Goal: Information Seeking & Learning: Learn about a topic

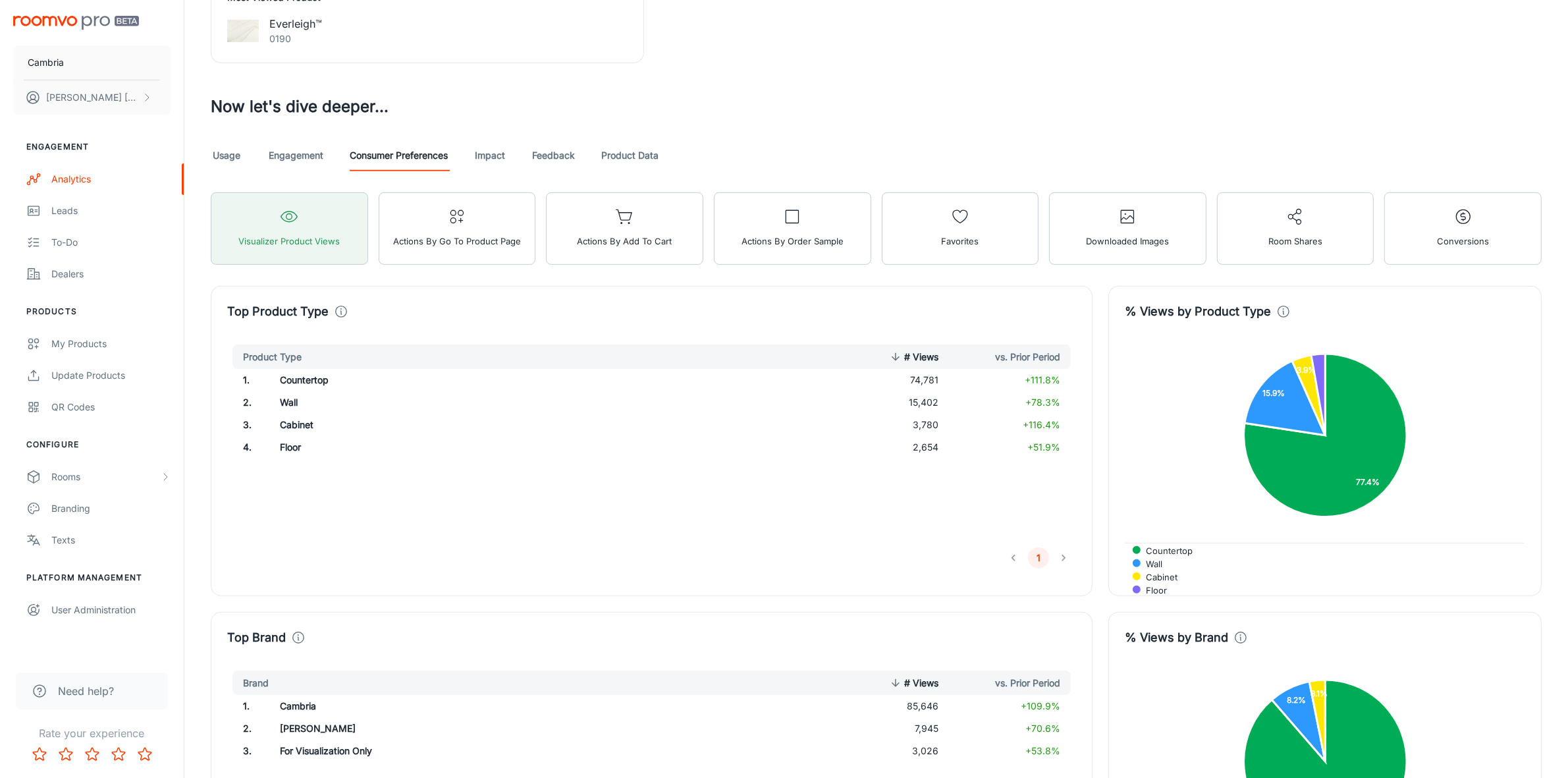
scroll to position [659, 0]
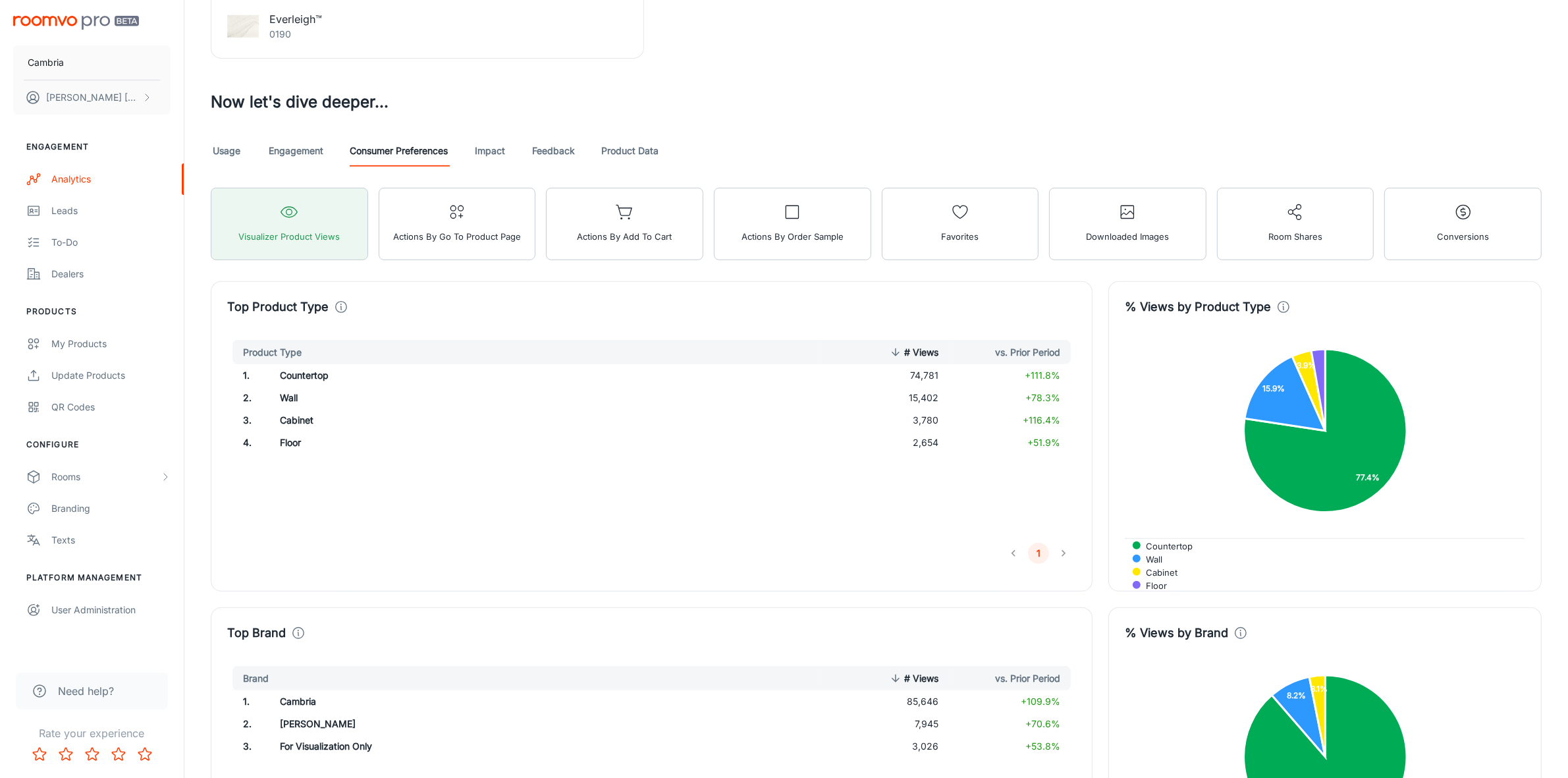
click at [552, 147] on link "Feedback" at bounding box center [554, 150] width 43 height 32
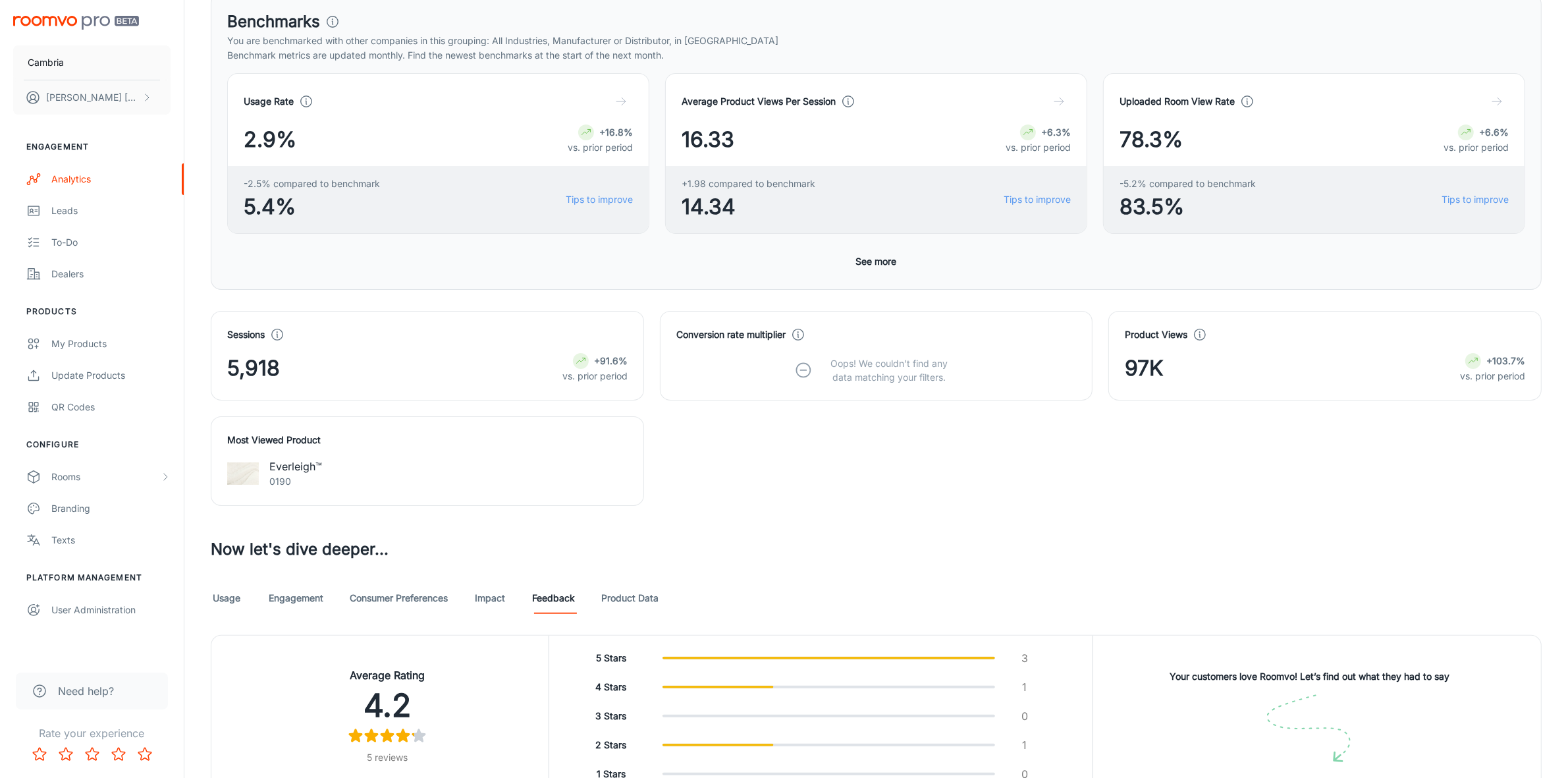
scroll to position [371, 0]
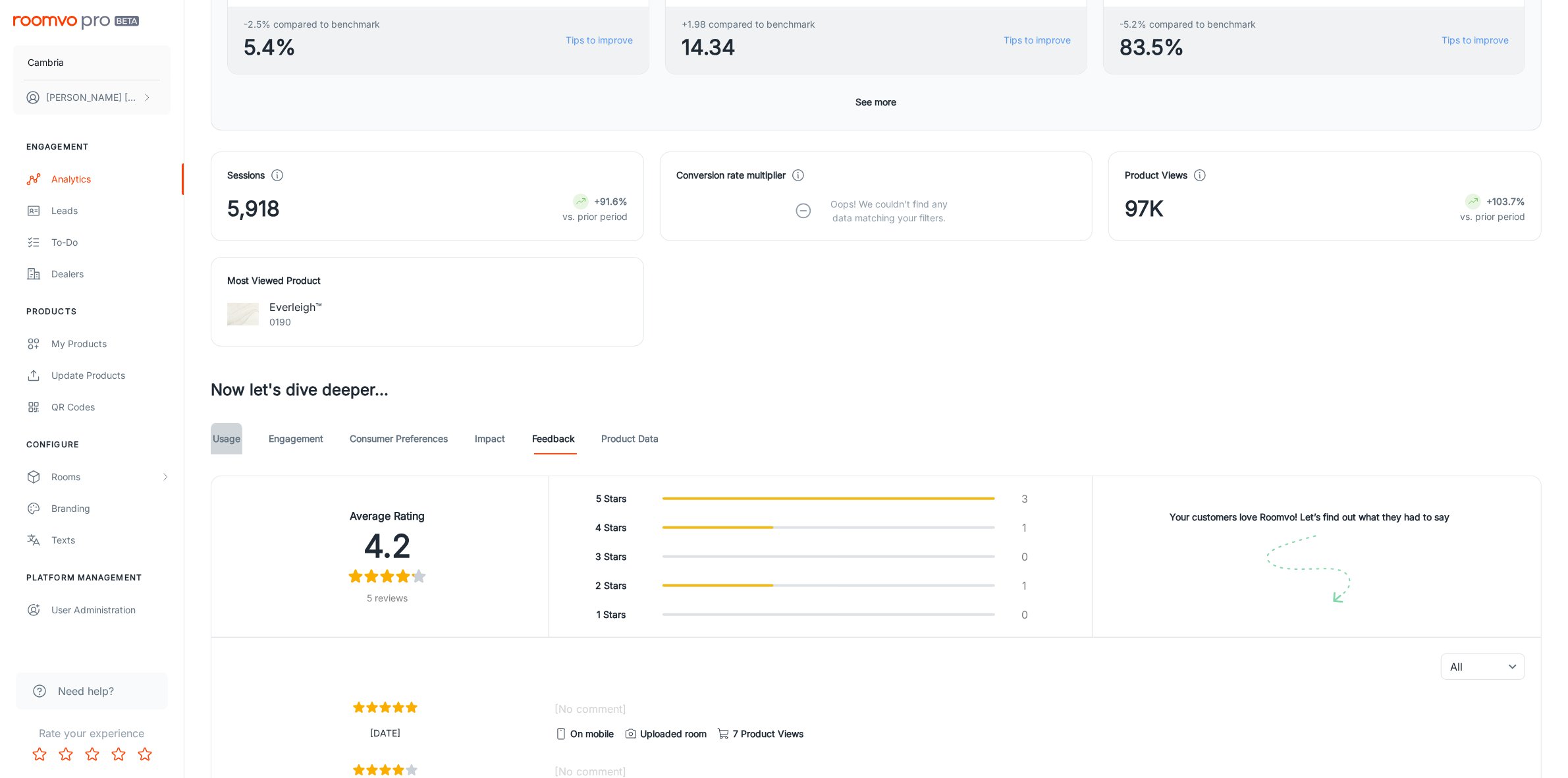
click at [231, 440] on link "Usage" at bounding box center [226, 439] width 32 height 32
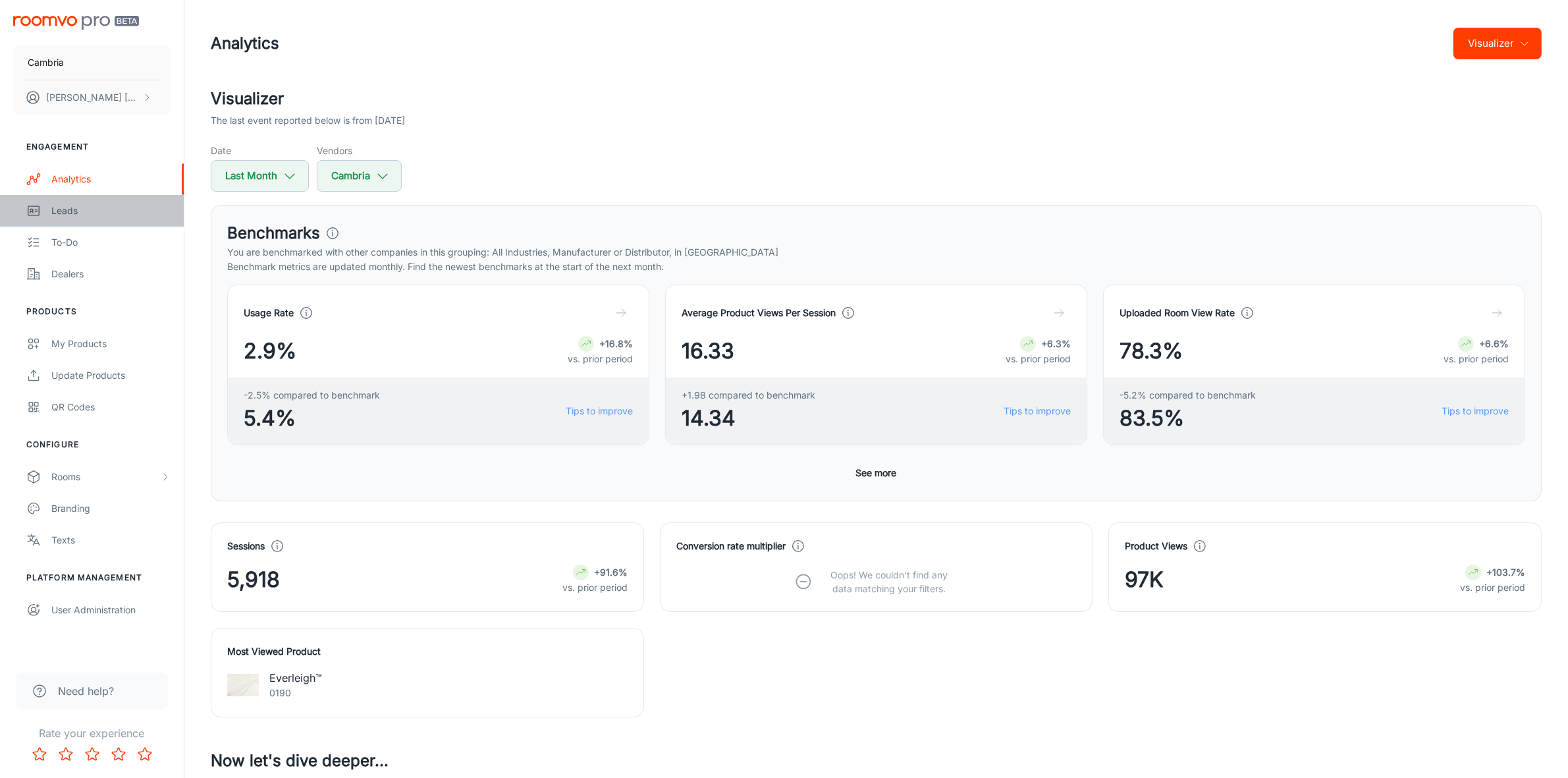
click at [68, 204] on div "Leads" at bounding box center [111, 211] width 119 height 15
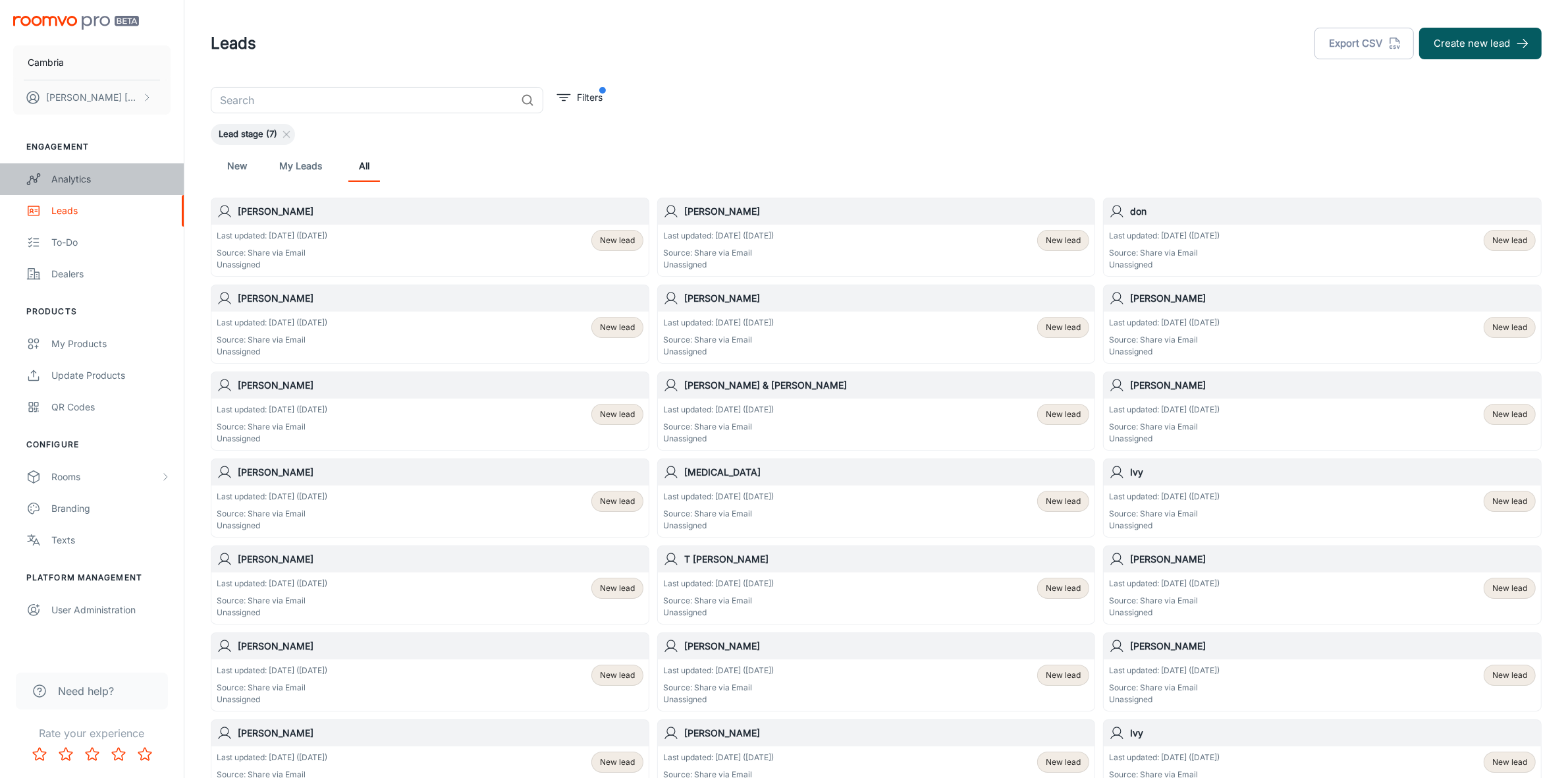
click at [57, 173] on div "Analytics" at bounding box center [111, 179] width 119 height 15
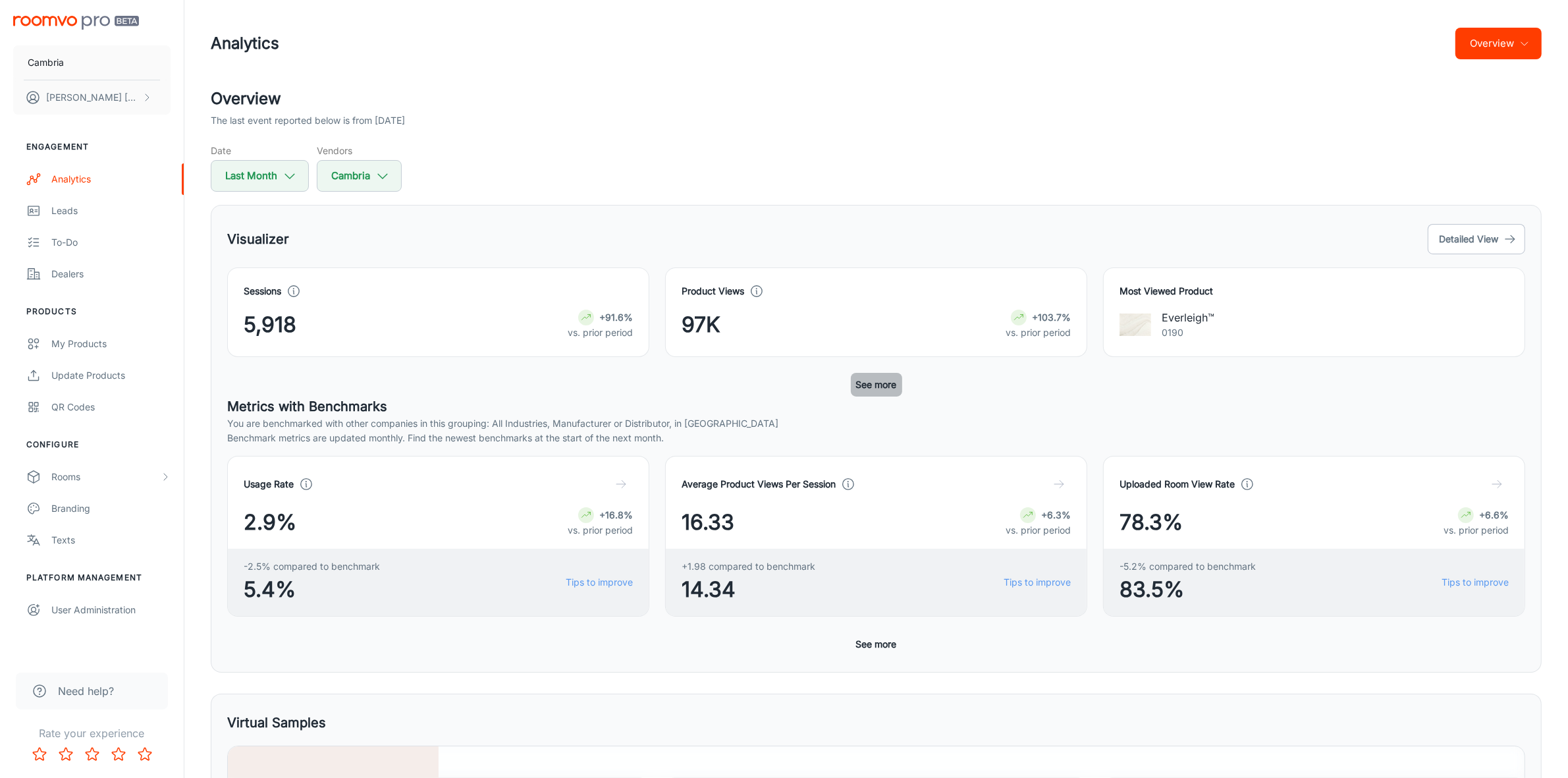
click at [869, 386] on button "See more" at bounding box center [876, 385] width 52 height 24
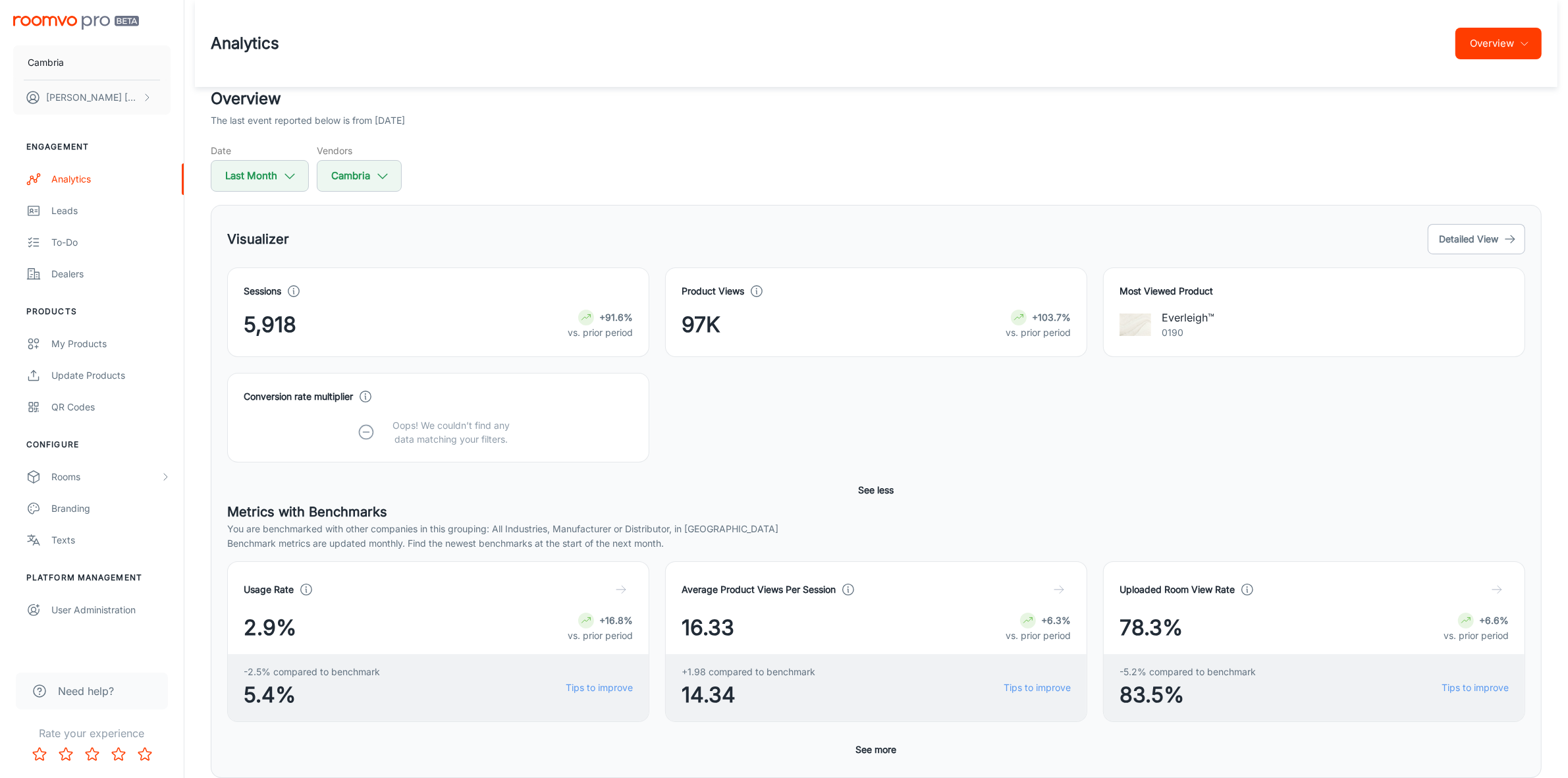
scroll to position [247, 0]
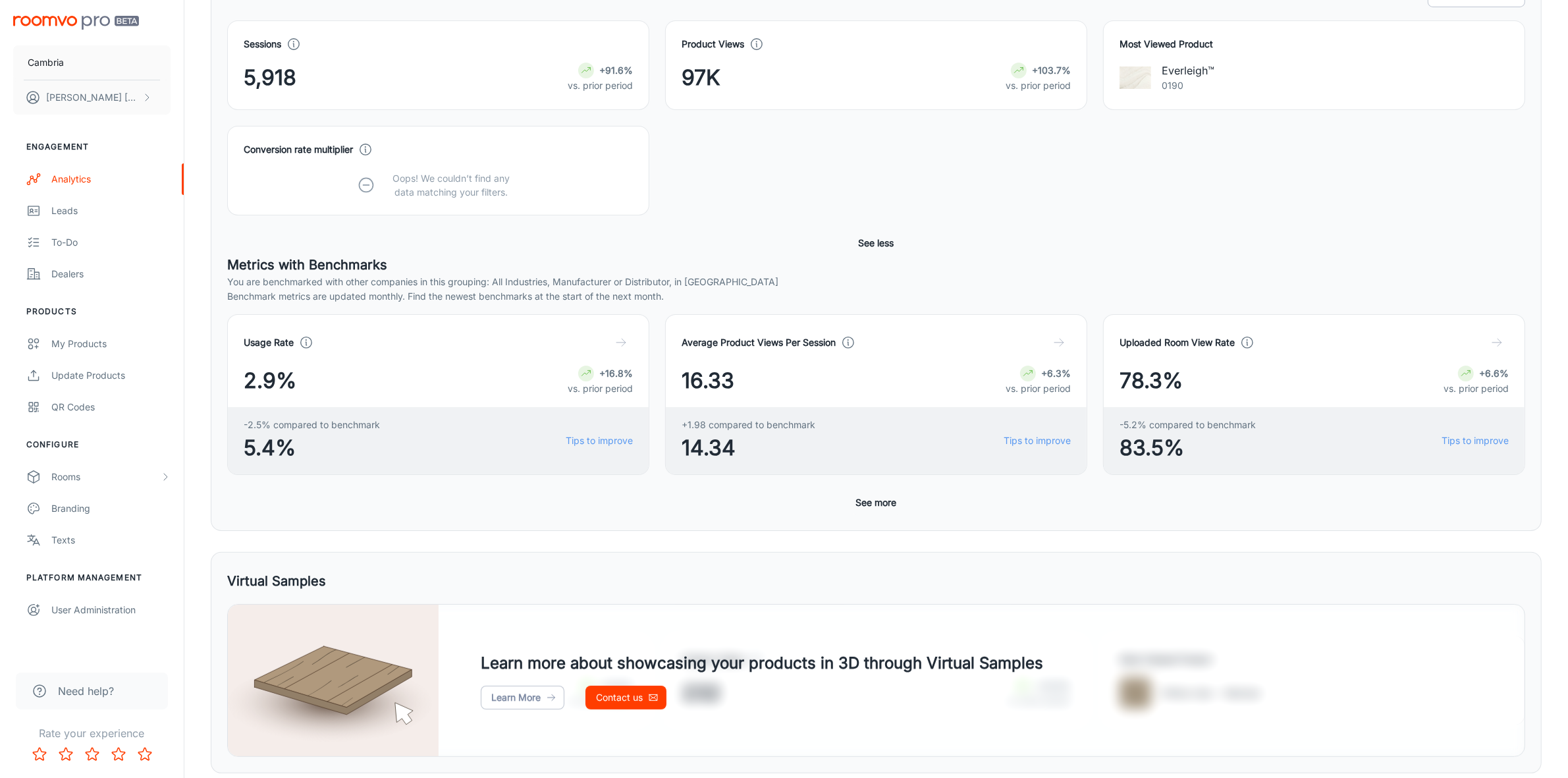
click at [876, 506] on button "See more" at bounding box center [876, 503] width 52 height 24
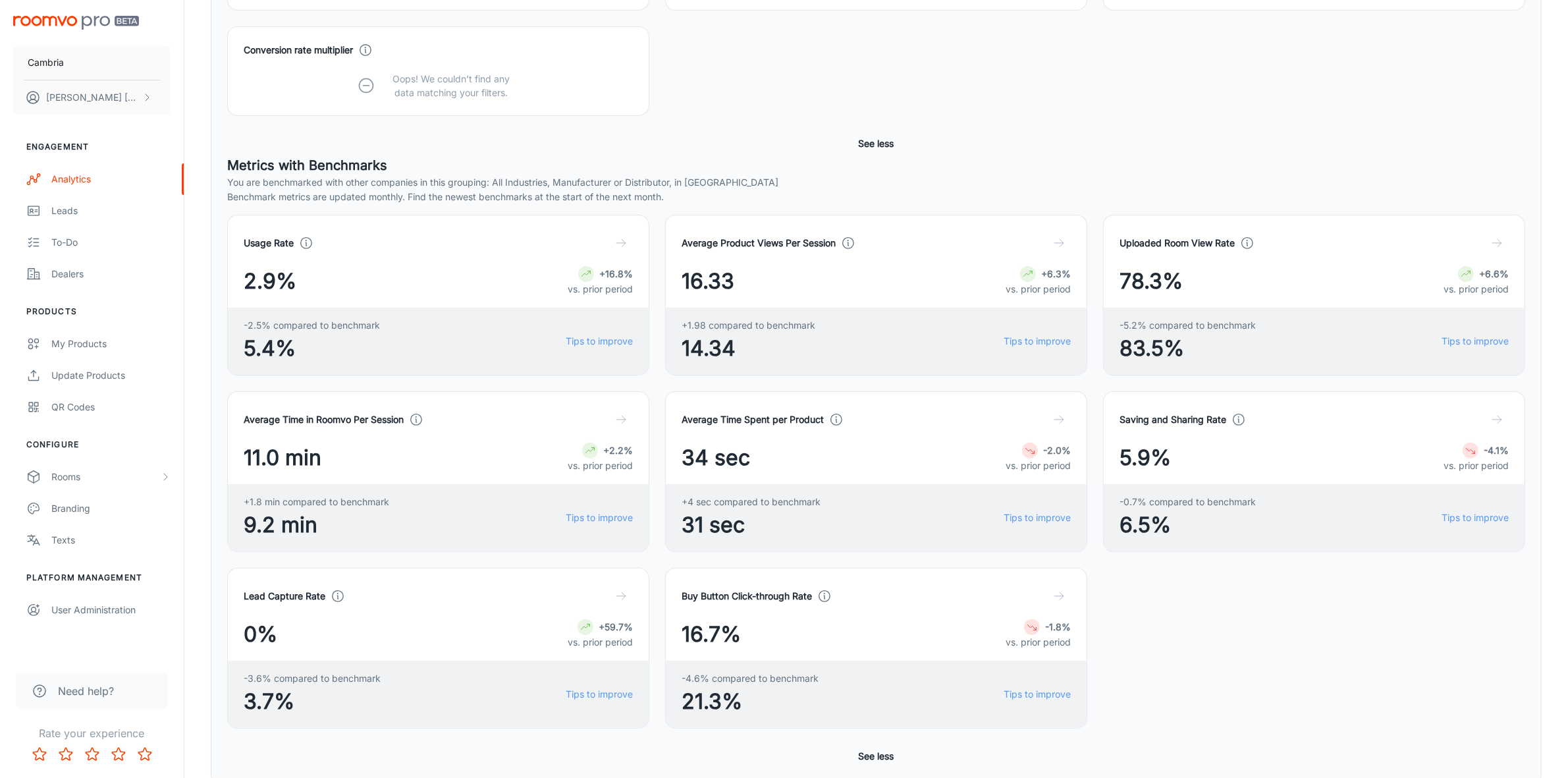
scroll to position [0, 0]
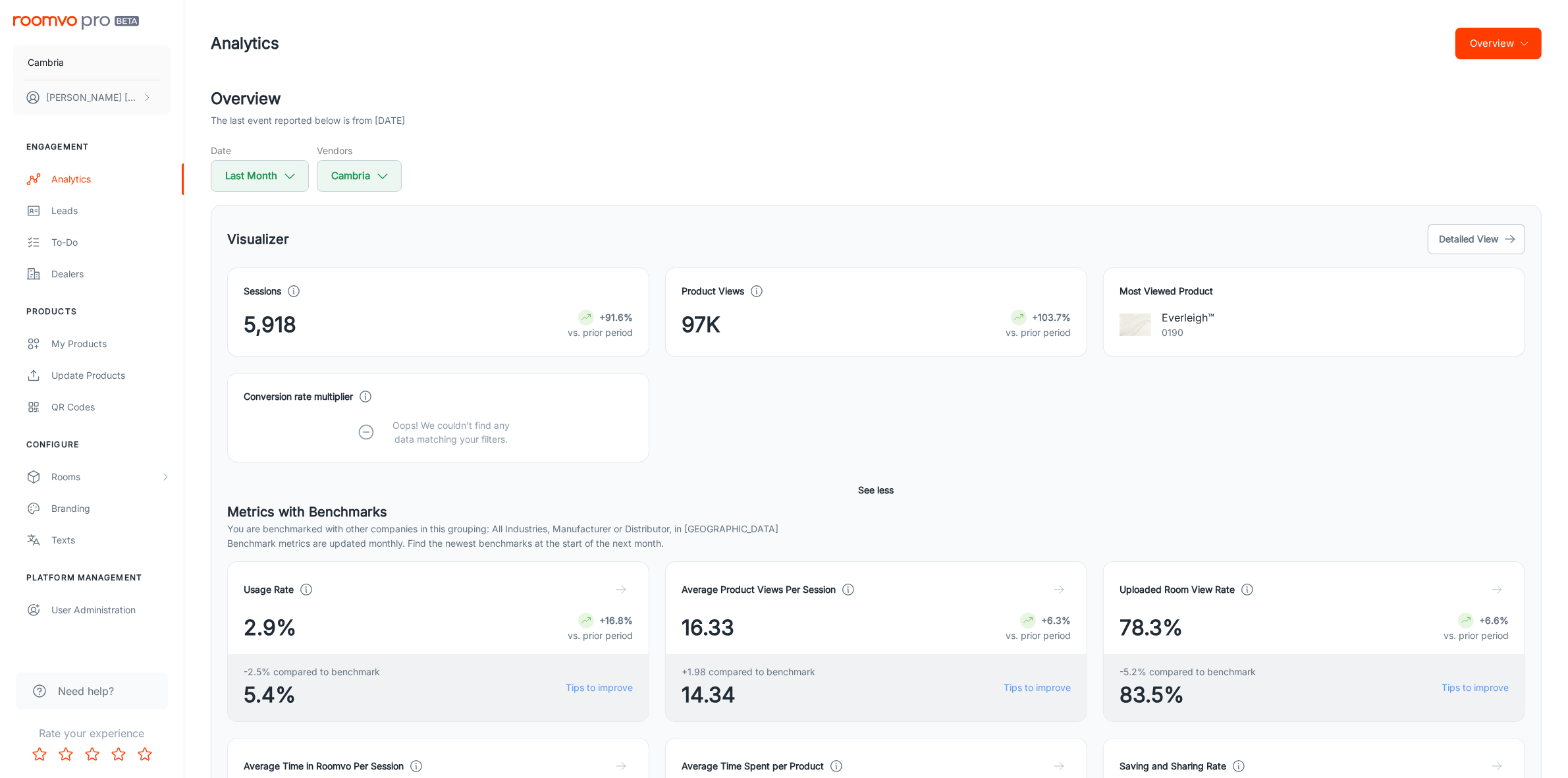
click at [1484, 38] on button "Overview" at bounding box center [1499, 43] width 86 height 32
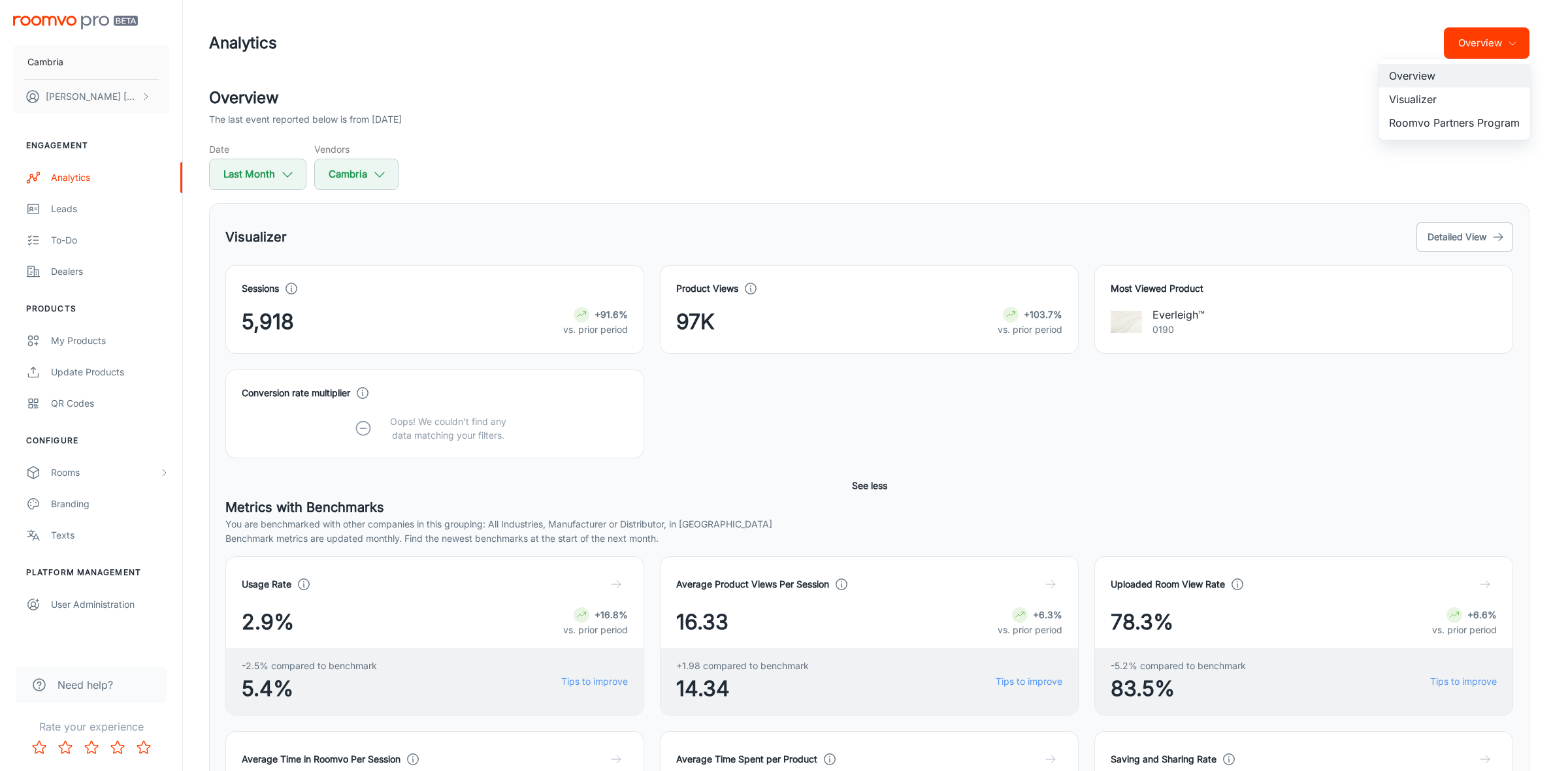
click at [1435, 124] on li "Roomvo Partners Program" at bounding box center [1454, 123] width 152 height 24
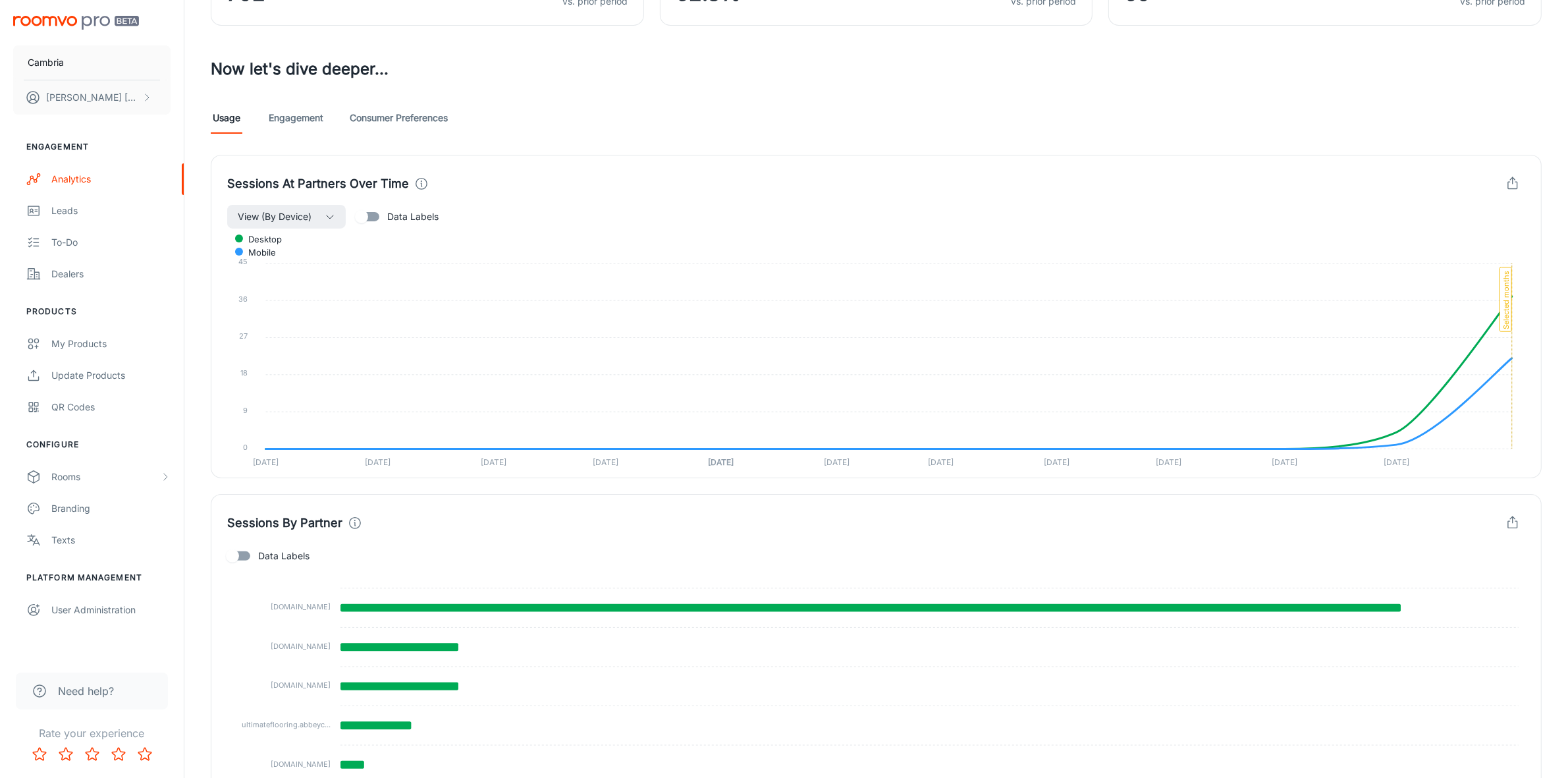
scroll to position [32, 0]
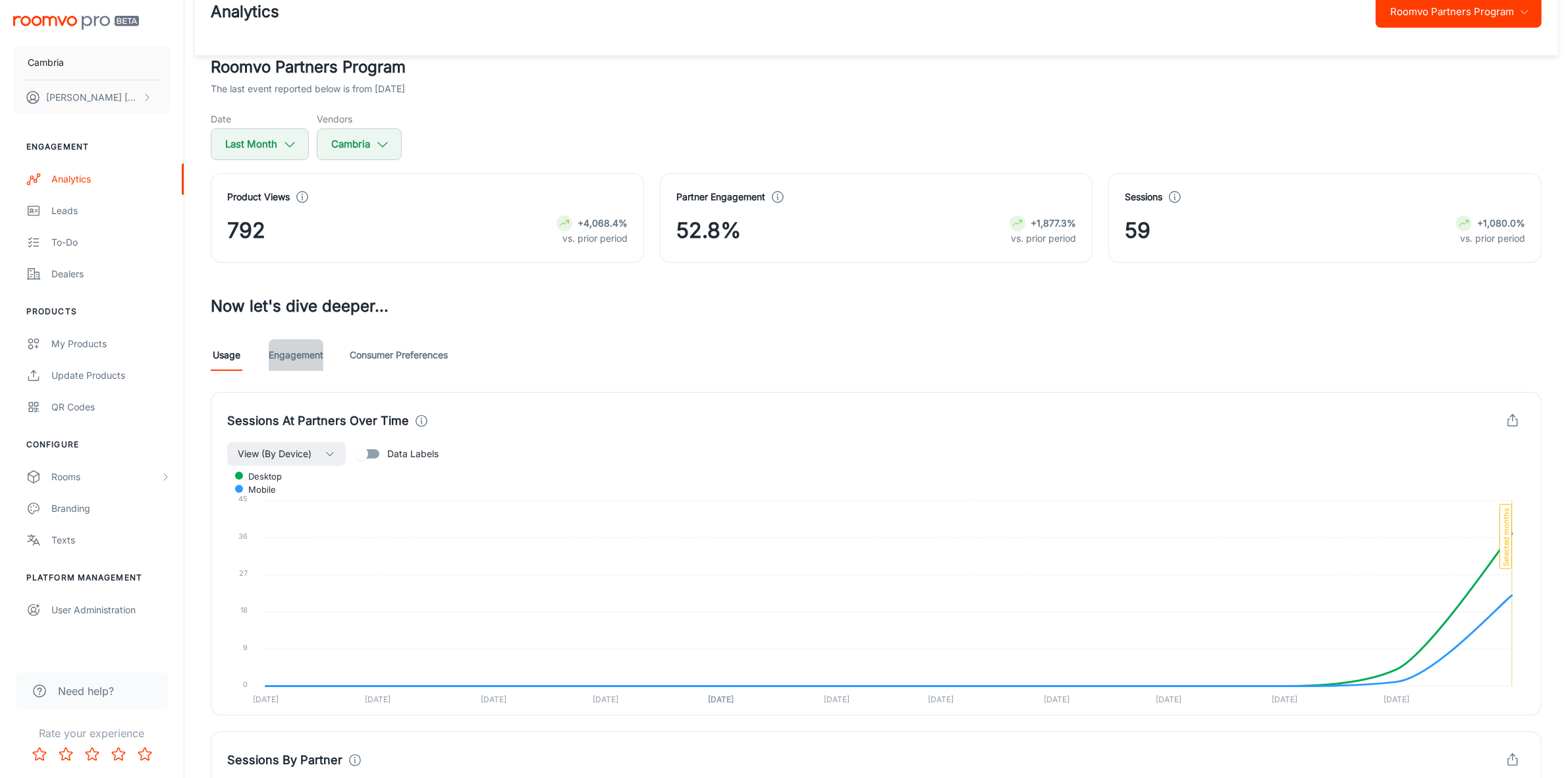
click at [295, 354] on link "Engagement" at bounding box center [295, 355] width 55 height 32
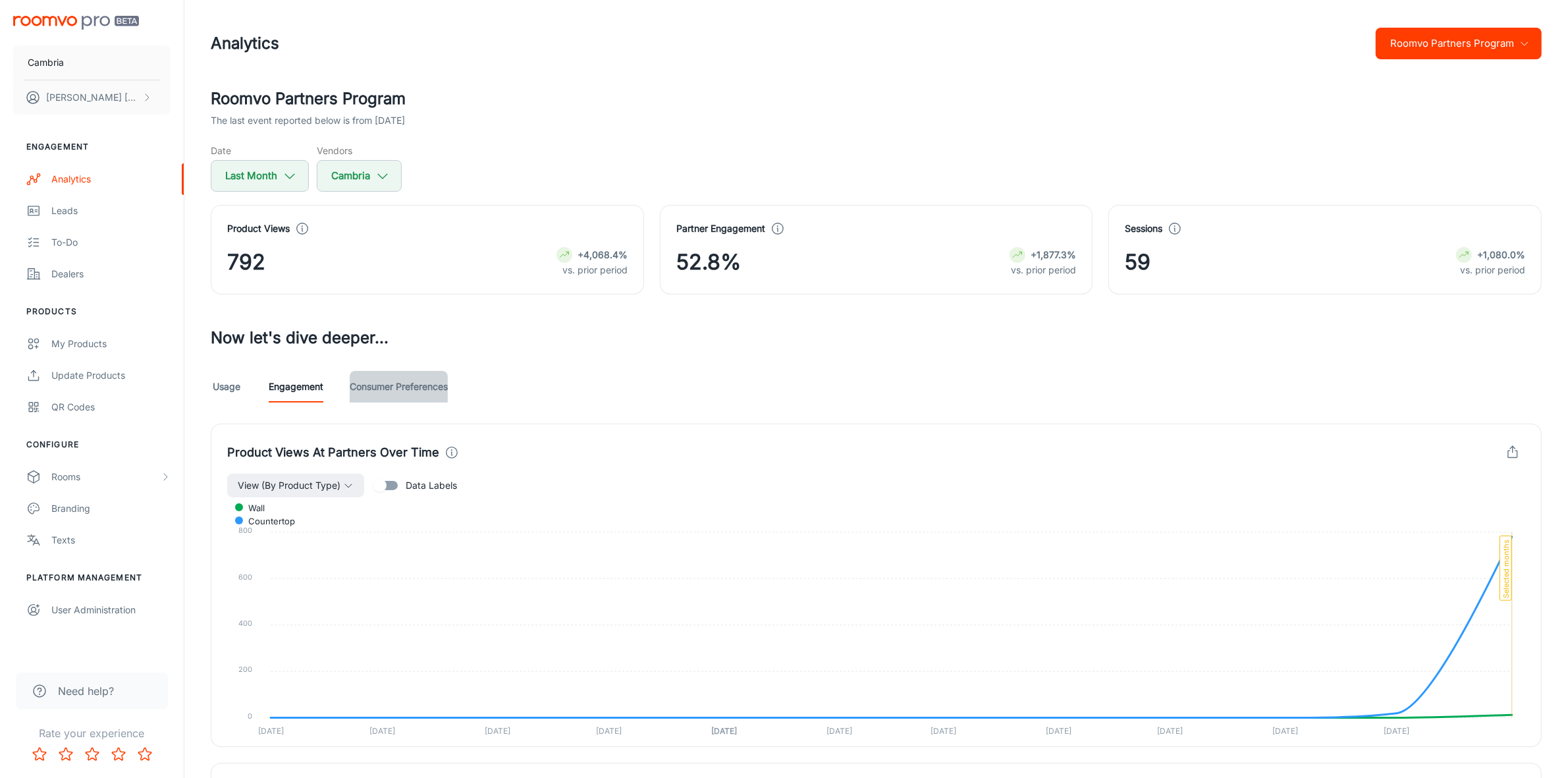
click at [419, 390] on link "Consumer Preferences" at bounding box center [399, 386] width 98 height 32
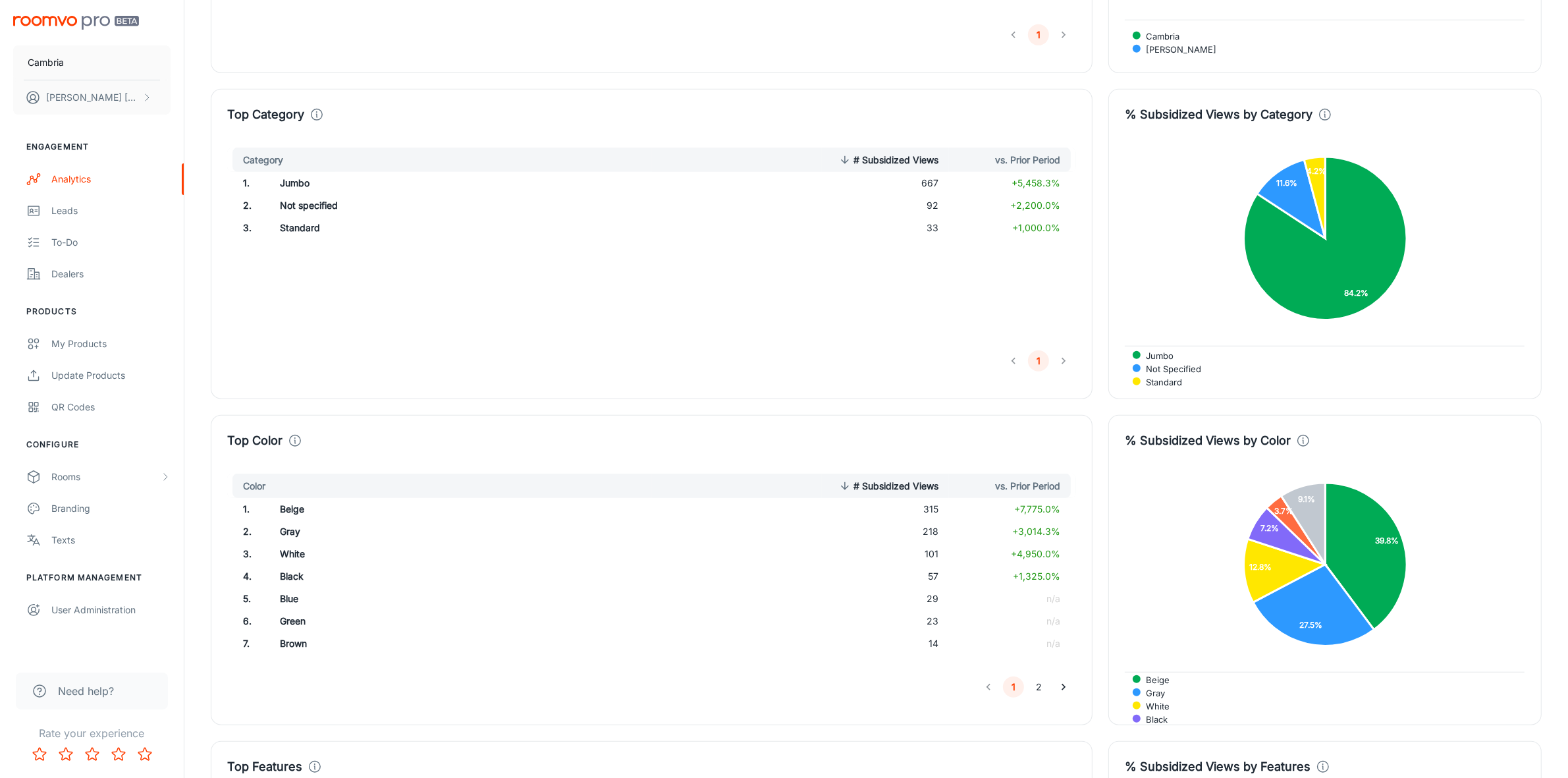
scroll to position [1235, 0]
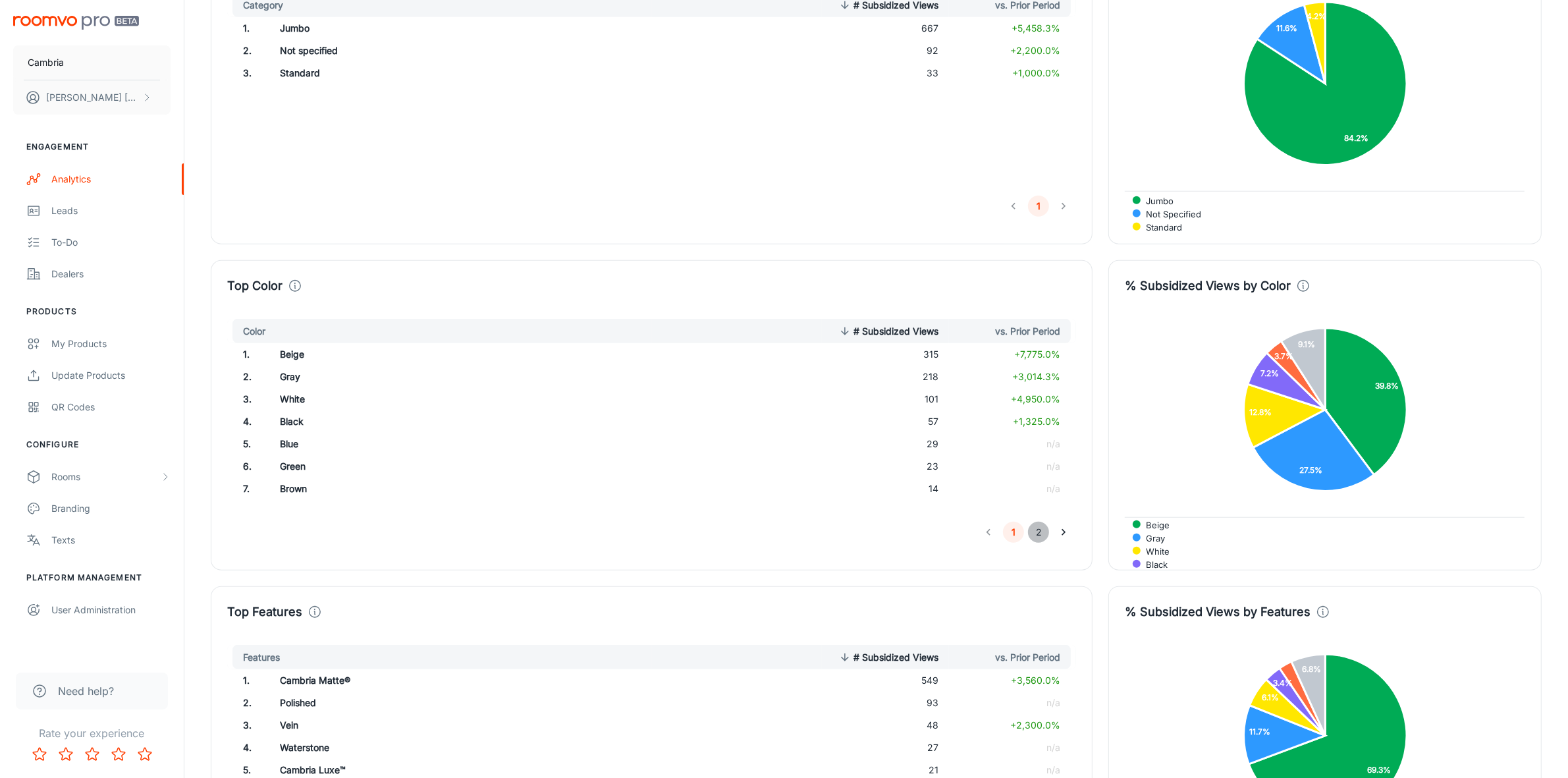
click at [1032, 535] on button "2" at bounding box center [1038, 532] width 21 height 21
click at [978, 533] on button "Go to previous page" at bounding box center [988, 532] width 21 height 21
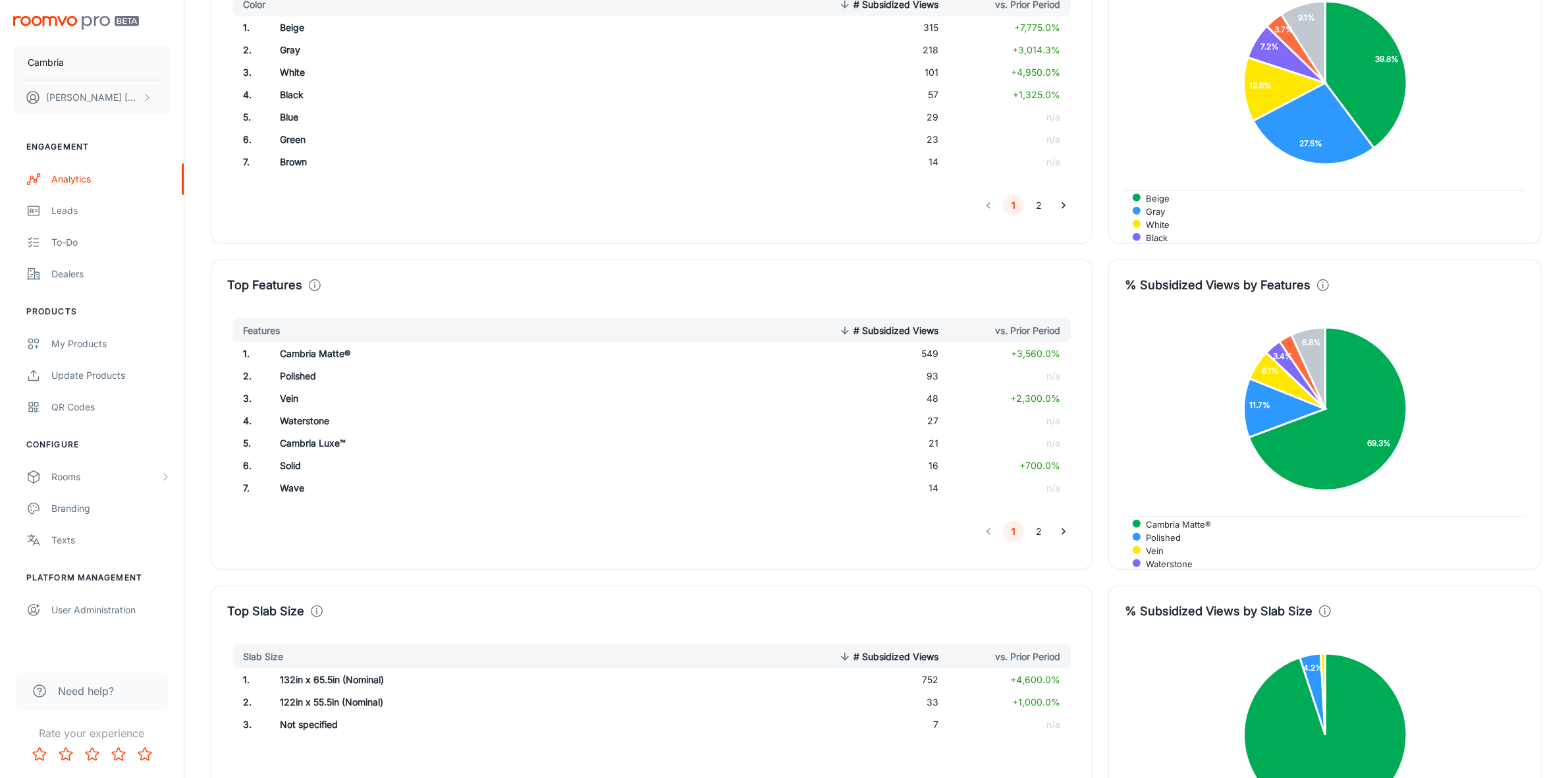
scroll to position [1564, 0]
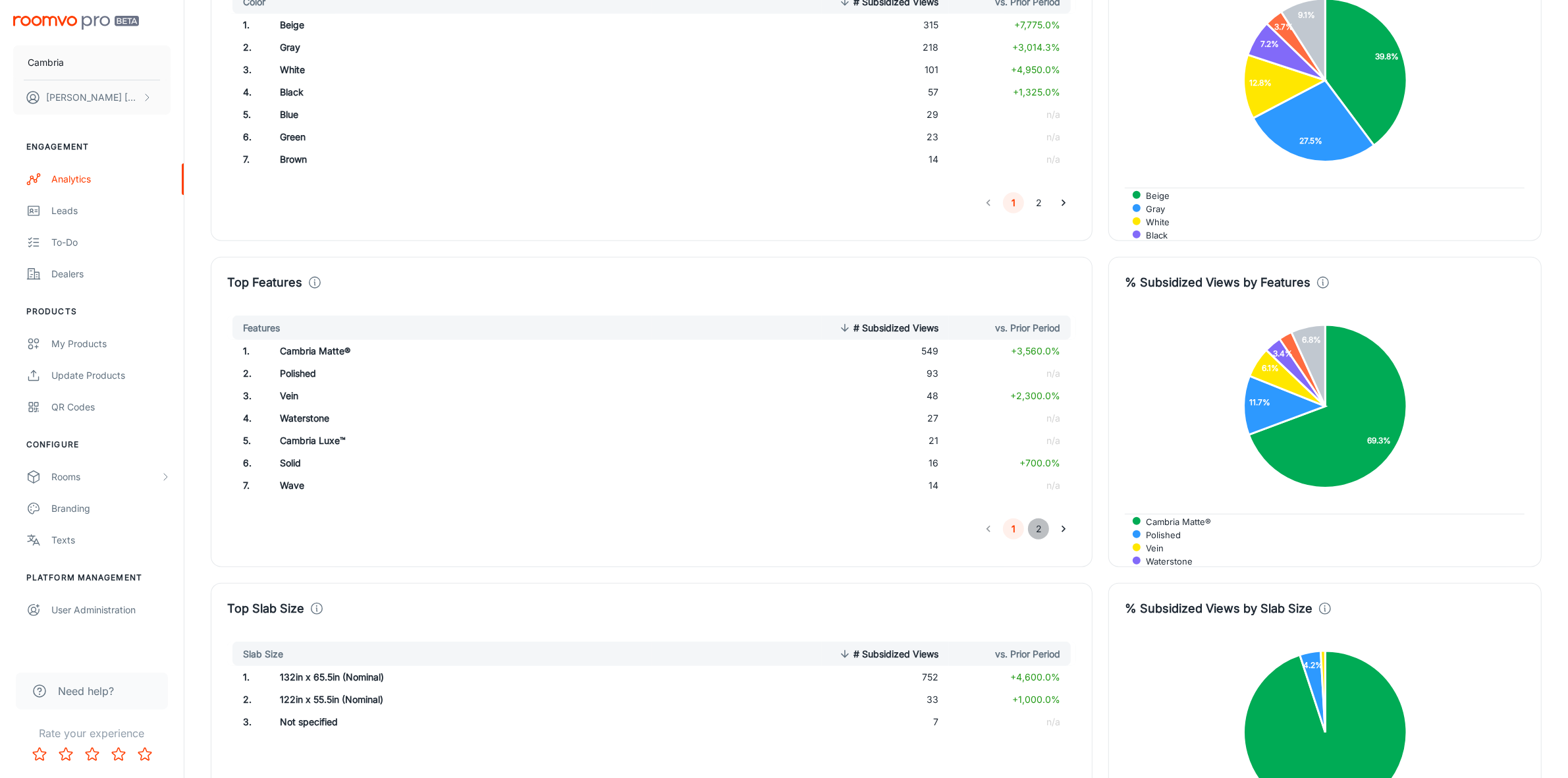
click at [1039, 528] on button "2" at bounding box center [1038, 529] width 21 height 21
click at [983, 530] on icon "Go to previous page" at bounding box center [988, 529] width 13 height 13
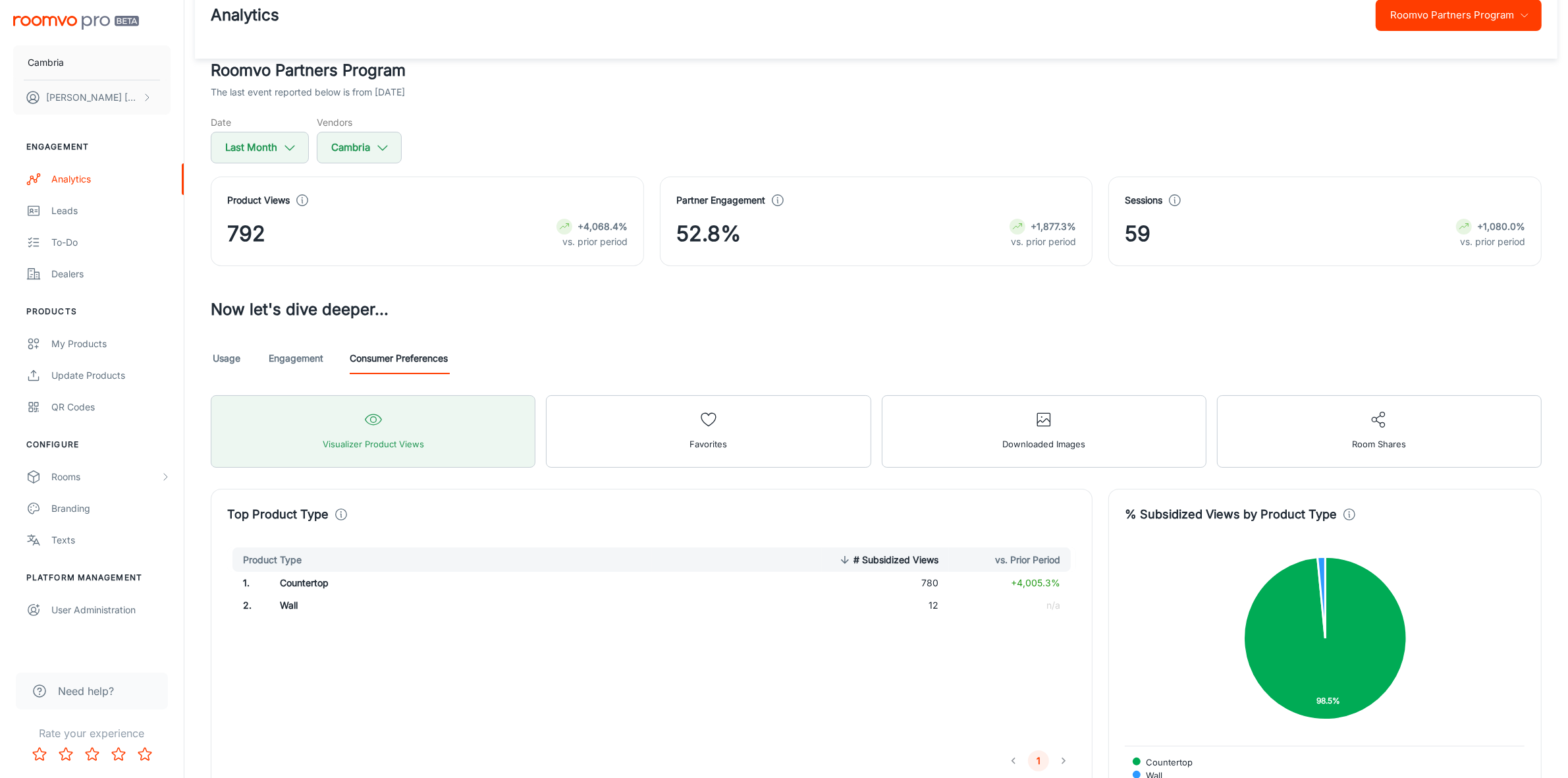
scroll to position [0, 0]
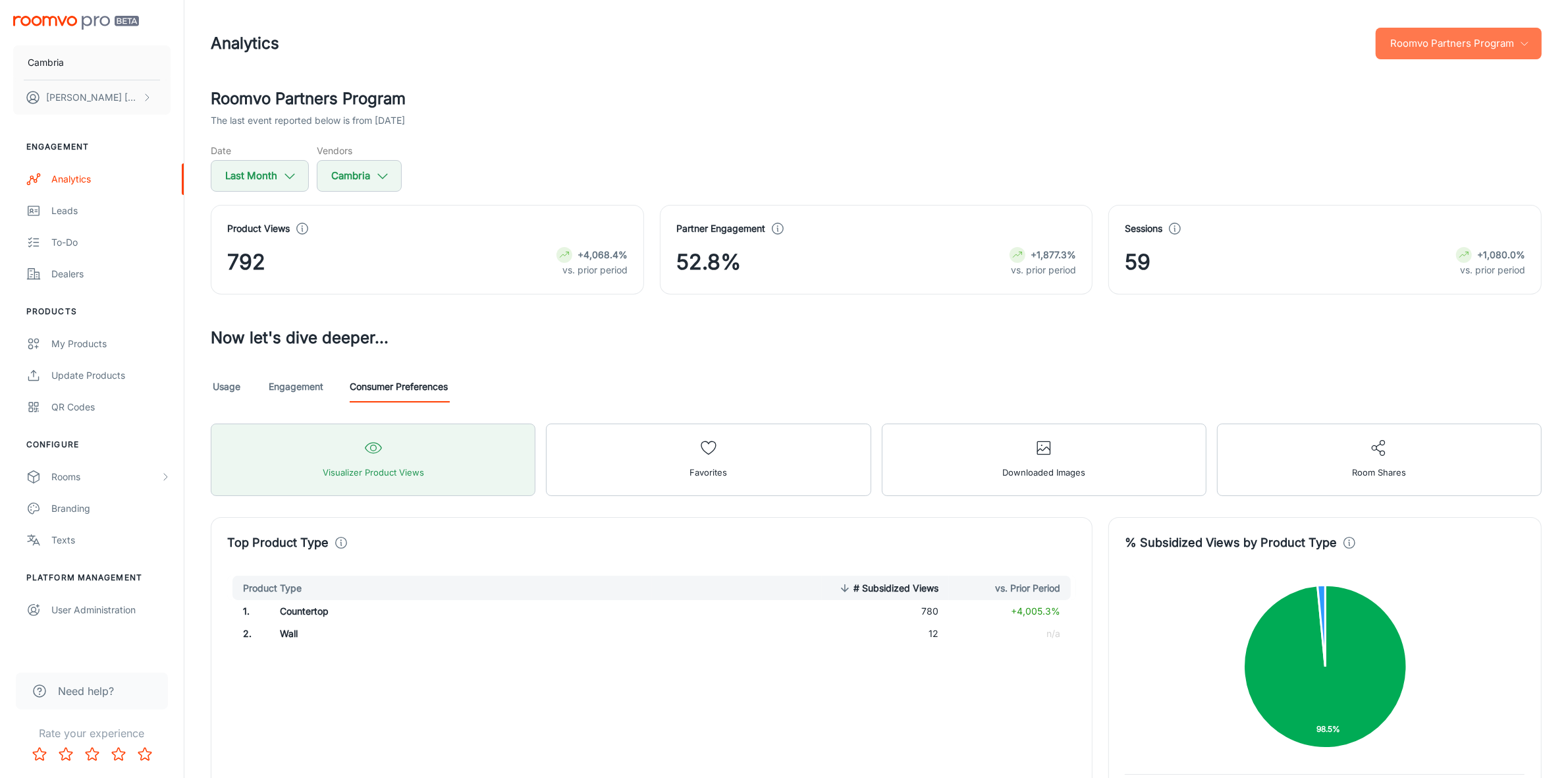
click at [1493, 46] on button "Roomvo Partners Program" at bounding box center [1459, 43] width 166 height 32
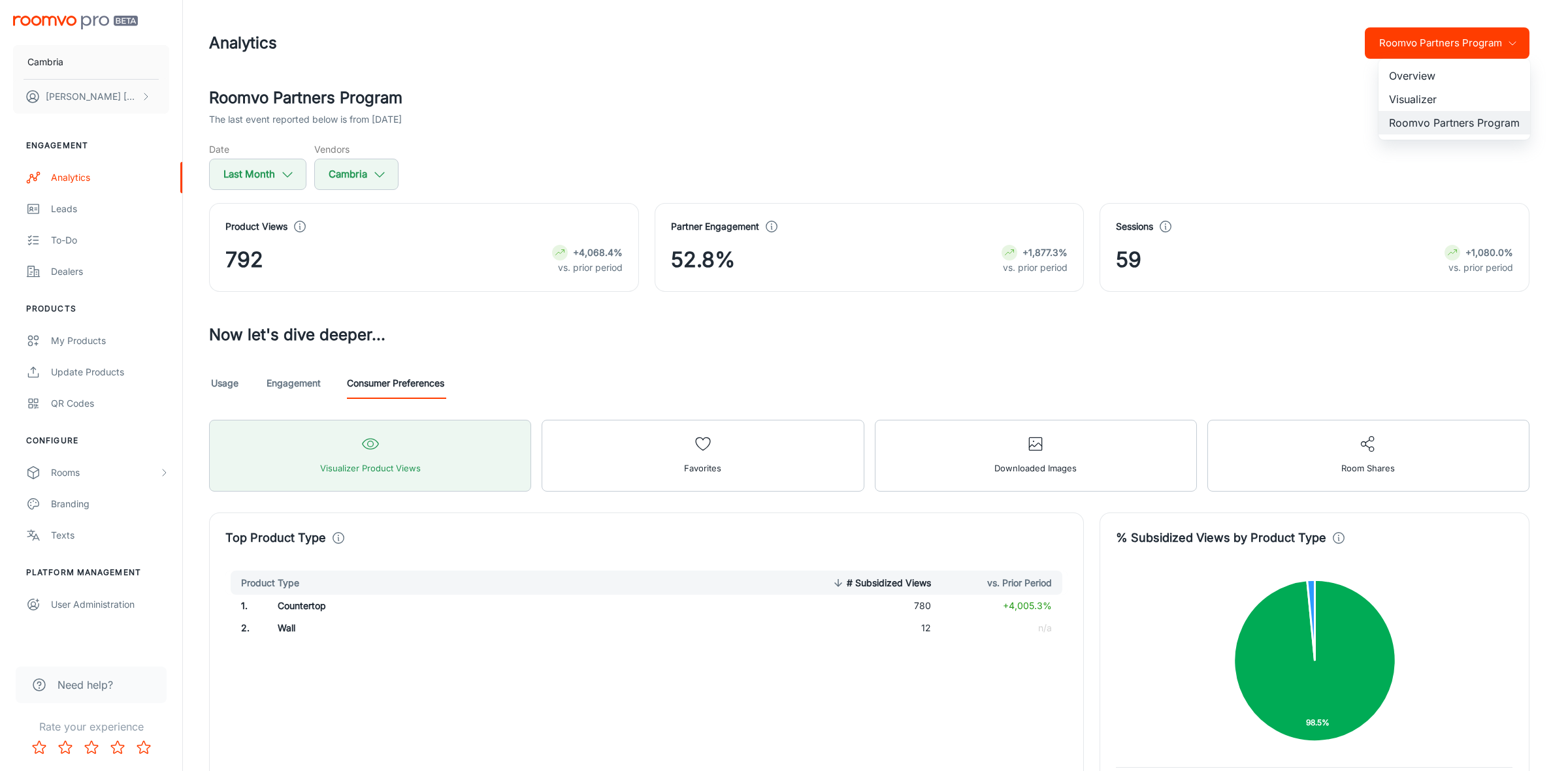
click at [1403, 98] on li "Visualizer" at bounding box center [1454, 99] width 152 height 24
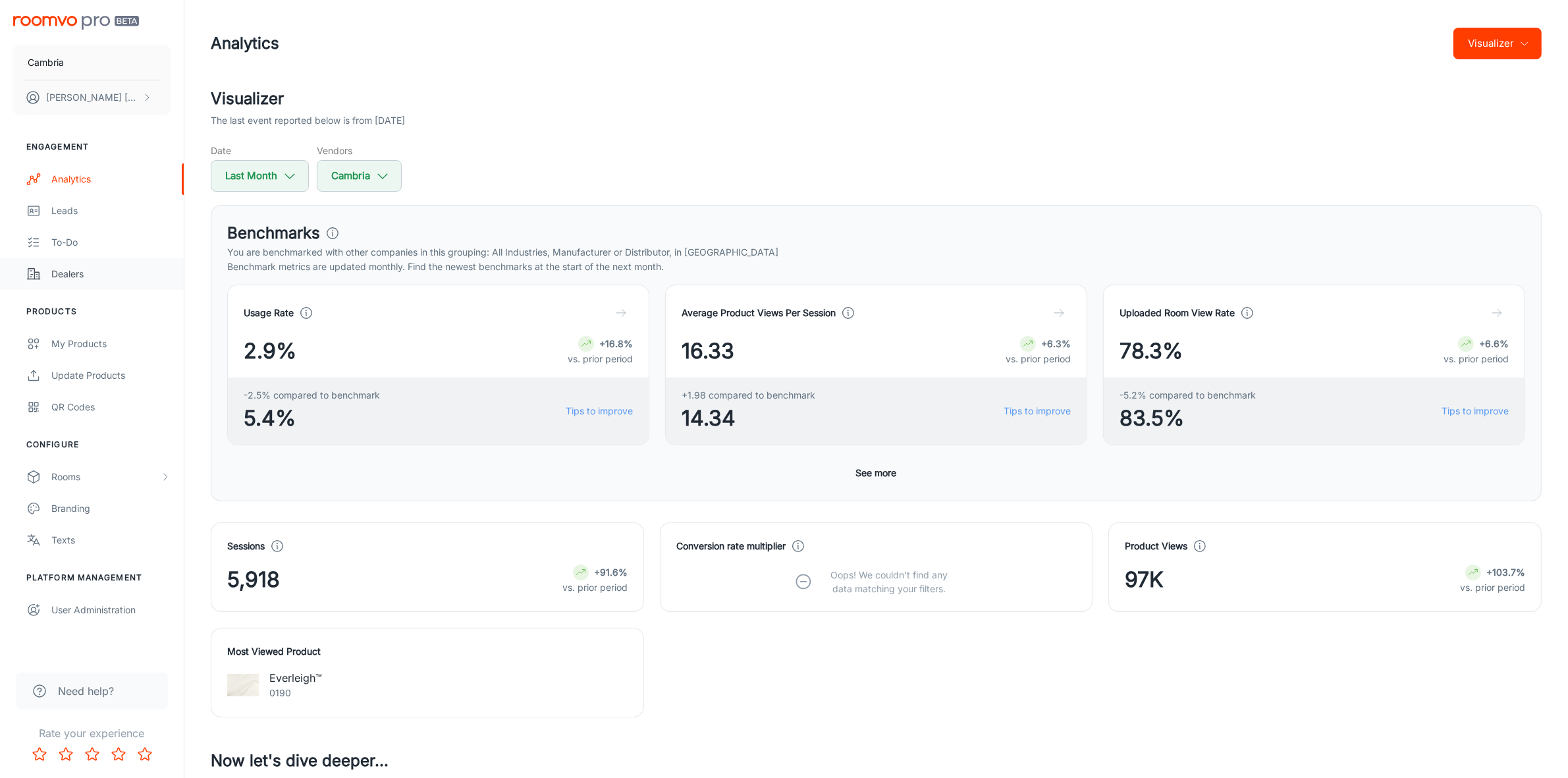
click at [64, 270] on div "Dealers" at bounding box center [111, 274] width 119 height 15
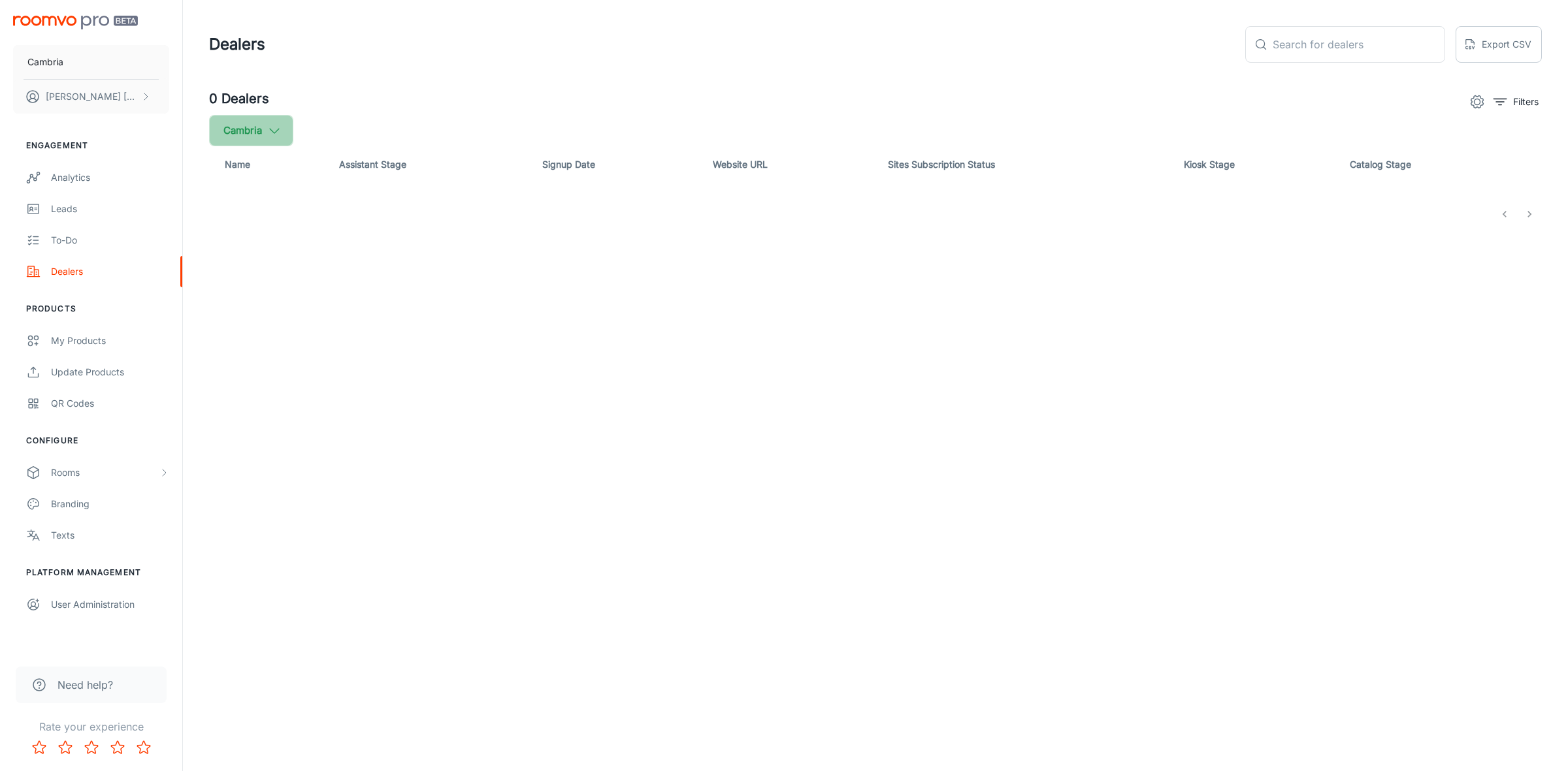
click at [288, 133] on button "Cambria" at bounding box center [251, 130] width 84 height 31
click at [678, 89] on div at bounding box center [784, 385] width 1568 height 771
click at [76, 176] on div "Analytics" at bounding box center [110, 177] width 118 height 14
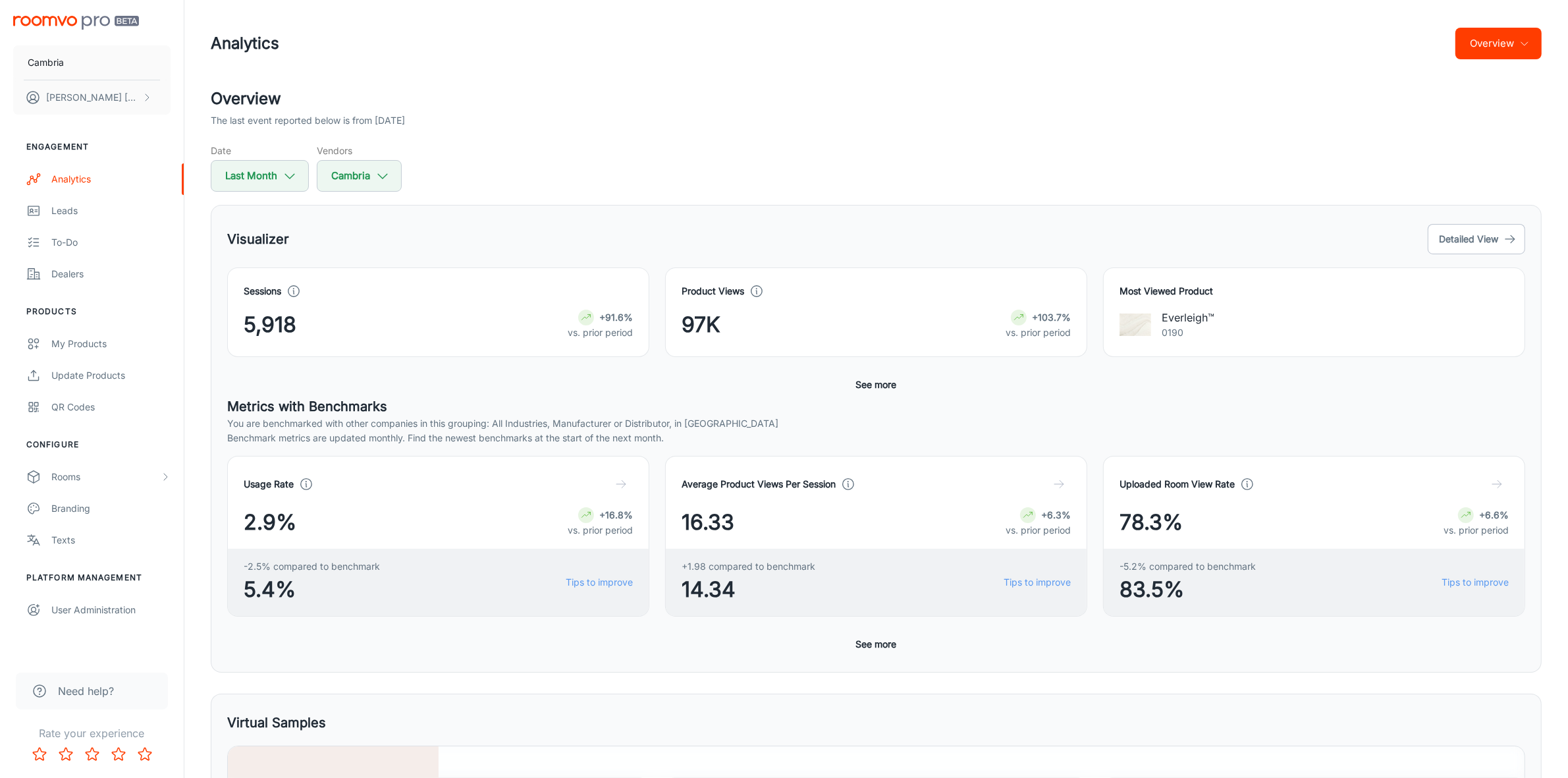
click at [1486, 52] on button "Overview" at bounding box center [1499, 43] width 86 height 32
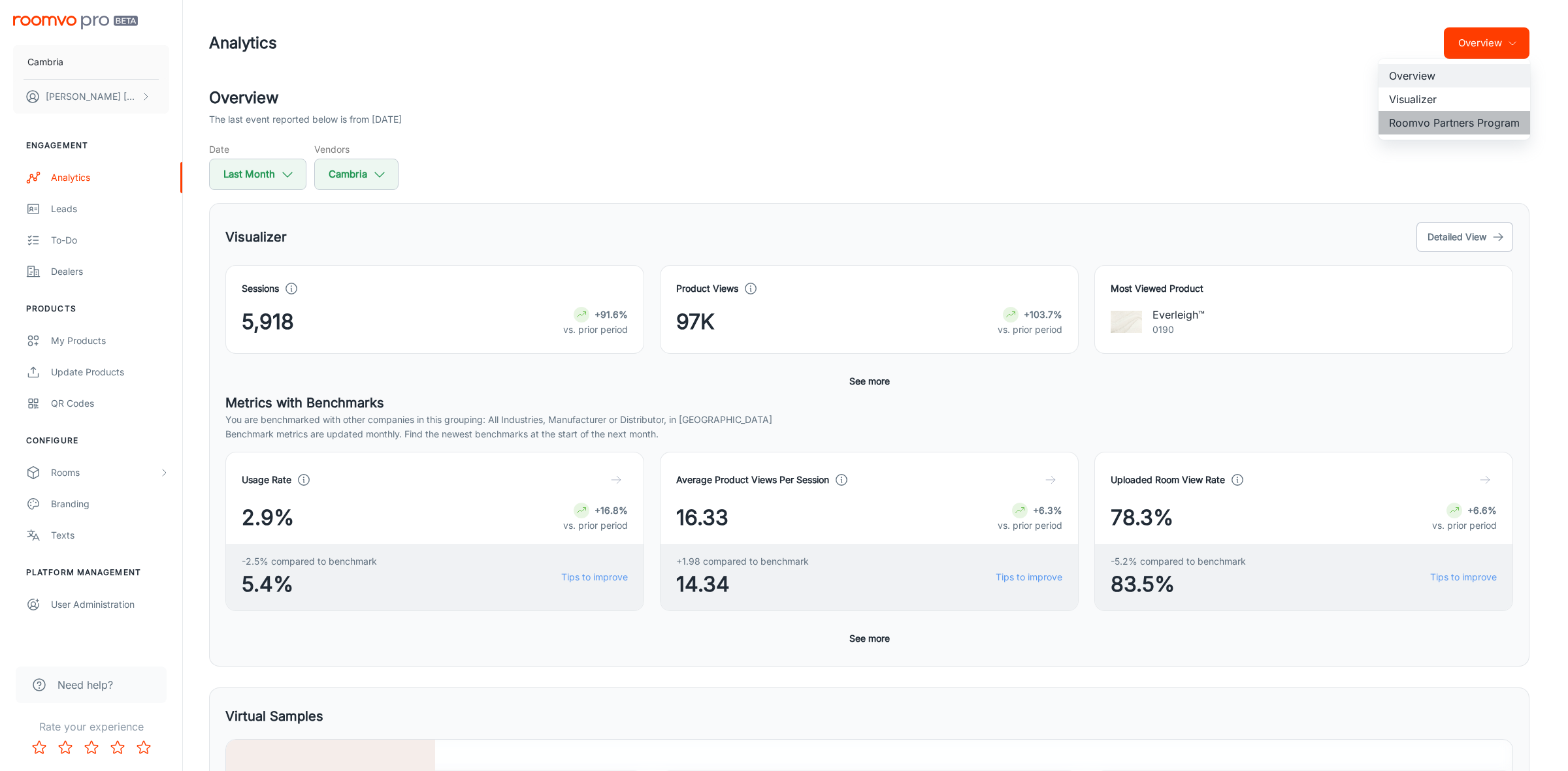
click at [1457, 120] on li "Roomvo Partners Program" at bounding box center [1454, 123] width 152 height 24
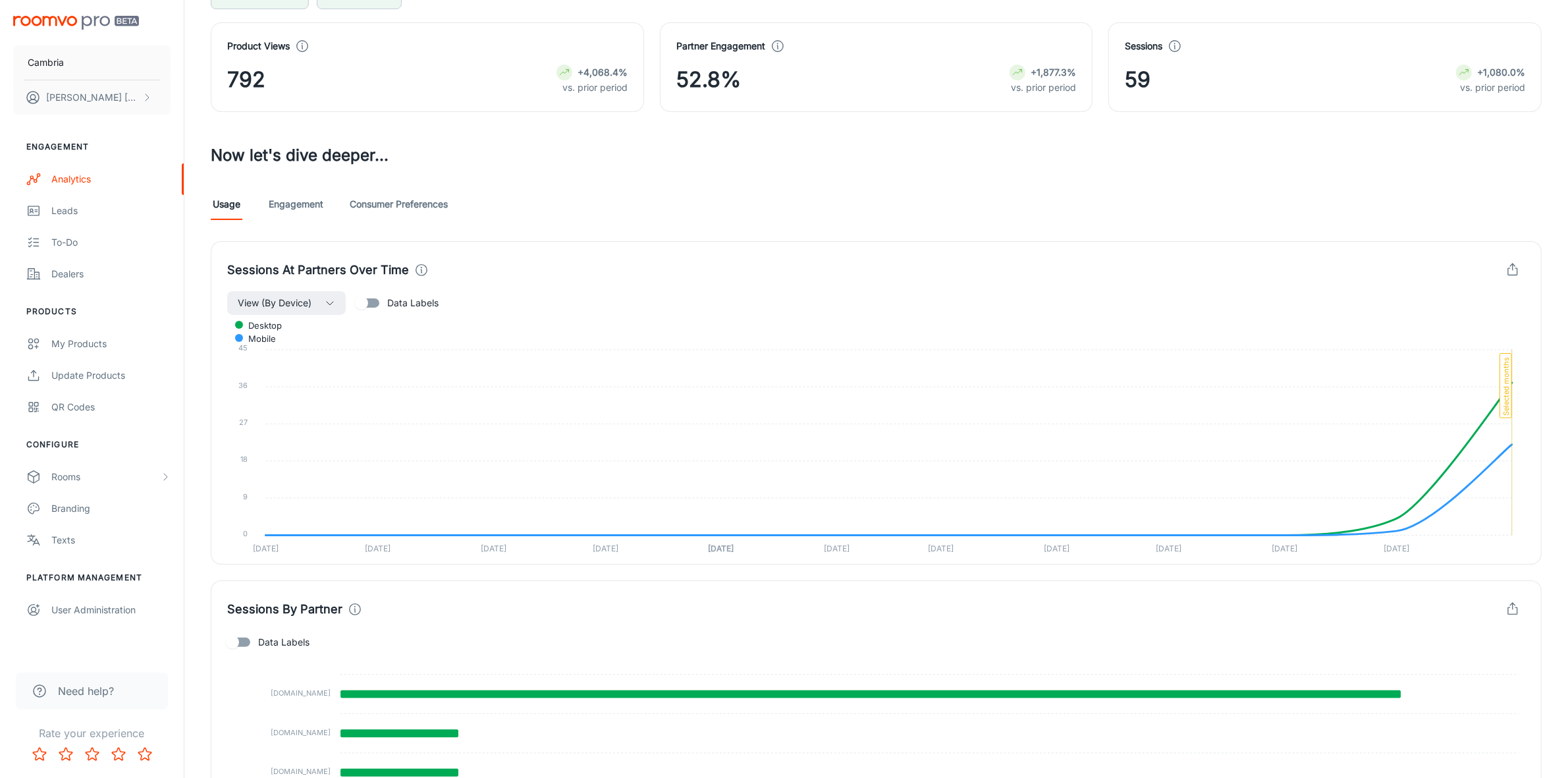
scroll to position [361, 0]
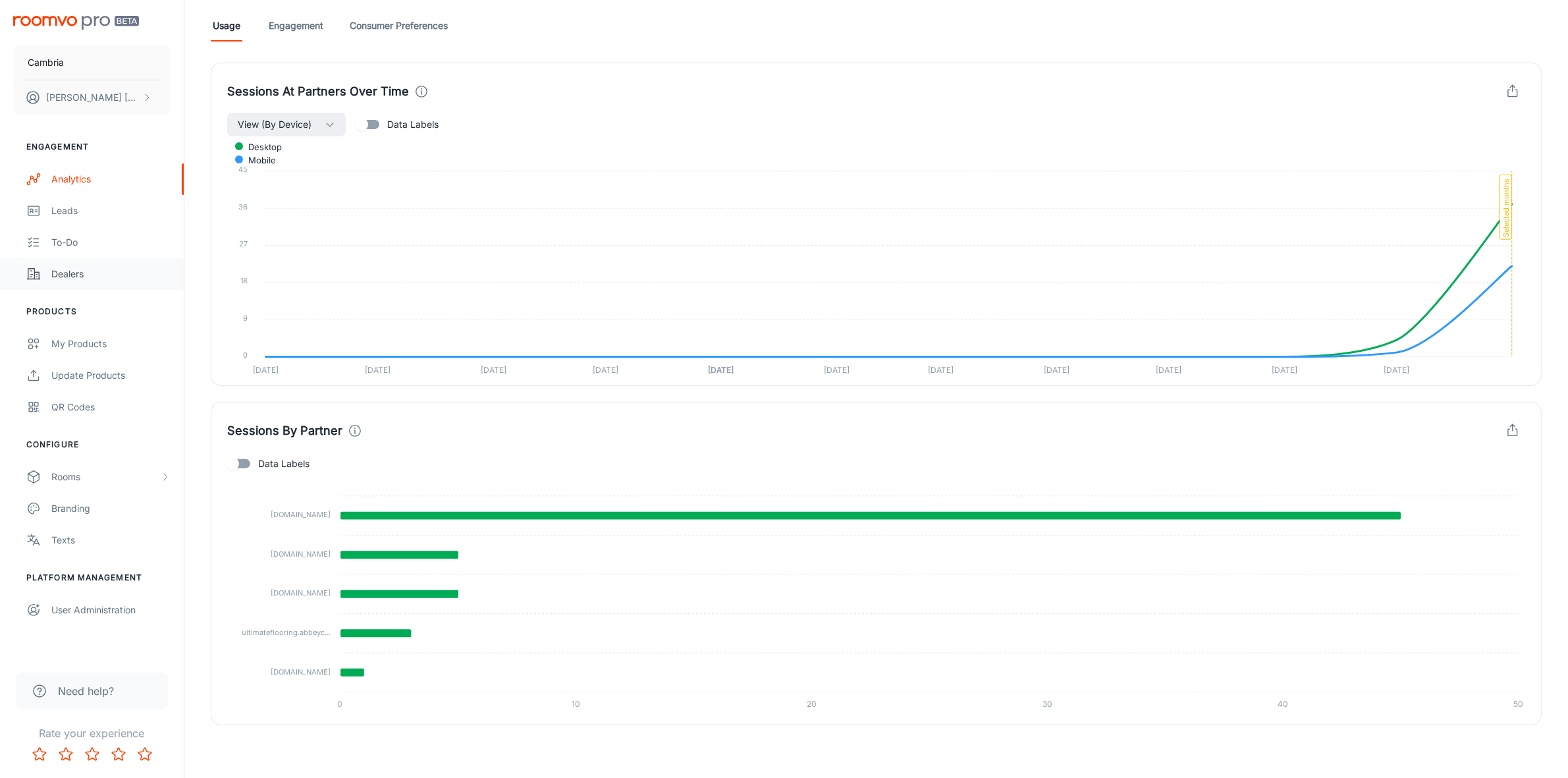
click at [63, 268] on div "Dealers" at bounding box center [111, 274] width 119 height 15
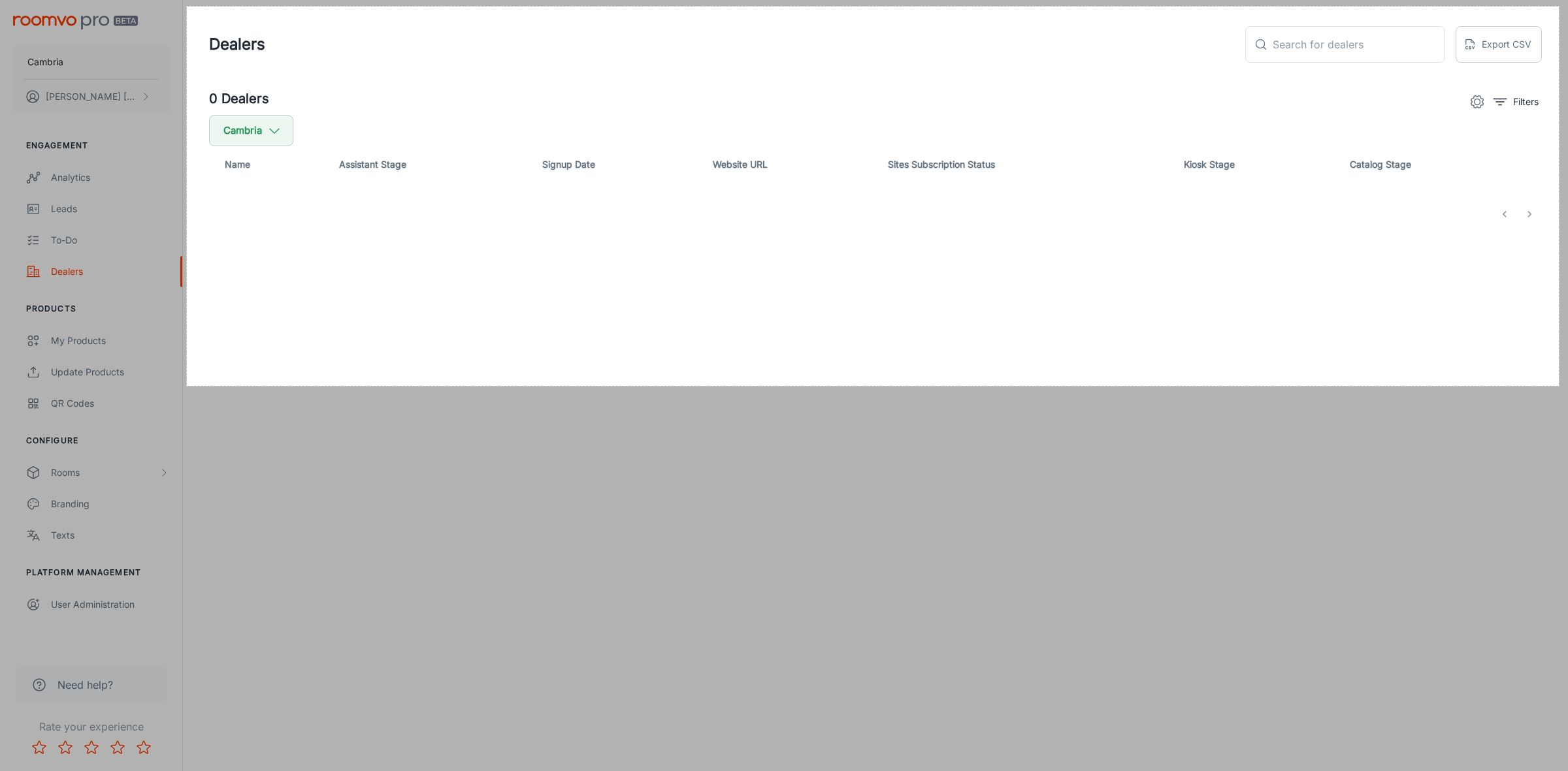
drag, startPoint x: 188, startPoint y: 5, endPoint x: 1557, endPoint y: 389, distance: 1421.8
click at [1564, 389] on div "2100 X 581" at bounding box center [784, 385] width 1568 height 771
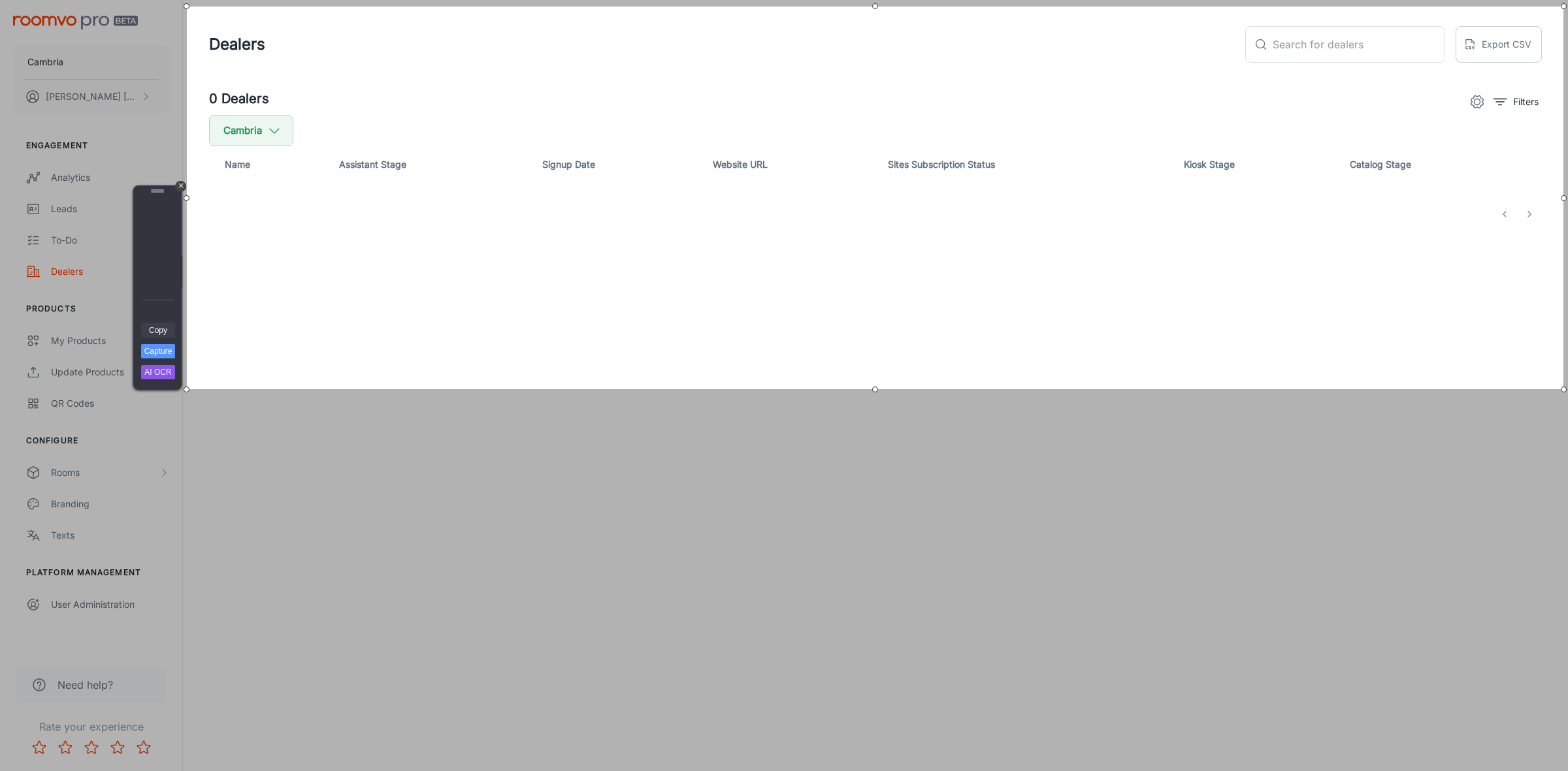
click at [158, 325] on link "Copy" at bounding box center [158, 330] width 34 height 14
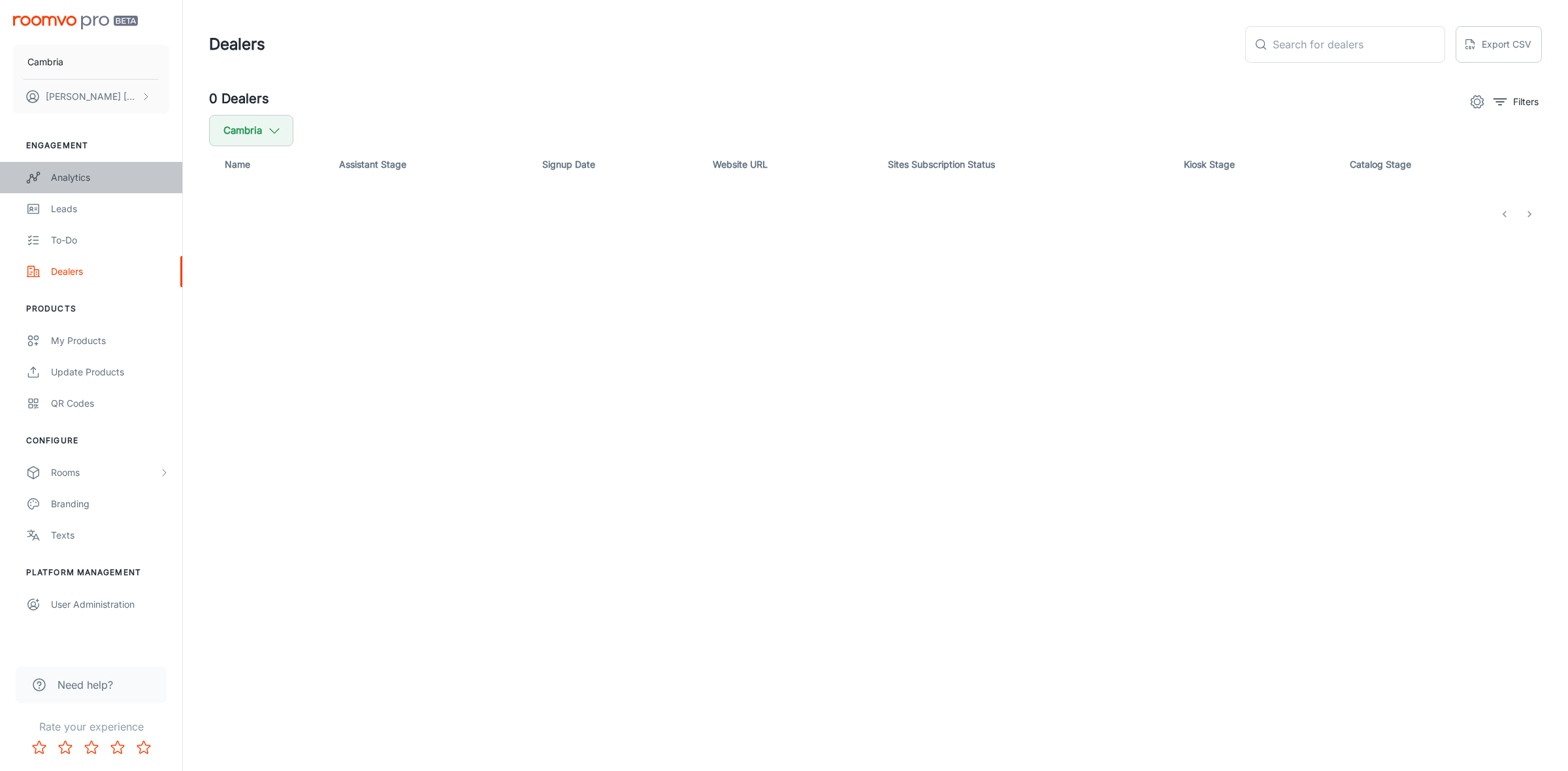
click at [103, 164] on link "Analytics" at bounding box center [91, 177] width 182 height 31
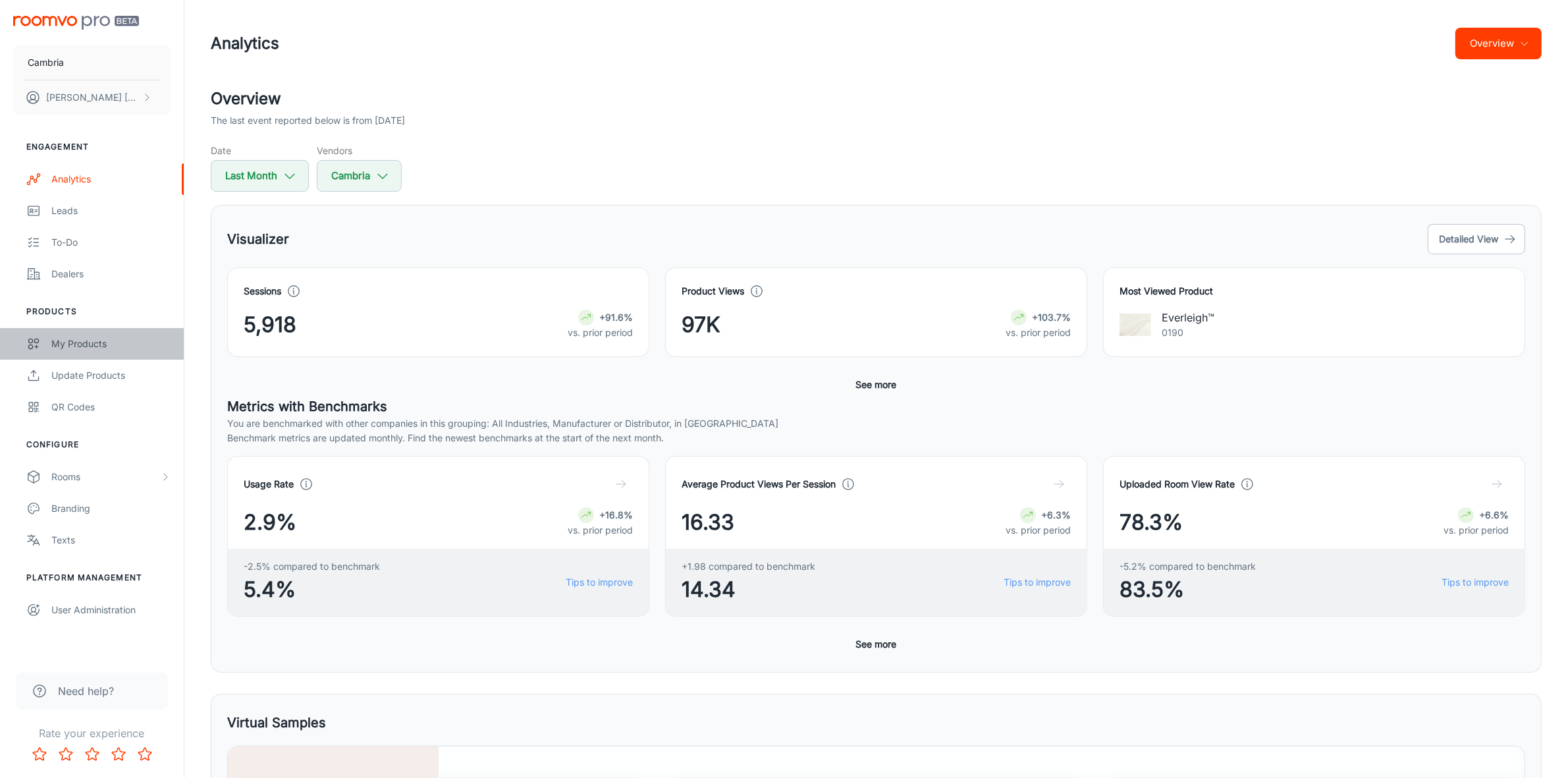
click at [85, 346] on div "My Products" at bounding box center [111, 343] width 119 height 15
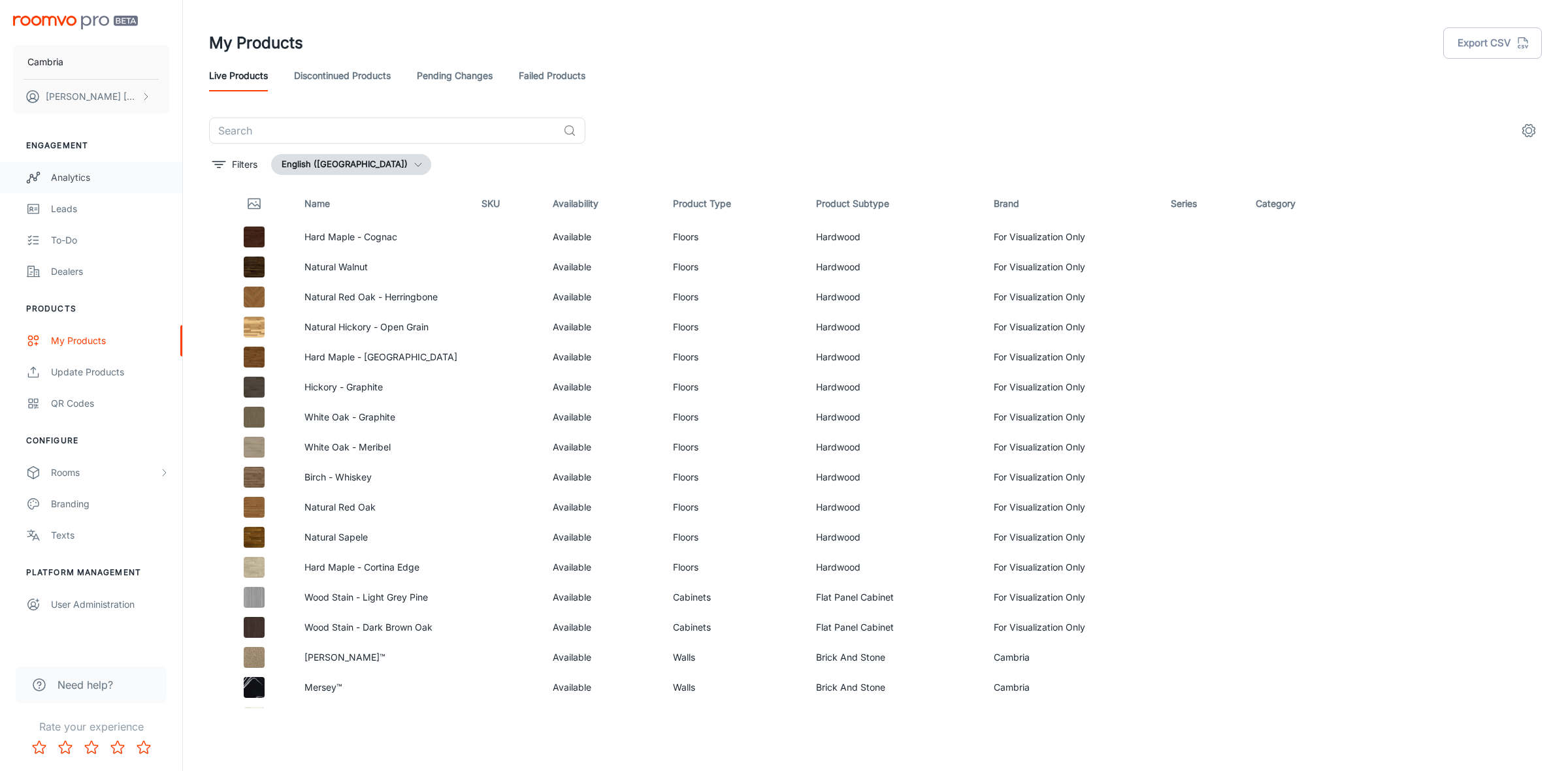
click at [77, 181] on div "Analytics" at bounding box center [110, 177] width 118 height 14
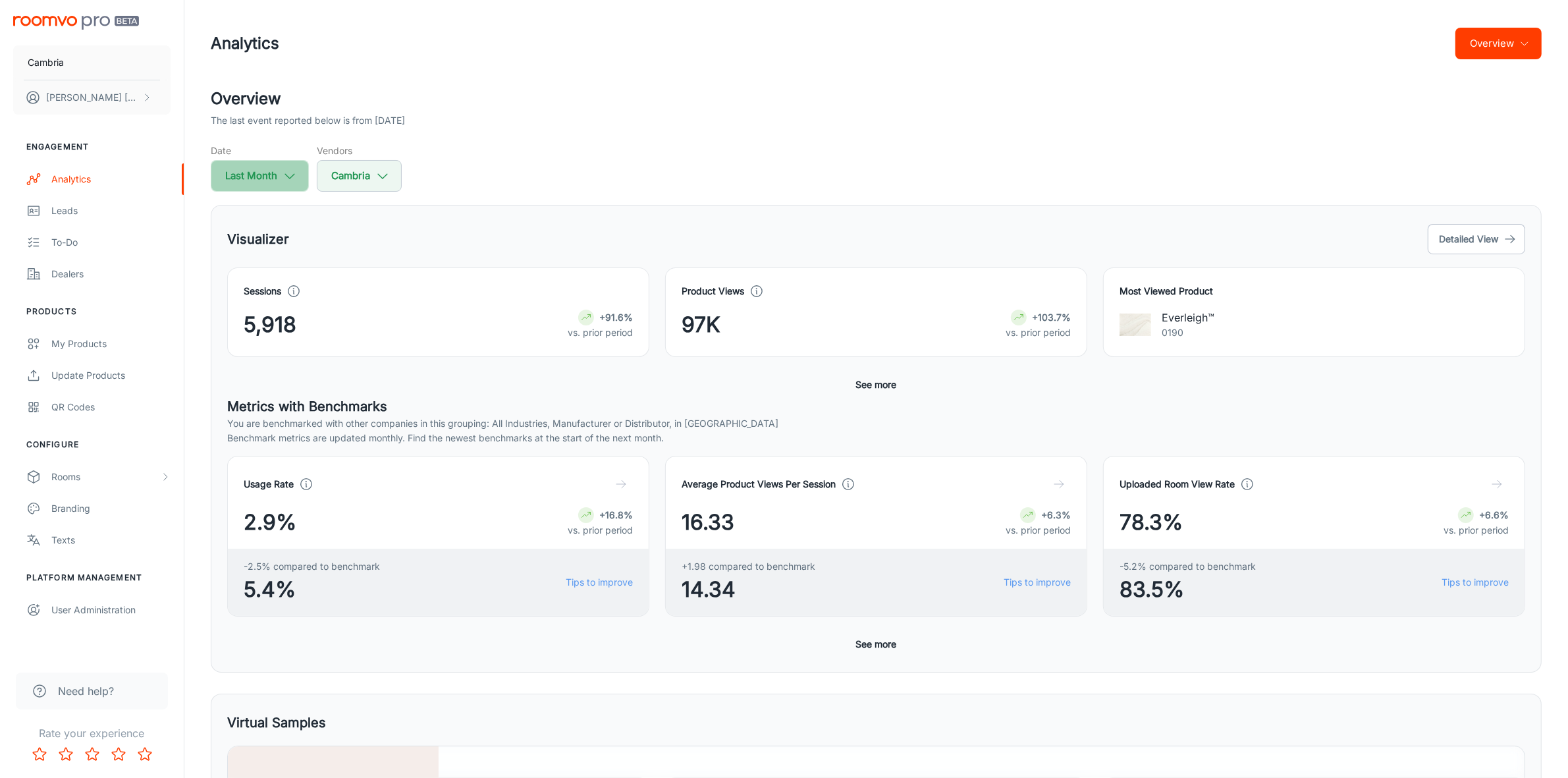
click at [273, 176] on button "Last Month" at bounding box center [260, 175] width 98 height 32
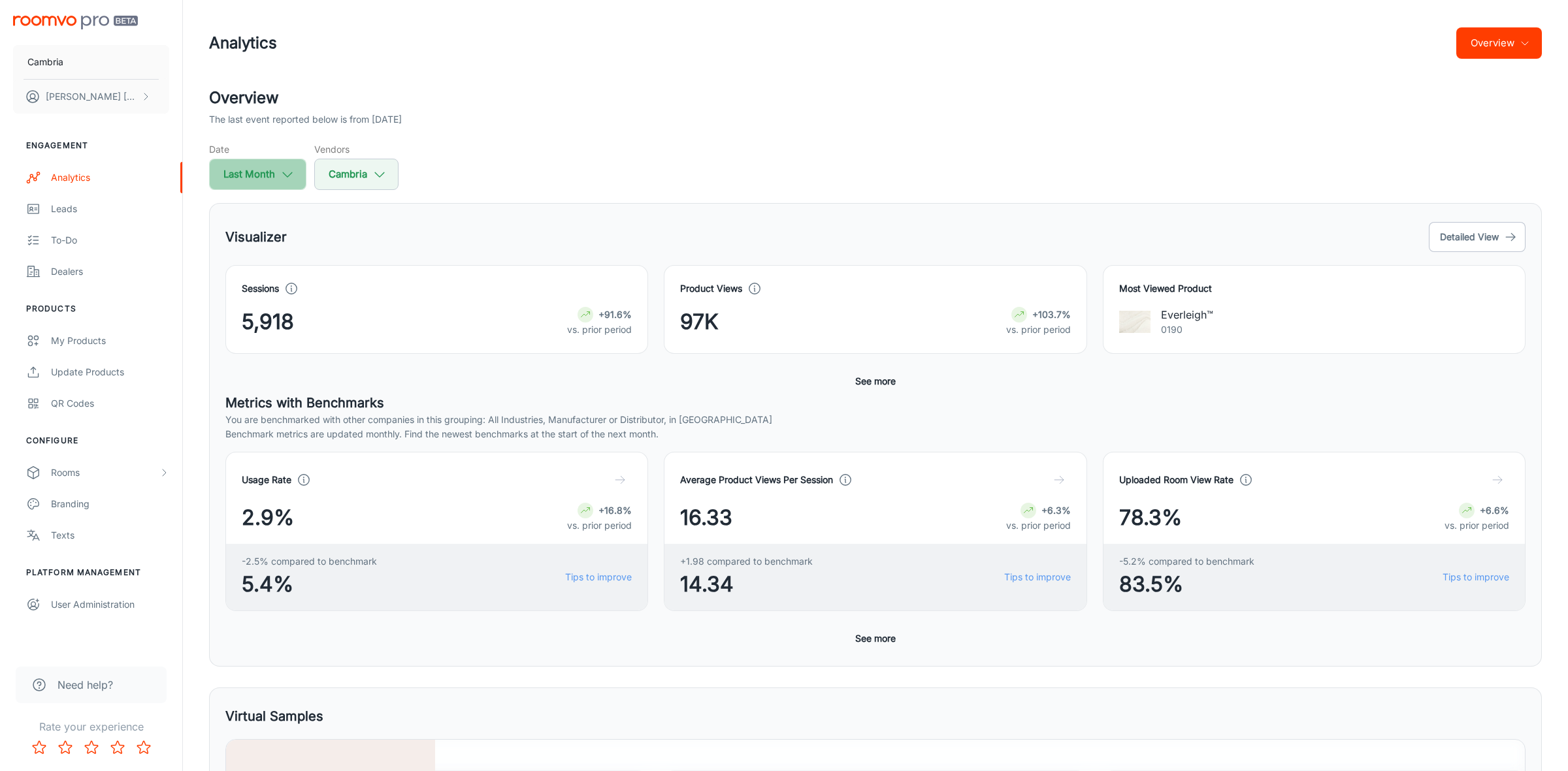
select select "7"
select select "2025"
select select "7"
select select "2025"
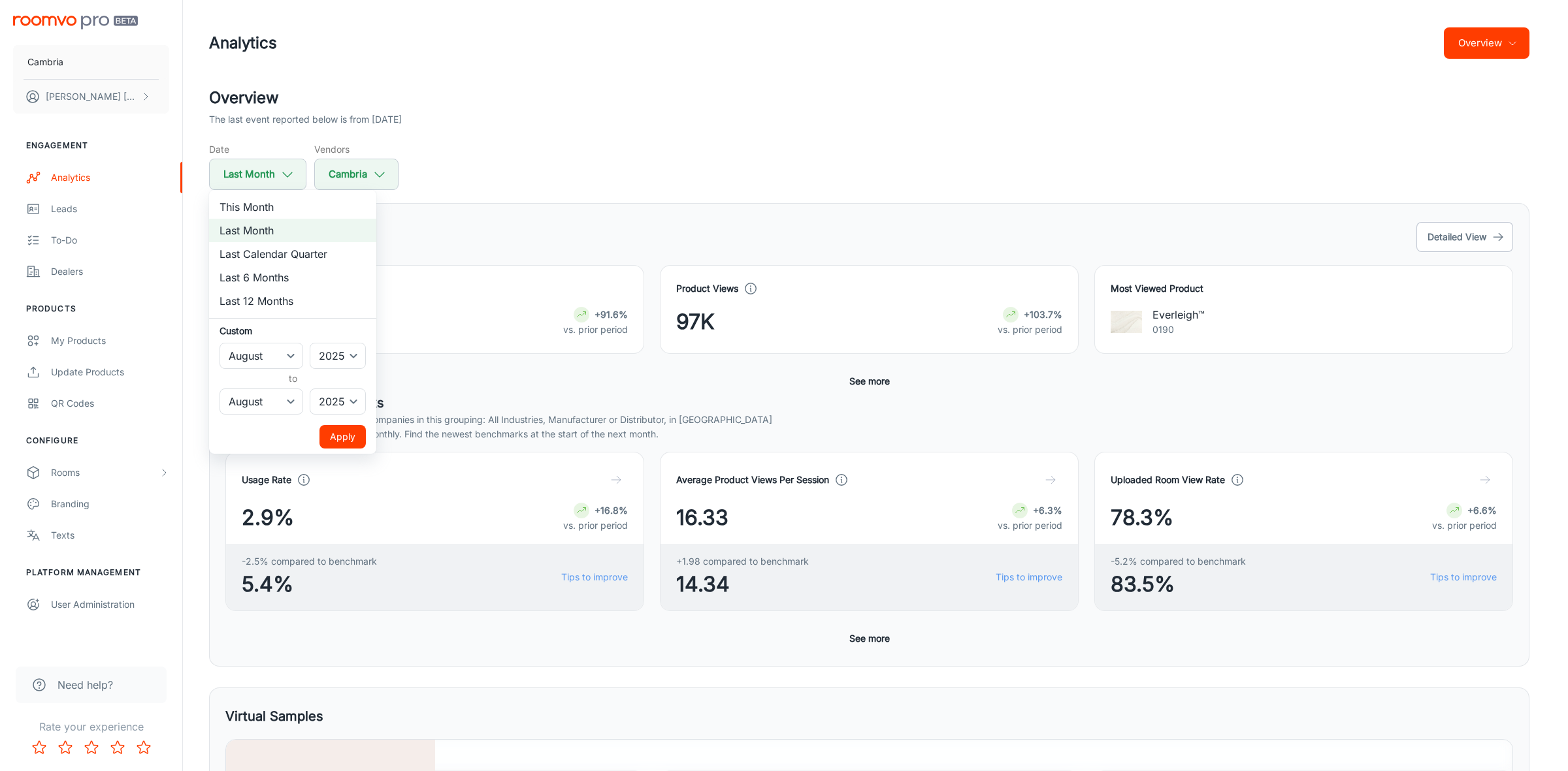
click at [266, 175] on div at bounding box center [784, 385] width 1568 height 771
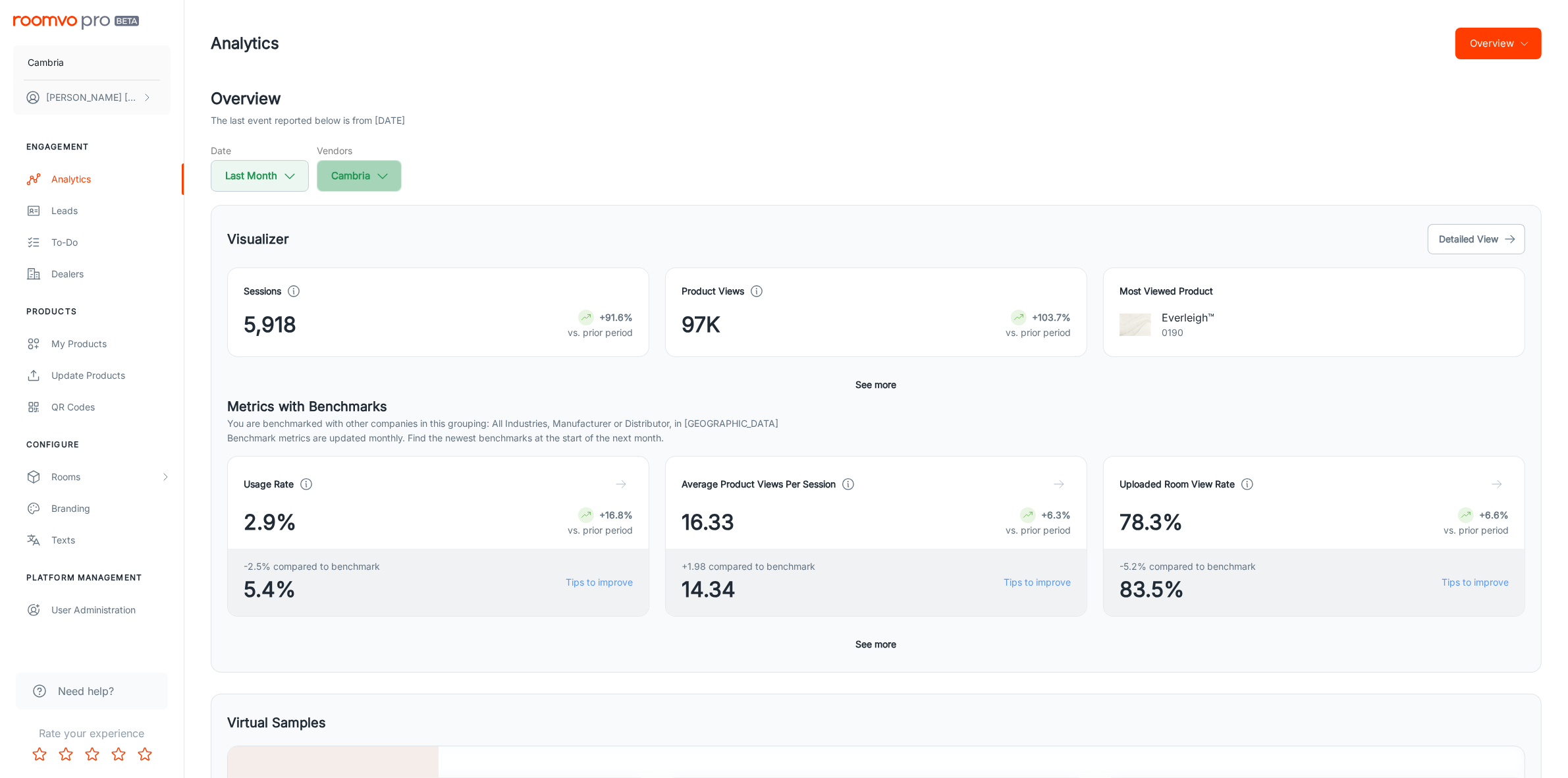
click at [382, 176] on polyline "button" at bounding box center [382, 176] width 9 height 5
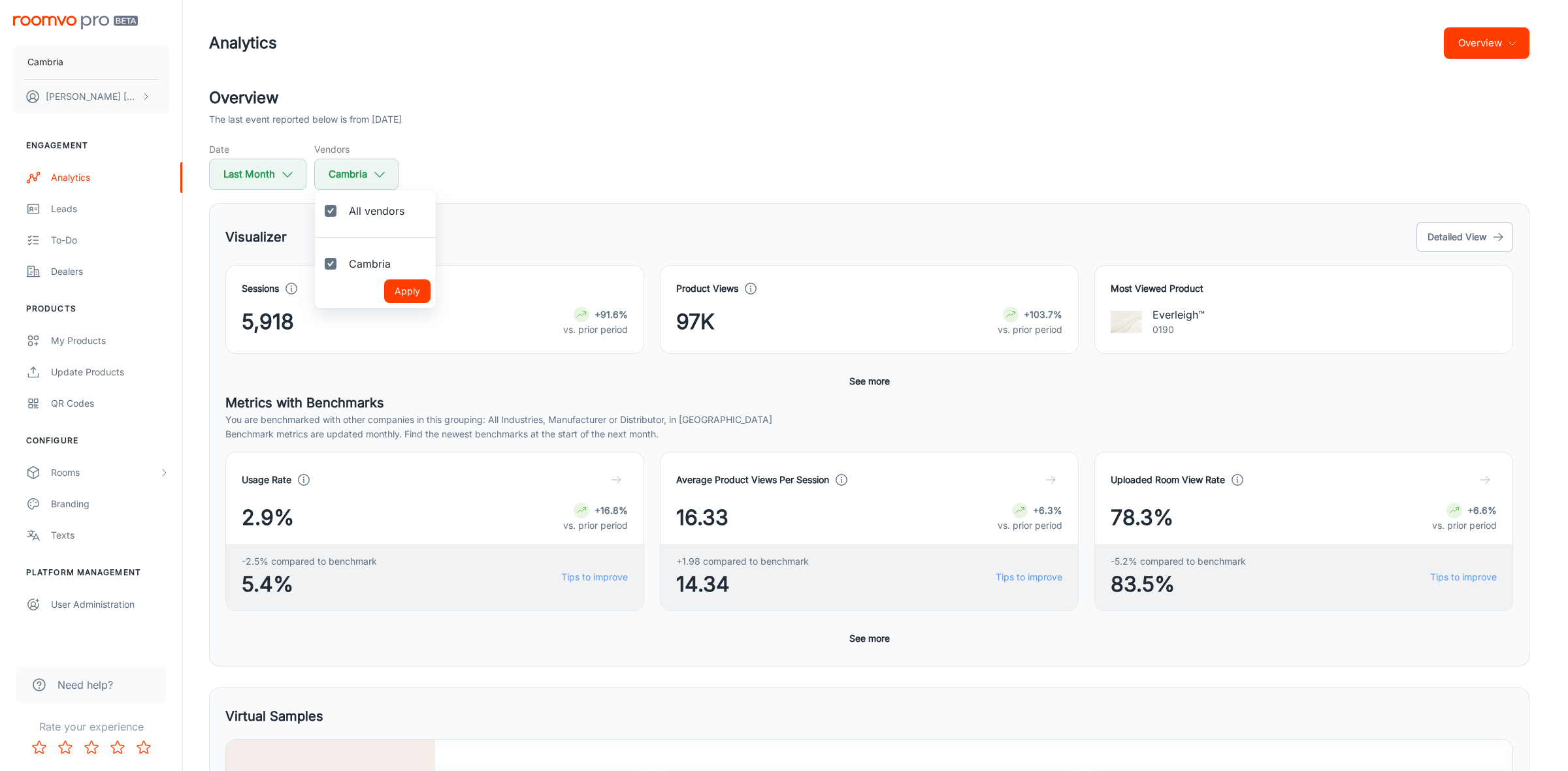
click at [376, 175] on div at bounding box center [784, 385] width 1568 height 771
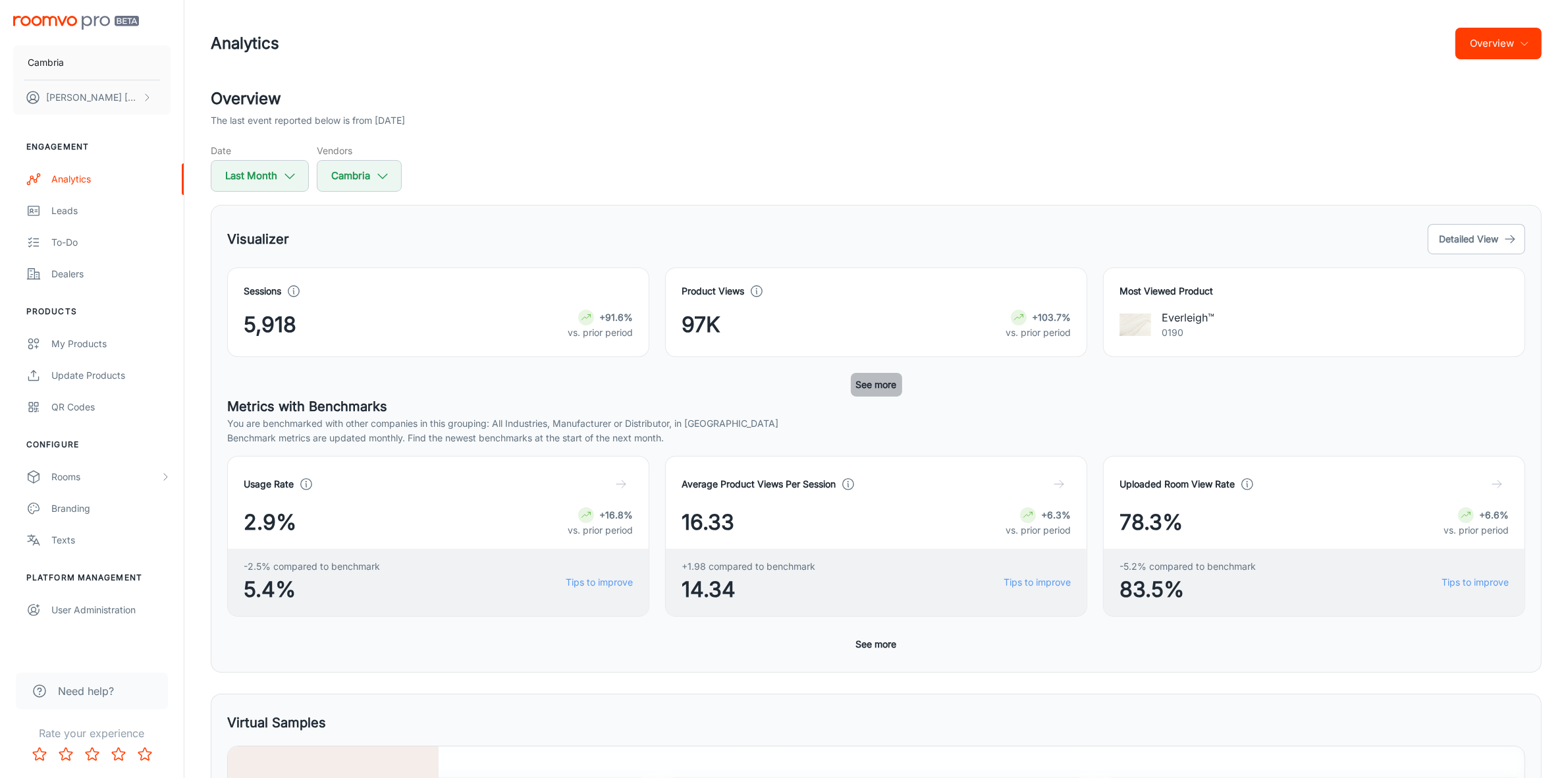
click at [875, 380] on button "See more" at bounding box center [876, 385] width 52 height 24
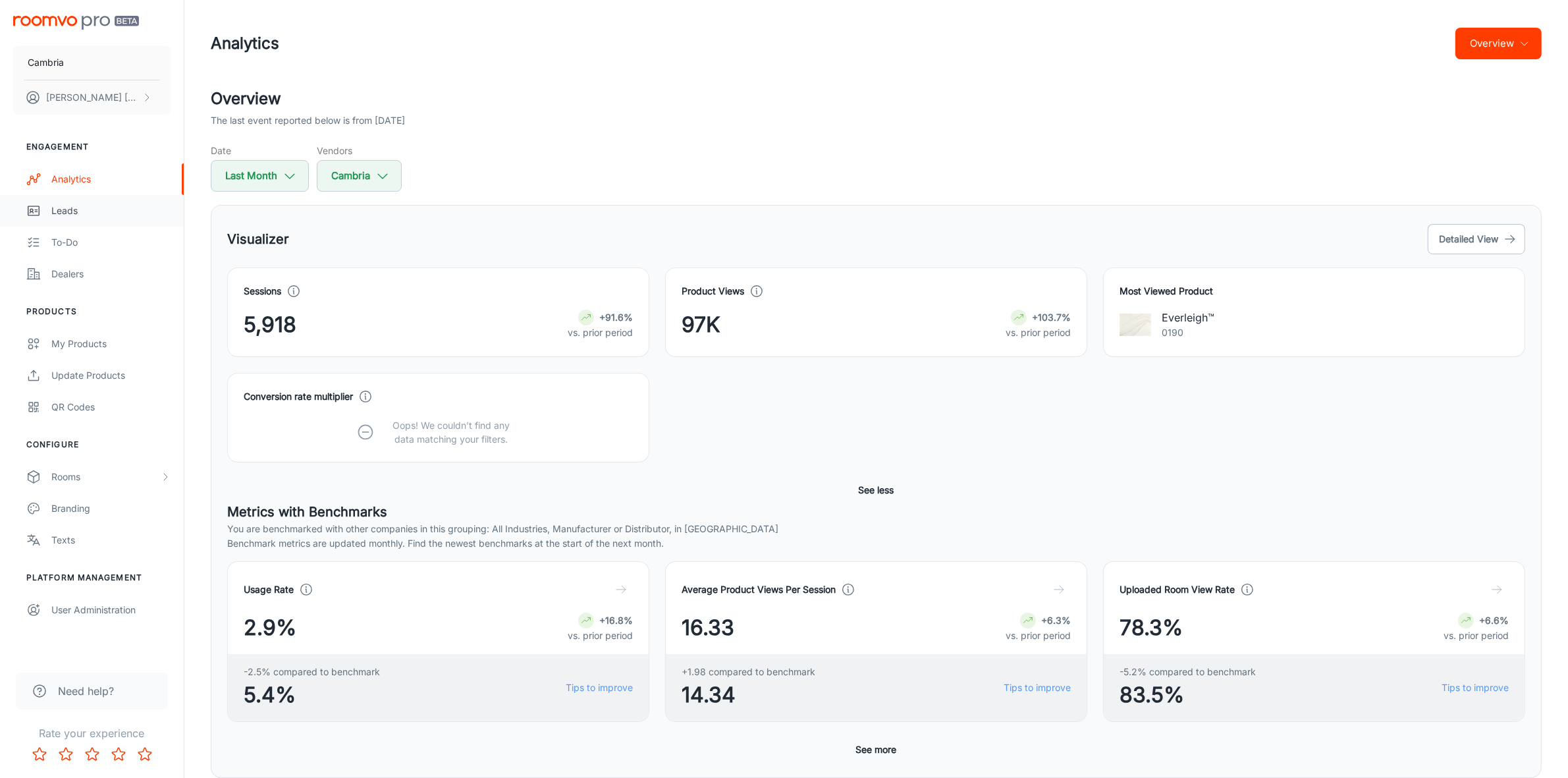
click at [68, 208] on div "Leads" at bounding box center [111, 211] width 119 height 15
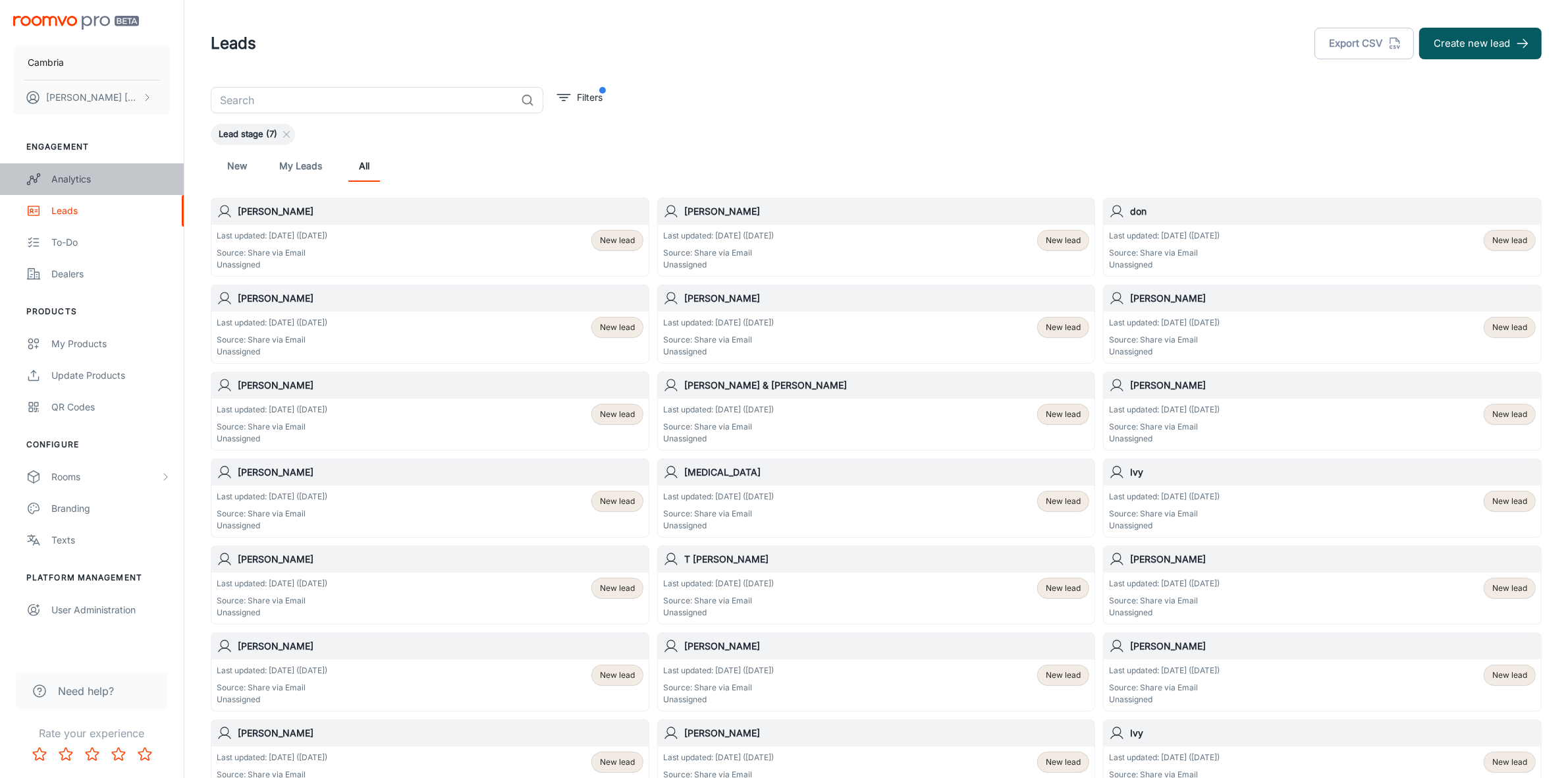
click at [69, 172] on div "Analytics" at bounding box center [111, 179] width 119 height 15
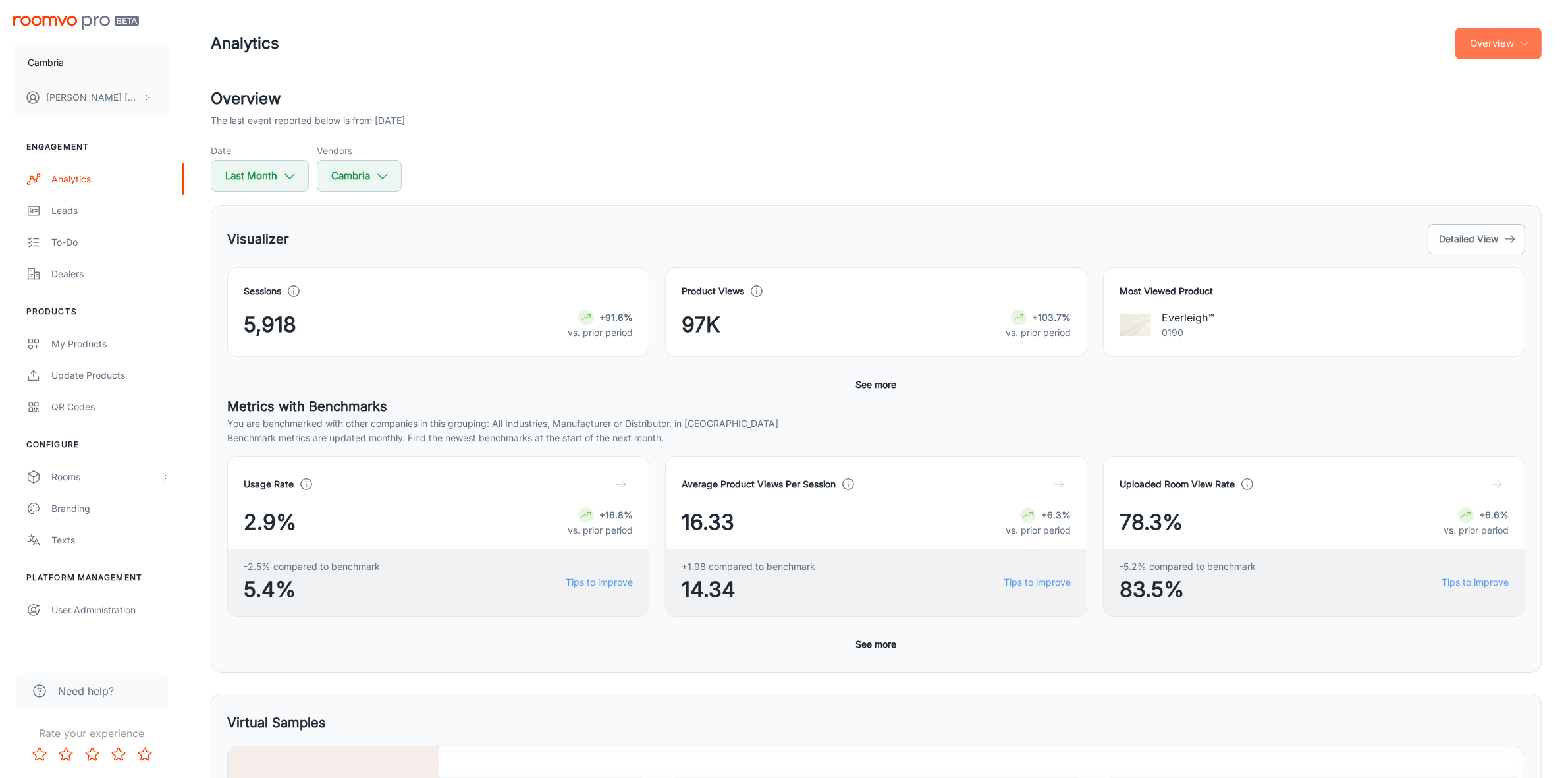
click at [1517, 39] on button "Overview" at bounding box center [1499, 43] width 86 height 32
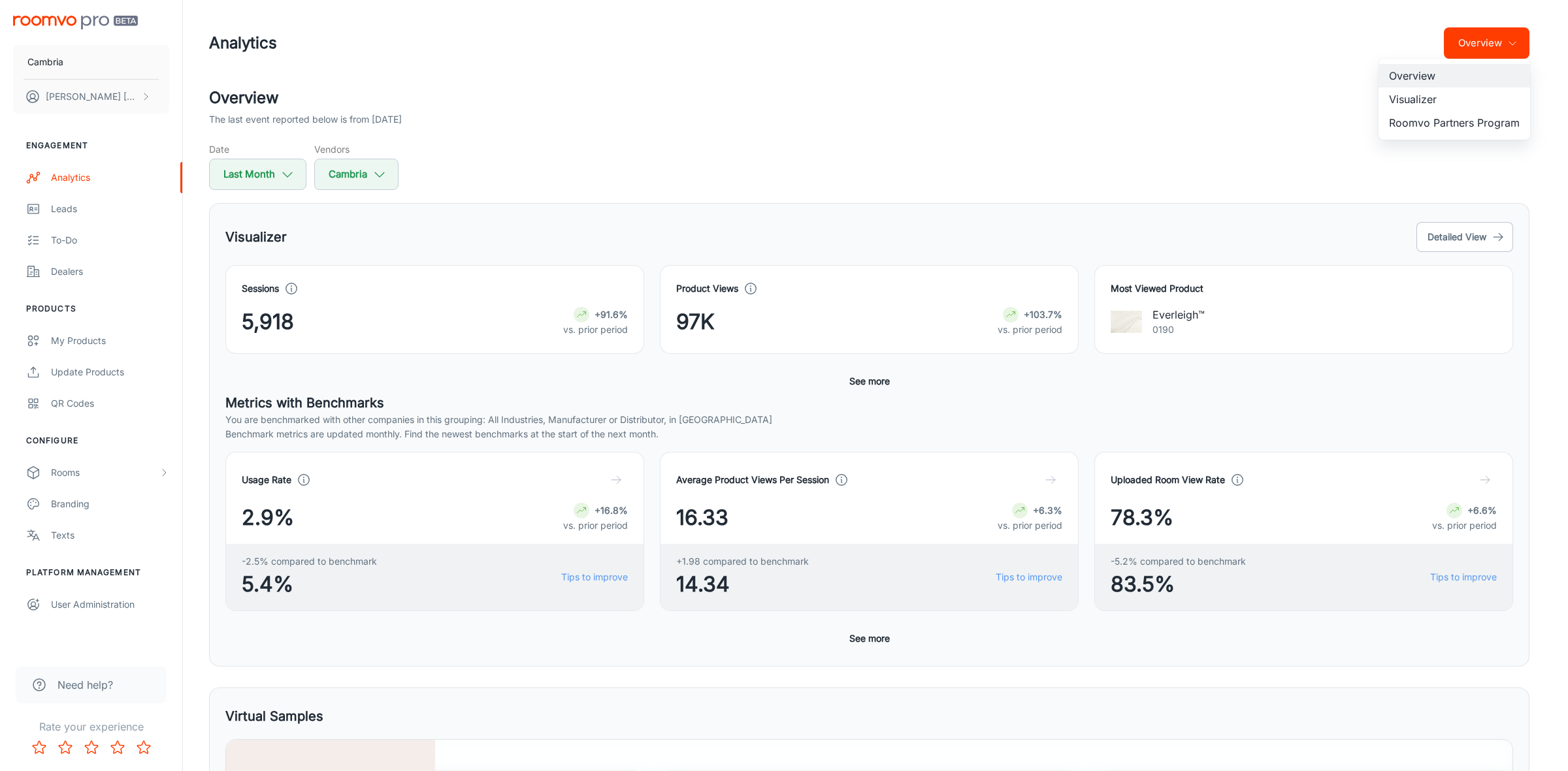
click at [1418, 102] on li "Visualizer" at bounding box center [1454, 99] width 152 height 24
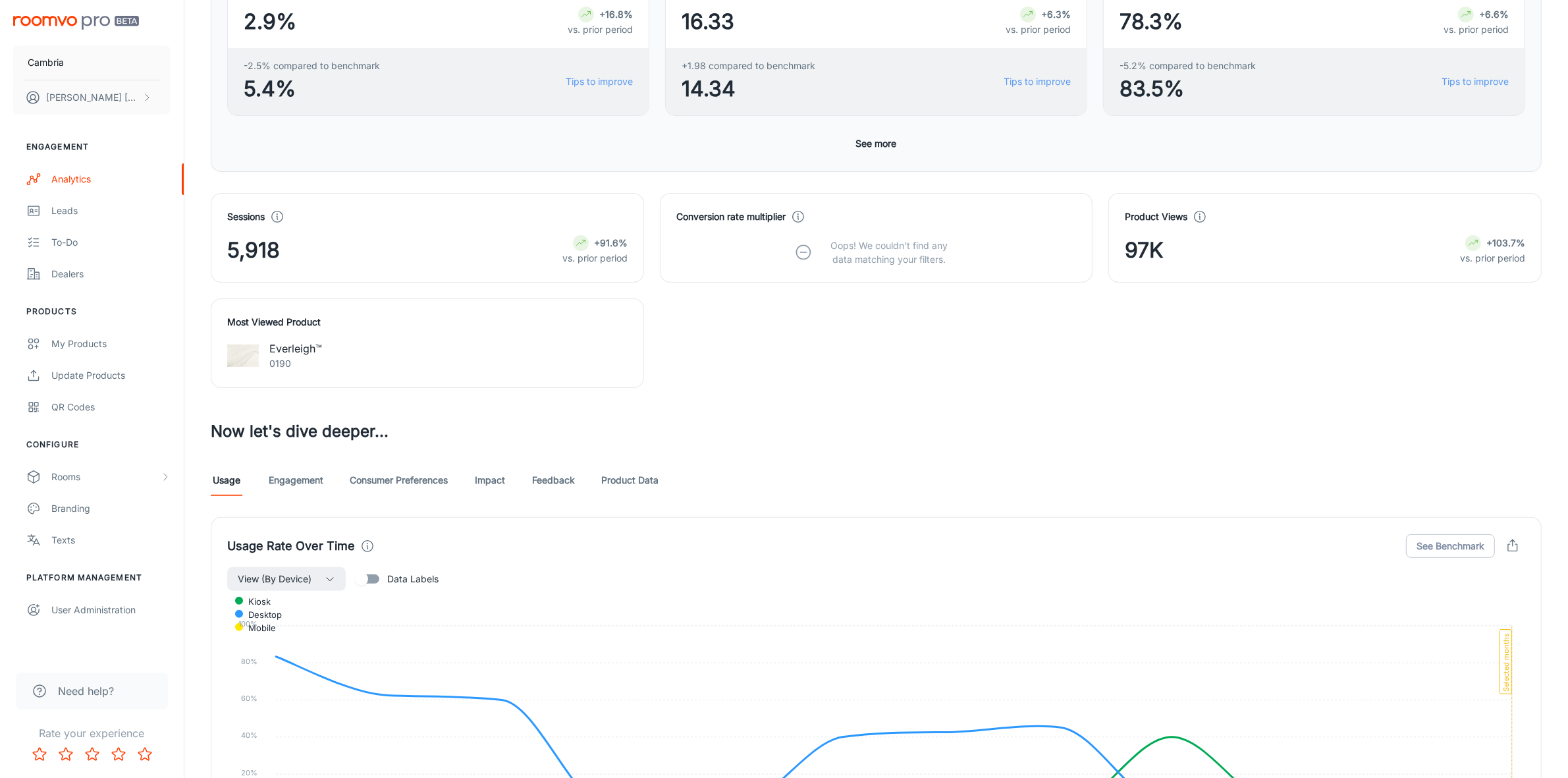
scroll to position [316, 0]
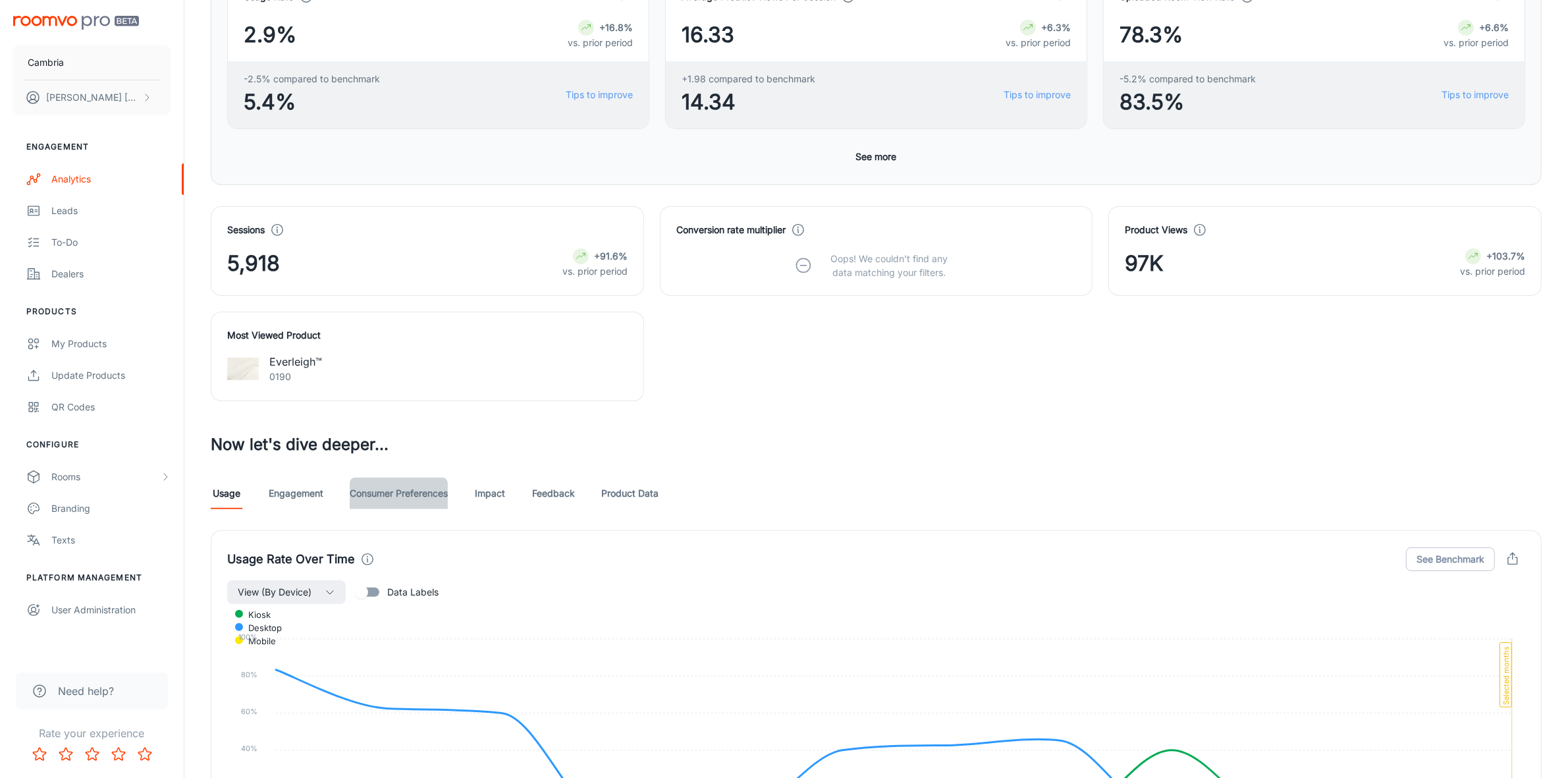
click at [420, 488] on link "Consumer Preferences" at bounding box center [399, 493] width 98 height 32
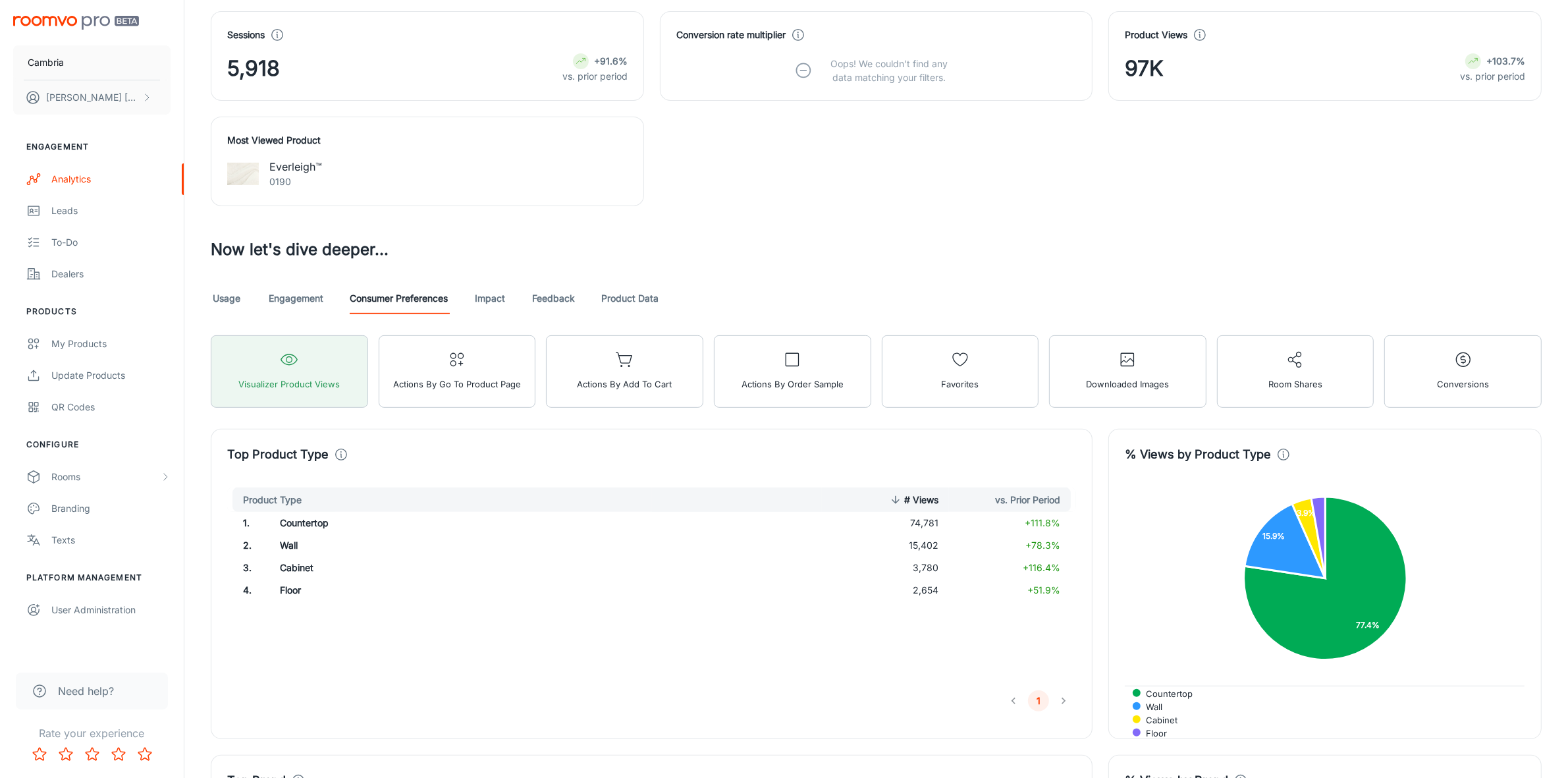
scroll to position [412, 0]
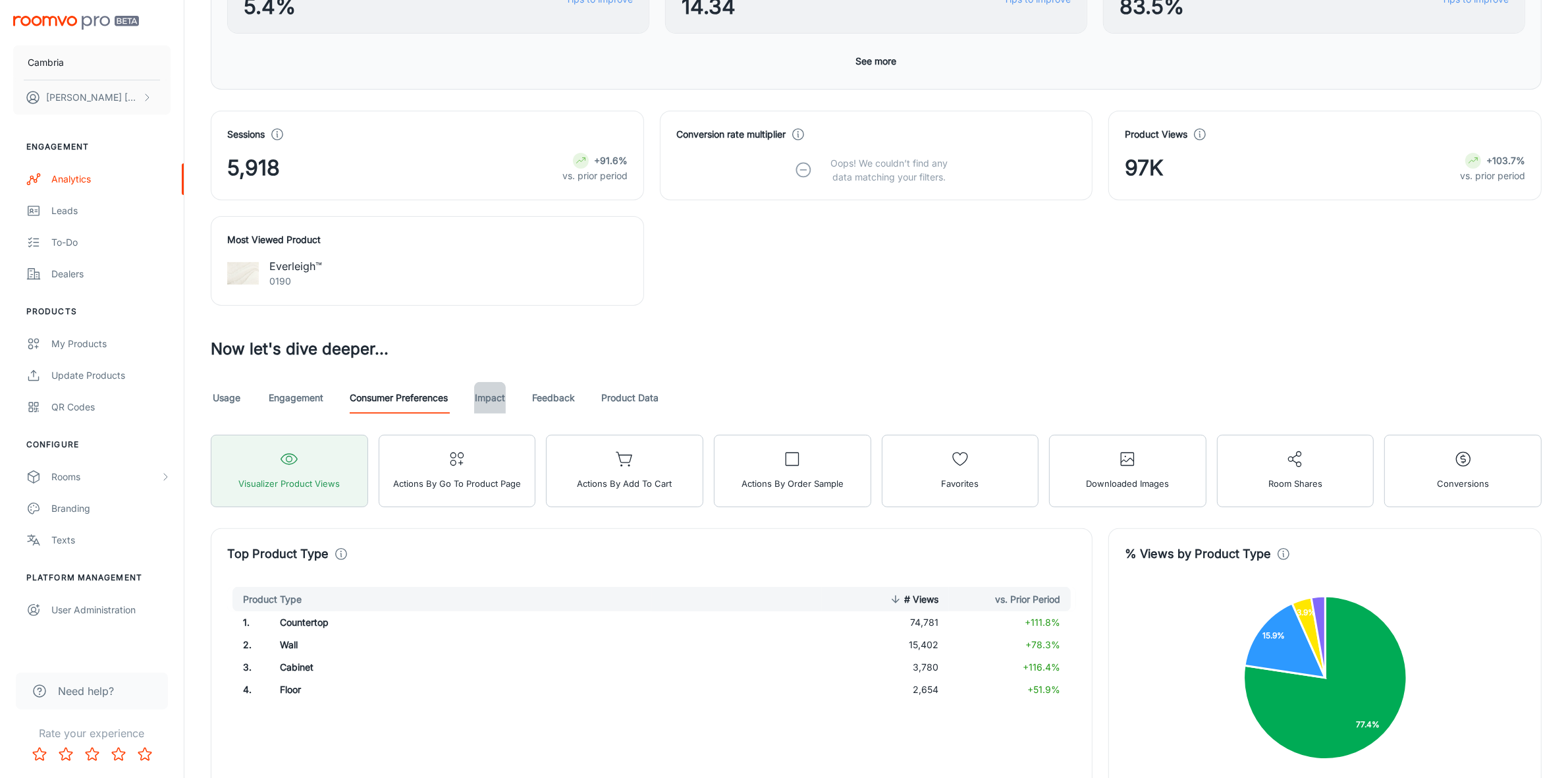
click at [489, 399] on link "Impact" at bounding box center [489, 398] width 32 height 32
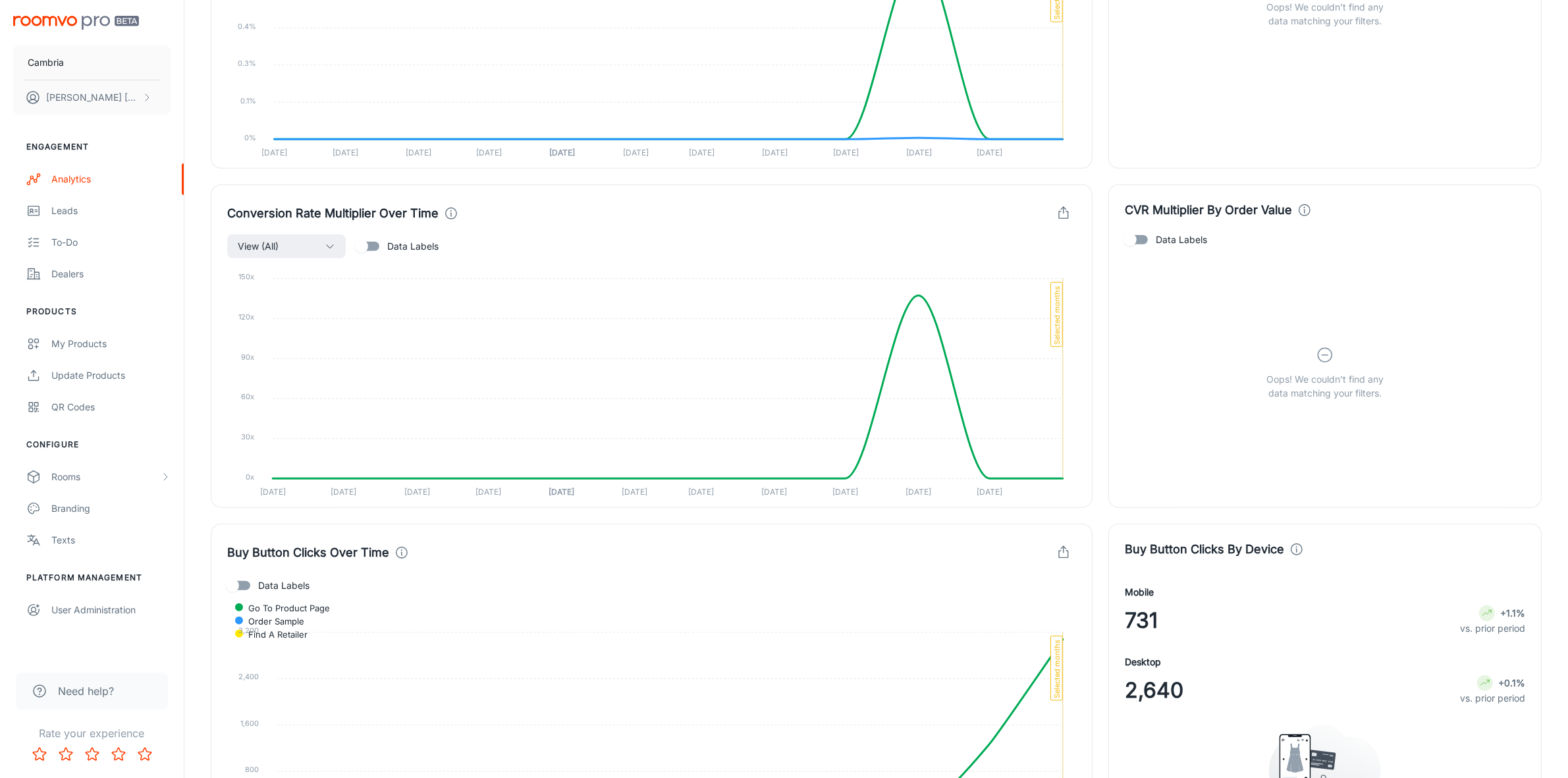
scroll to position [775, 0]
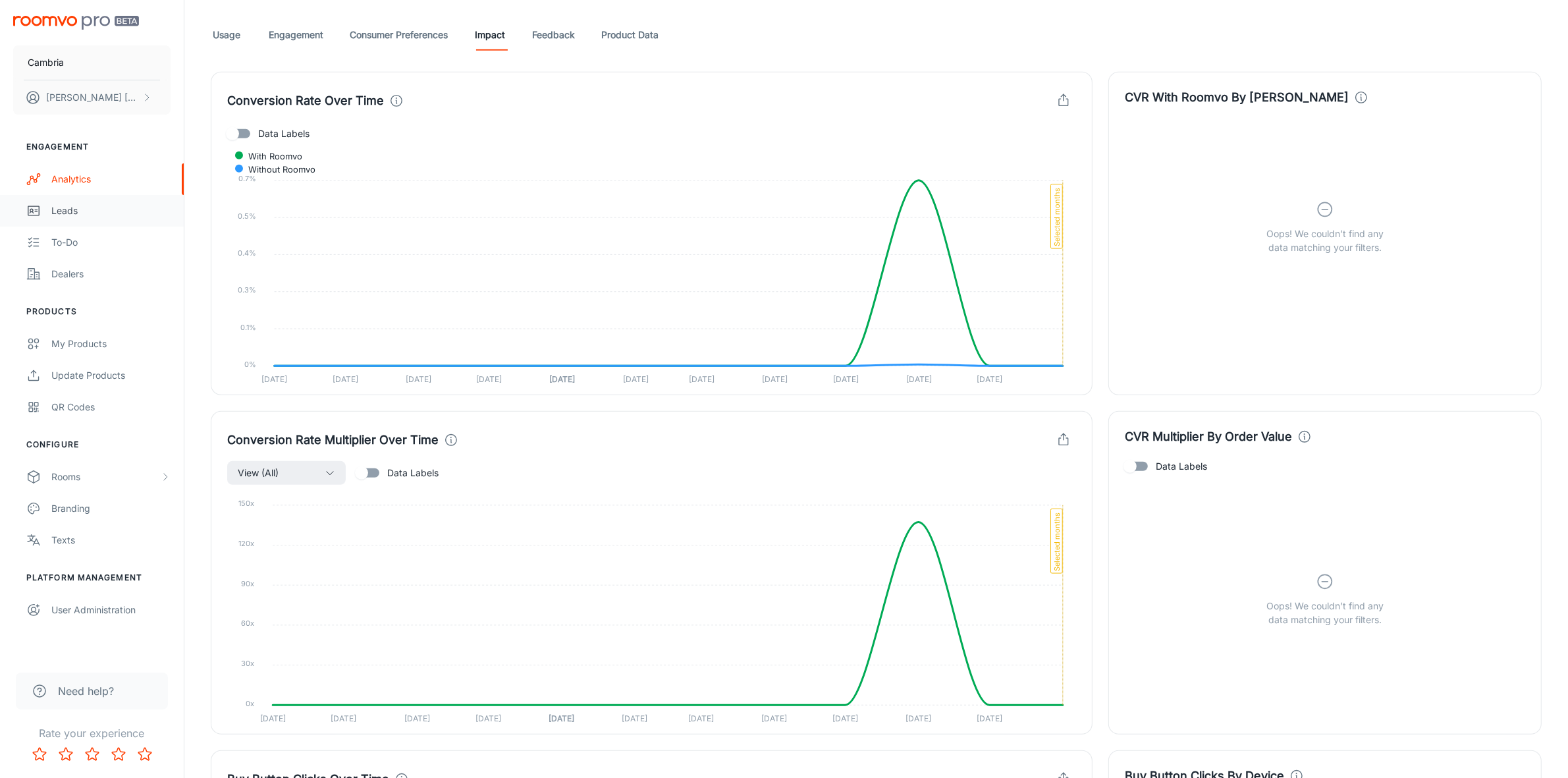
click at [64, 205] on div "Leads" at bounding box center [111, 211] width 119 height 15
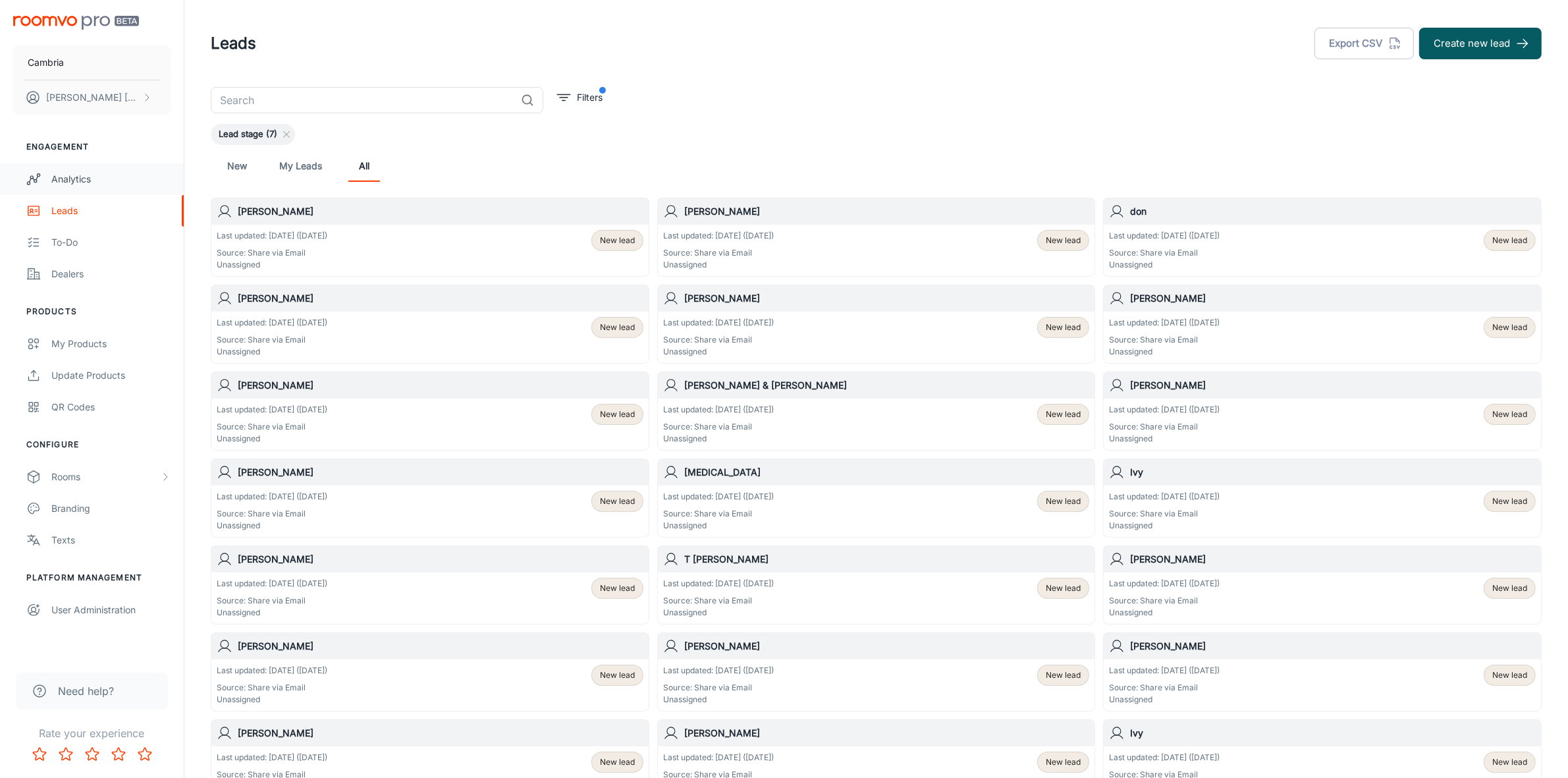
click at [97, 172] on div "Analytics" at bounding box center [111, 179] width 119 height 15
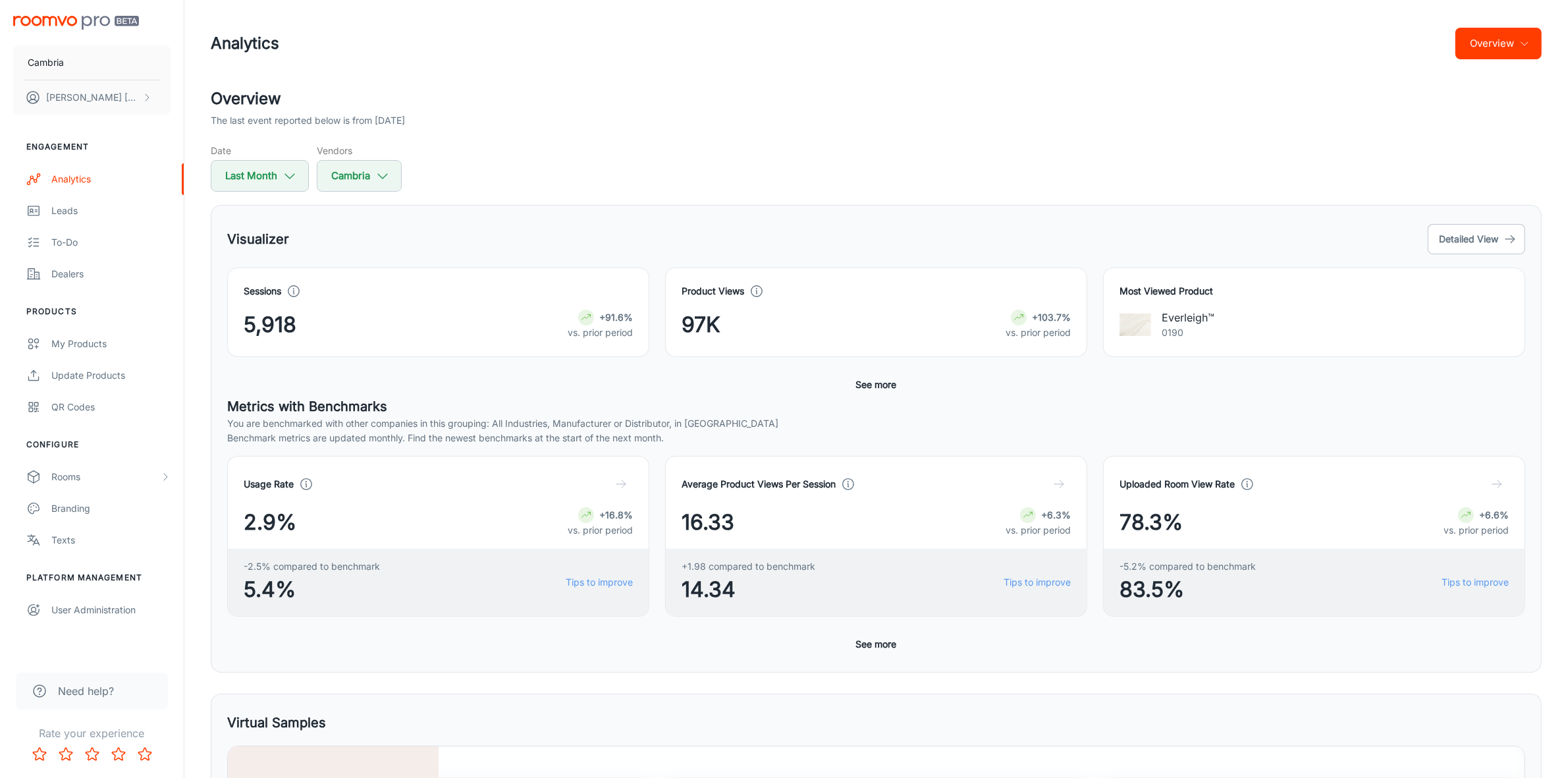
click at [867, 378] on button "See more" at bounding box center [876, 385] width 52 height 24
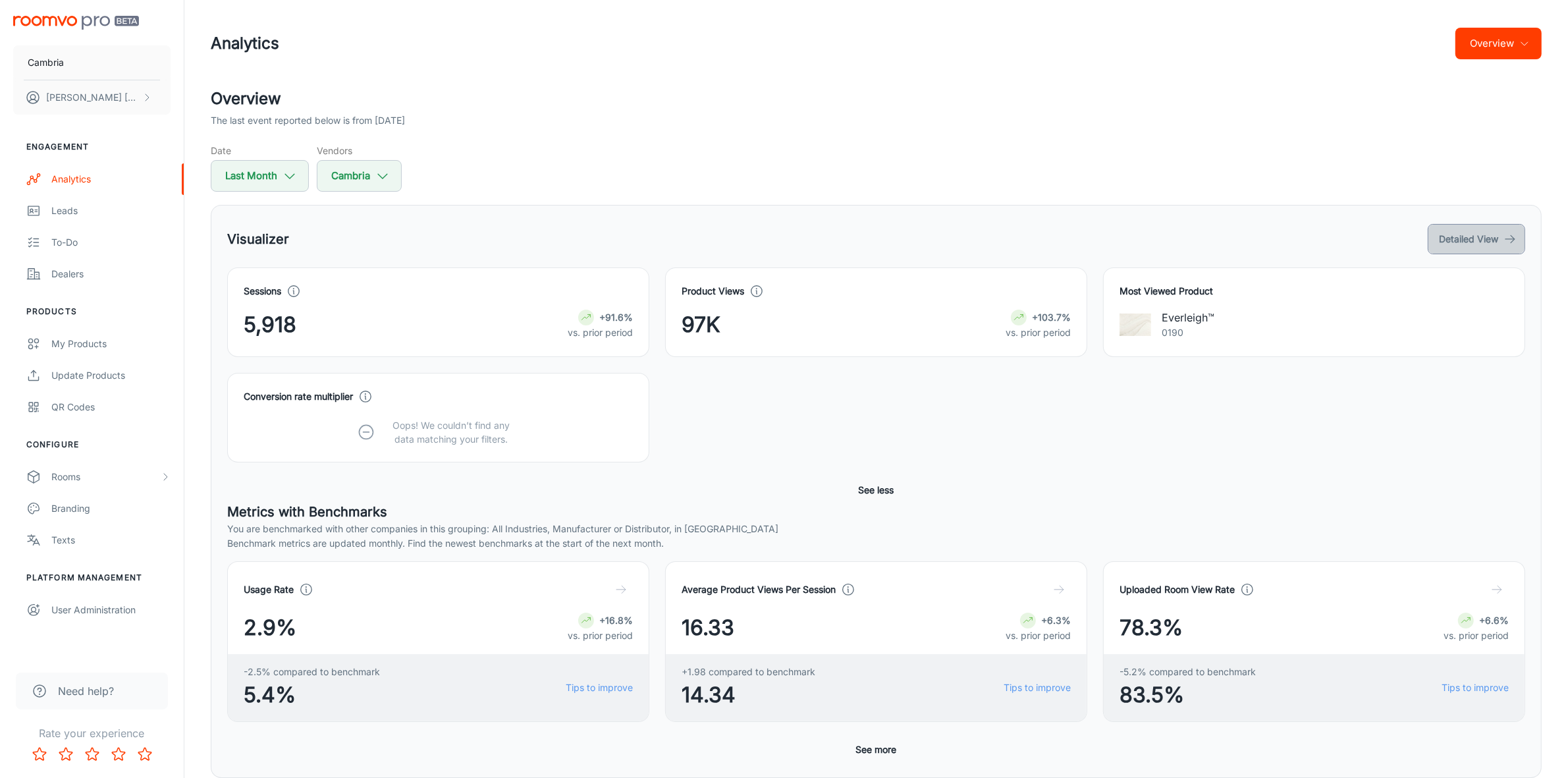
click at [1453, 245] on button "Detailed View" at bounding box center [1476, 239] width 98 height 30
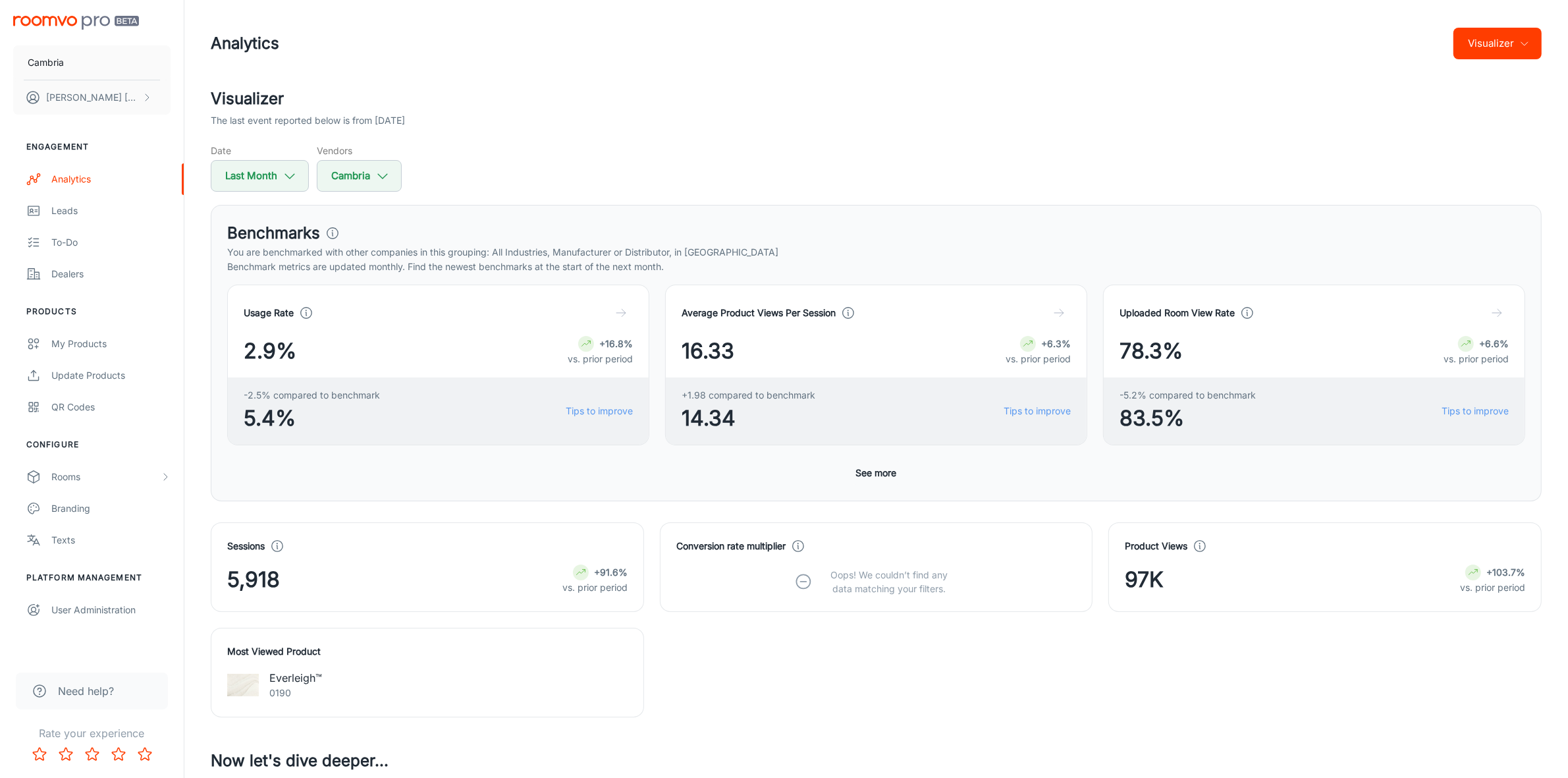
click at [876, 475] on button "See more" at bounding box center [876, 472] width 52 height 24
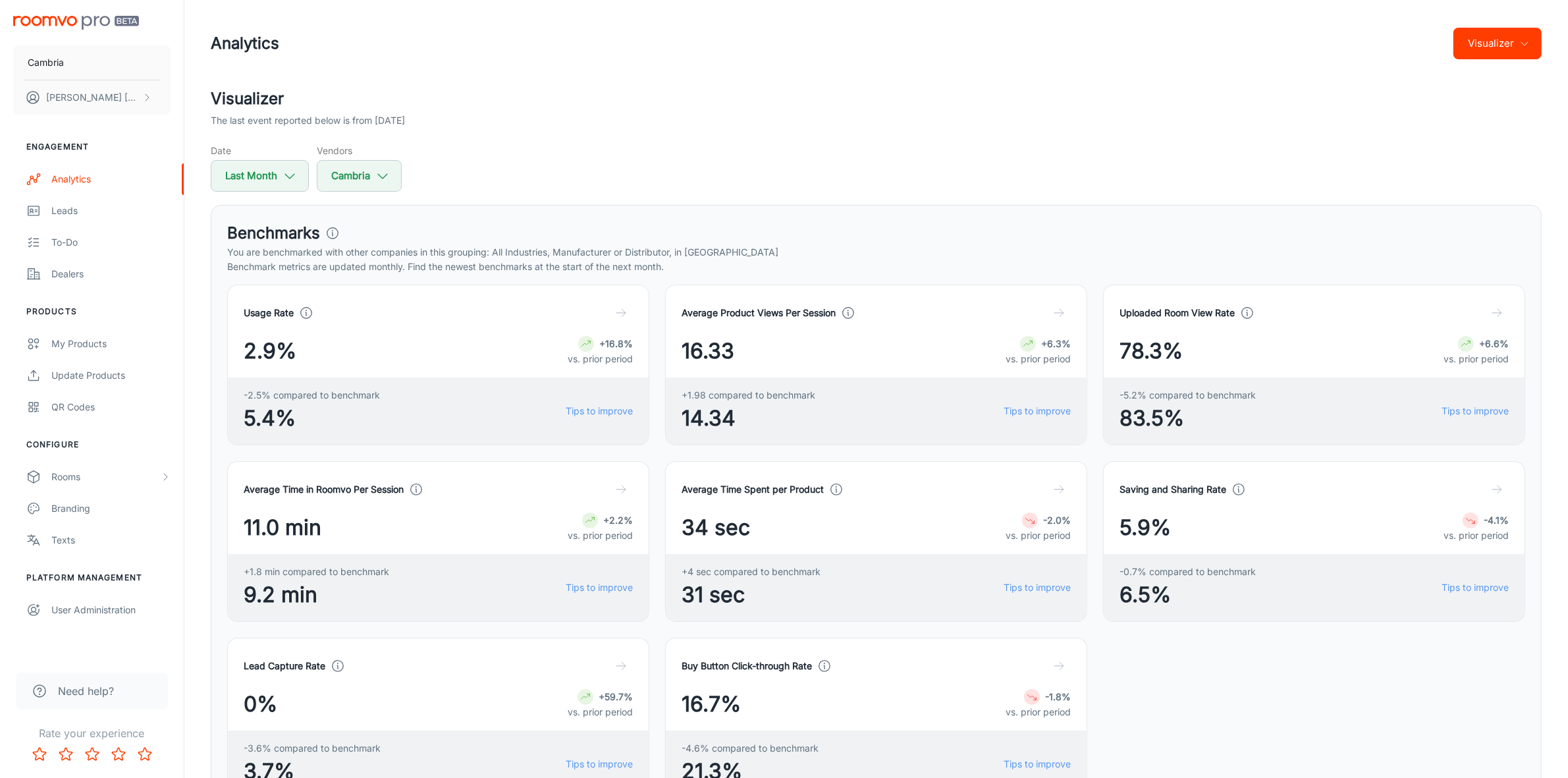
click at [846, 313] on icon at bounding box center [848, 312] width 15 height 15
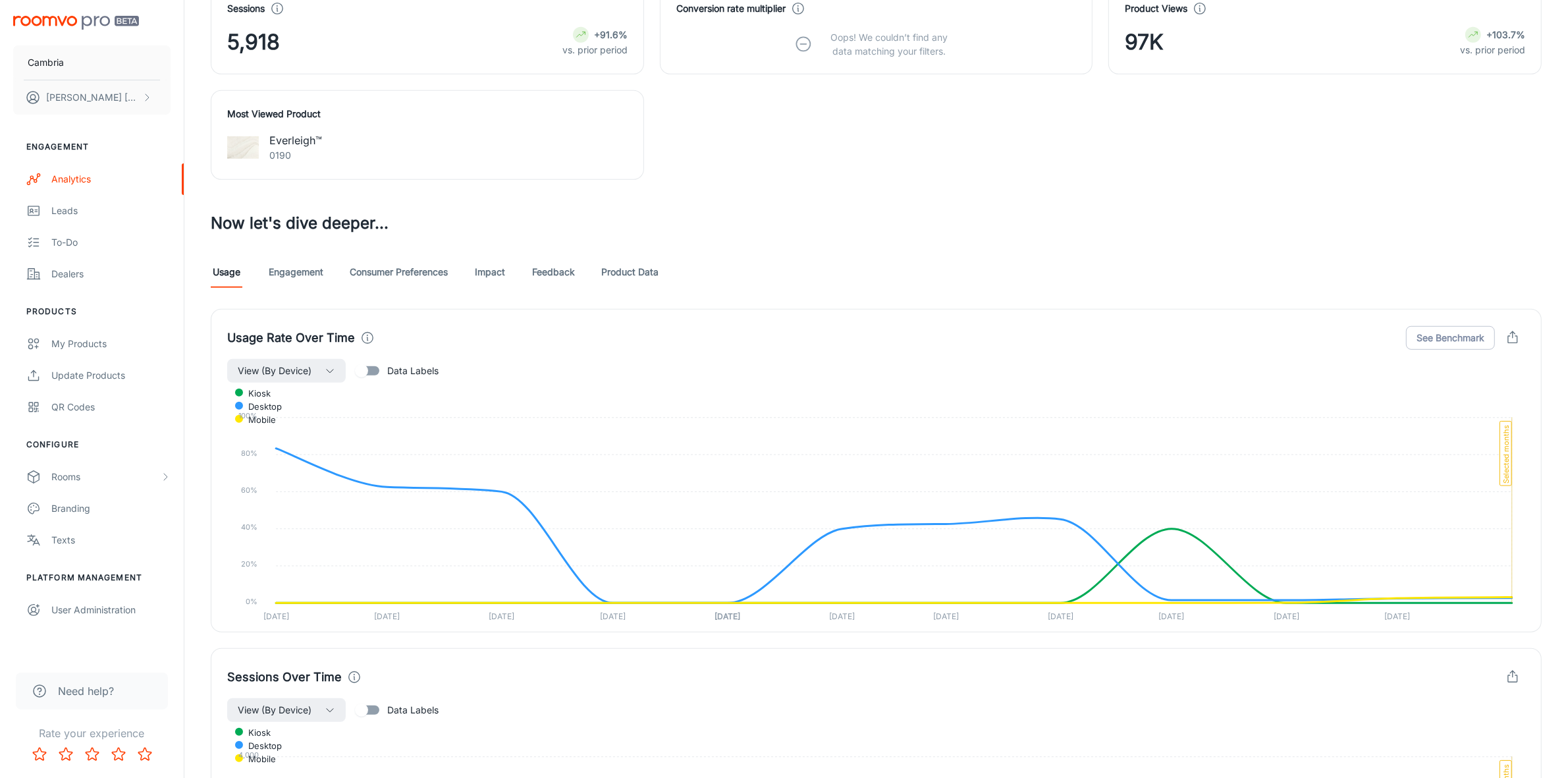
scroll to position [906, 0]
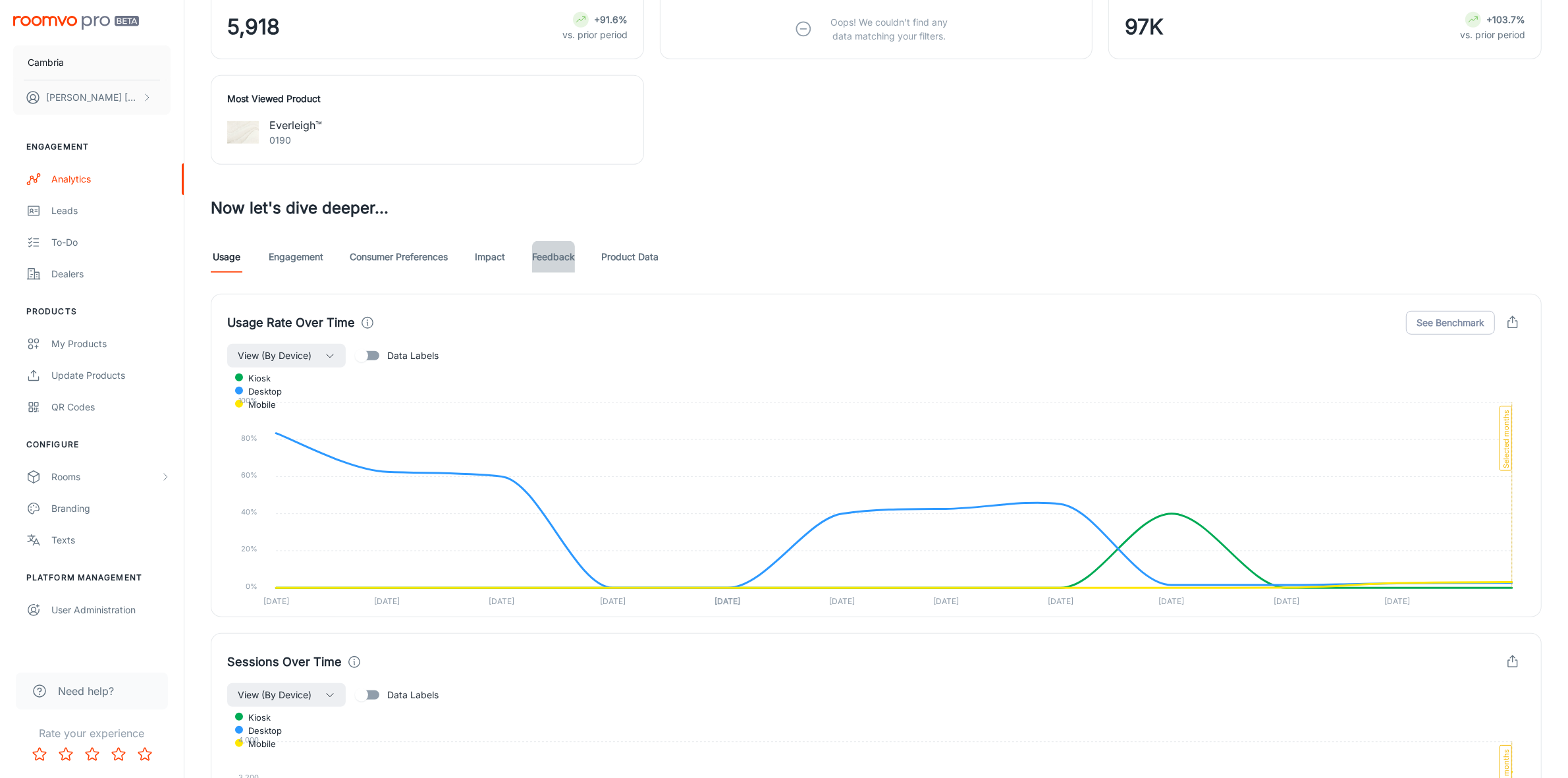
click at [554, 259] on link "Feedback" at bounding box center [554, 256] width 43 height 32
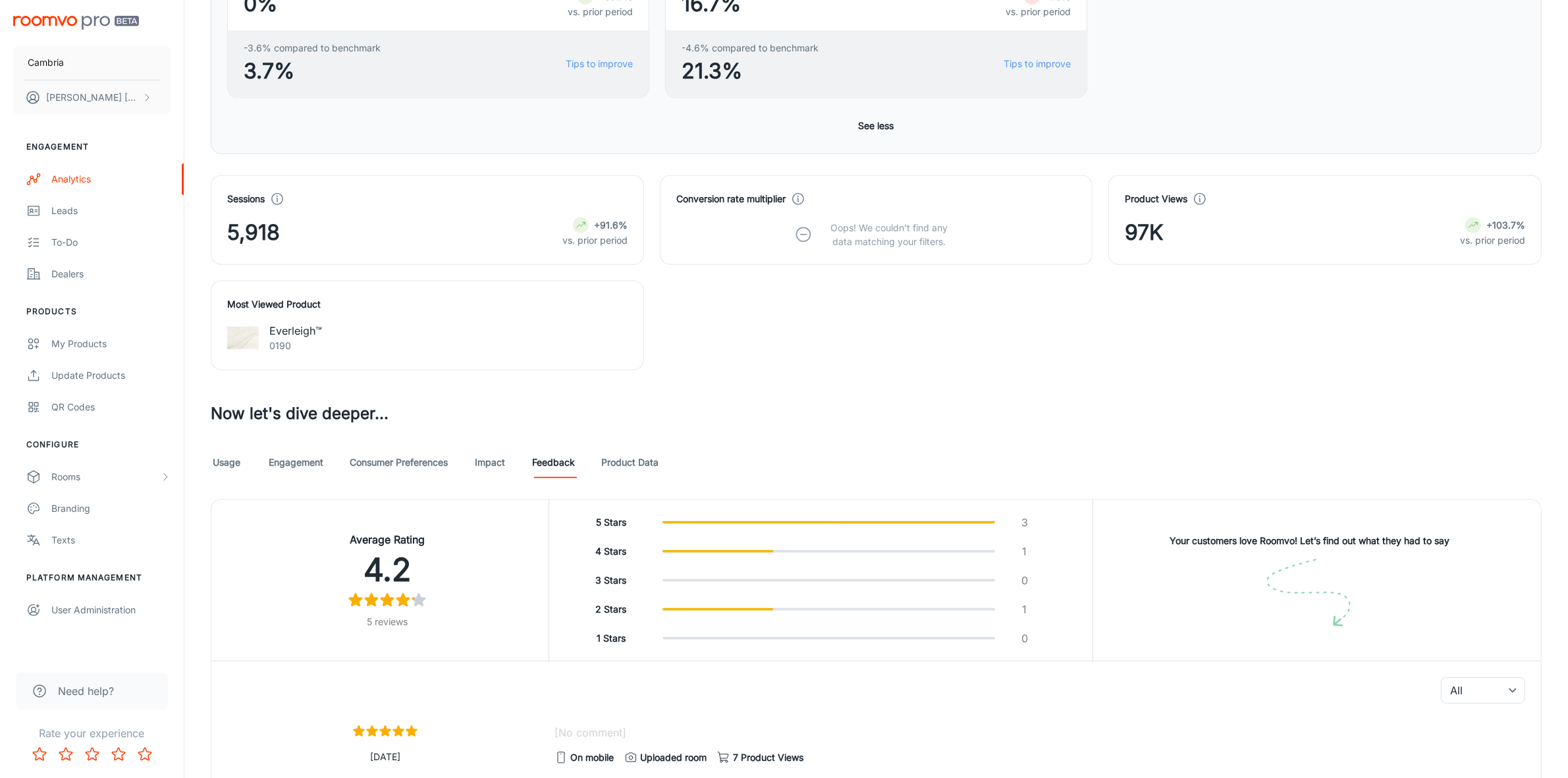
scroll to position [906, 0]
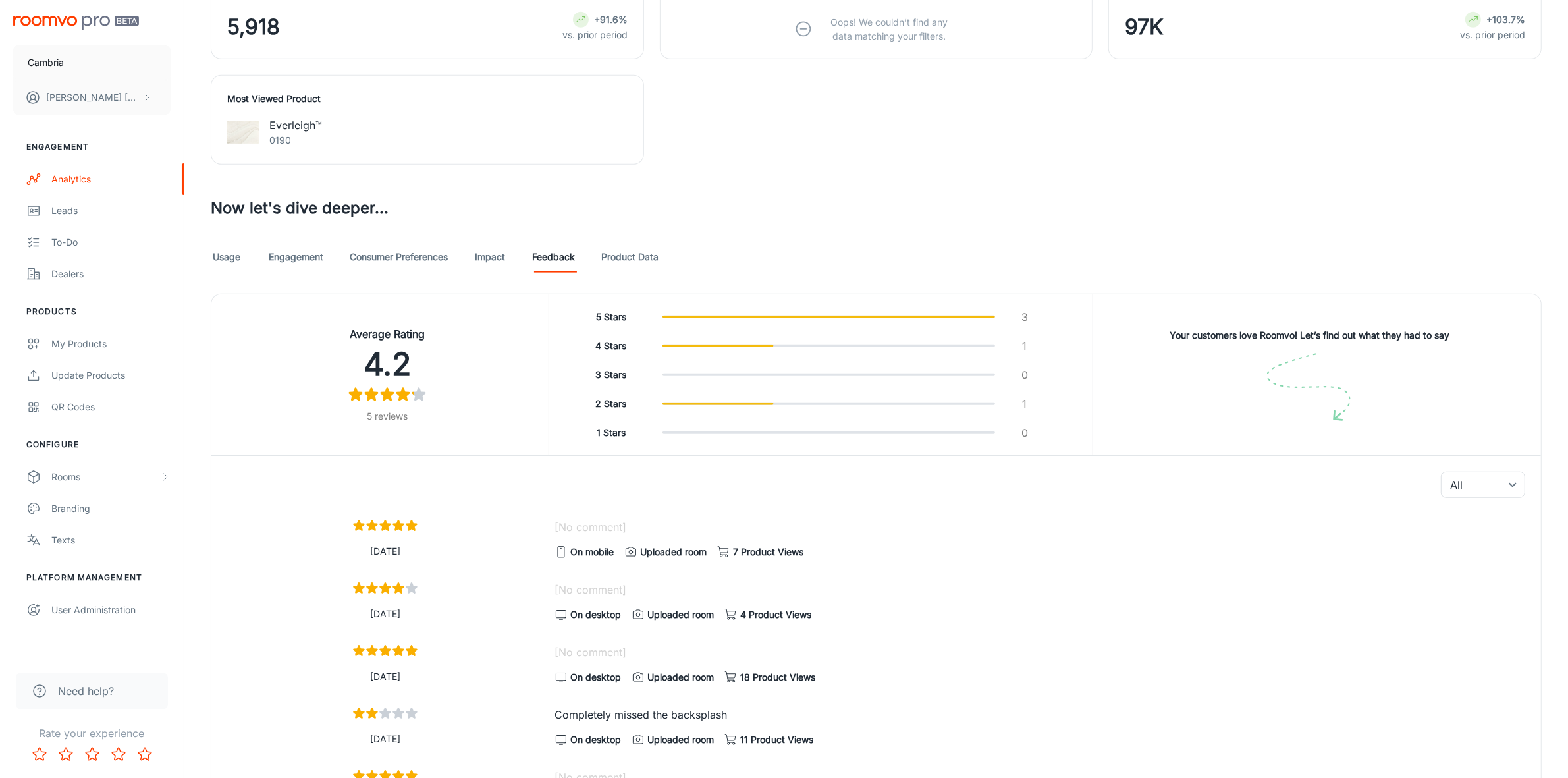
click at [606, 254] on link "Product Data" at bounding box center [630, 256] width 57 height 32
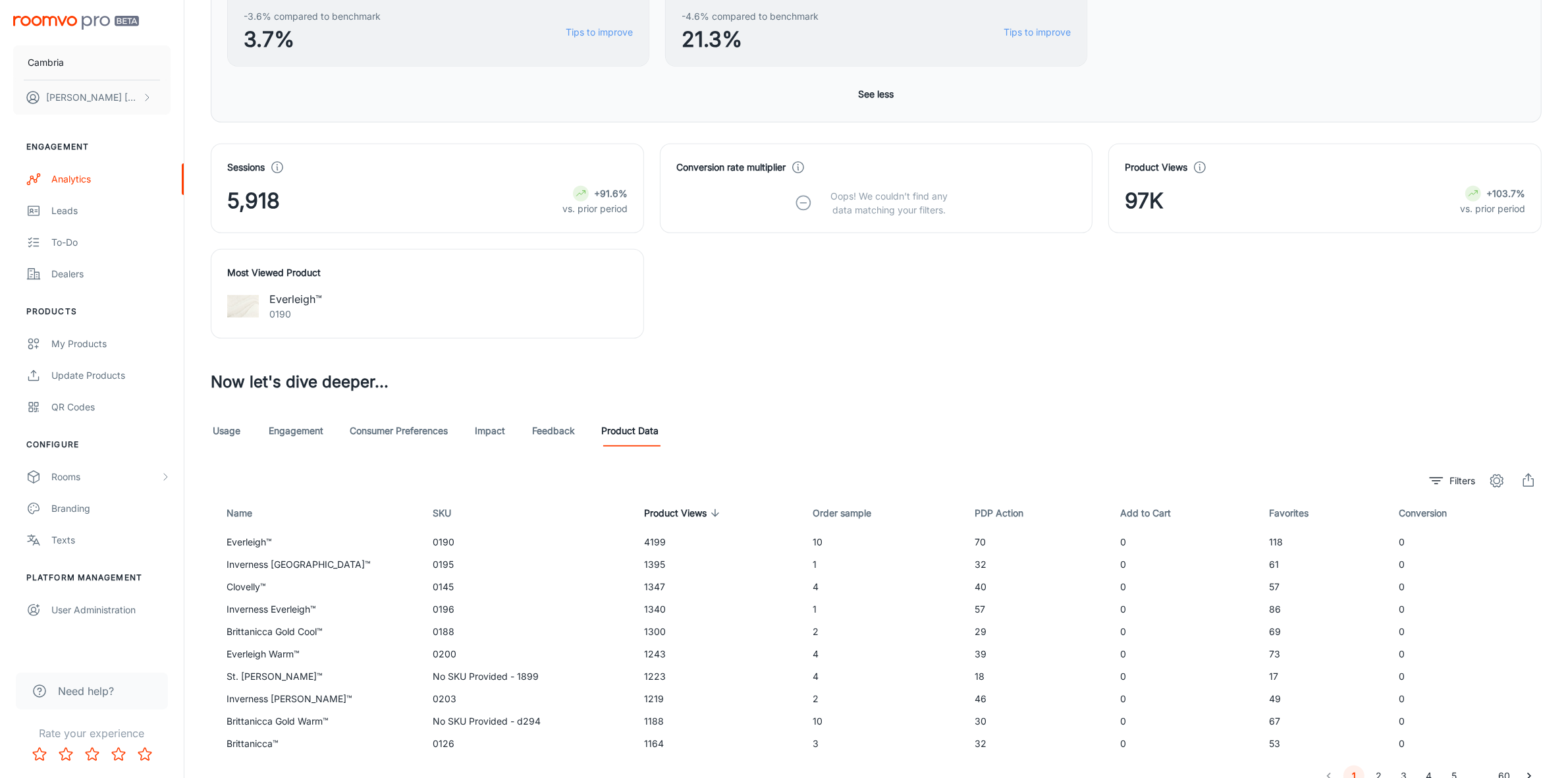
scroll to position [794, 0]
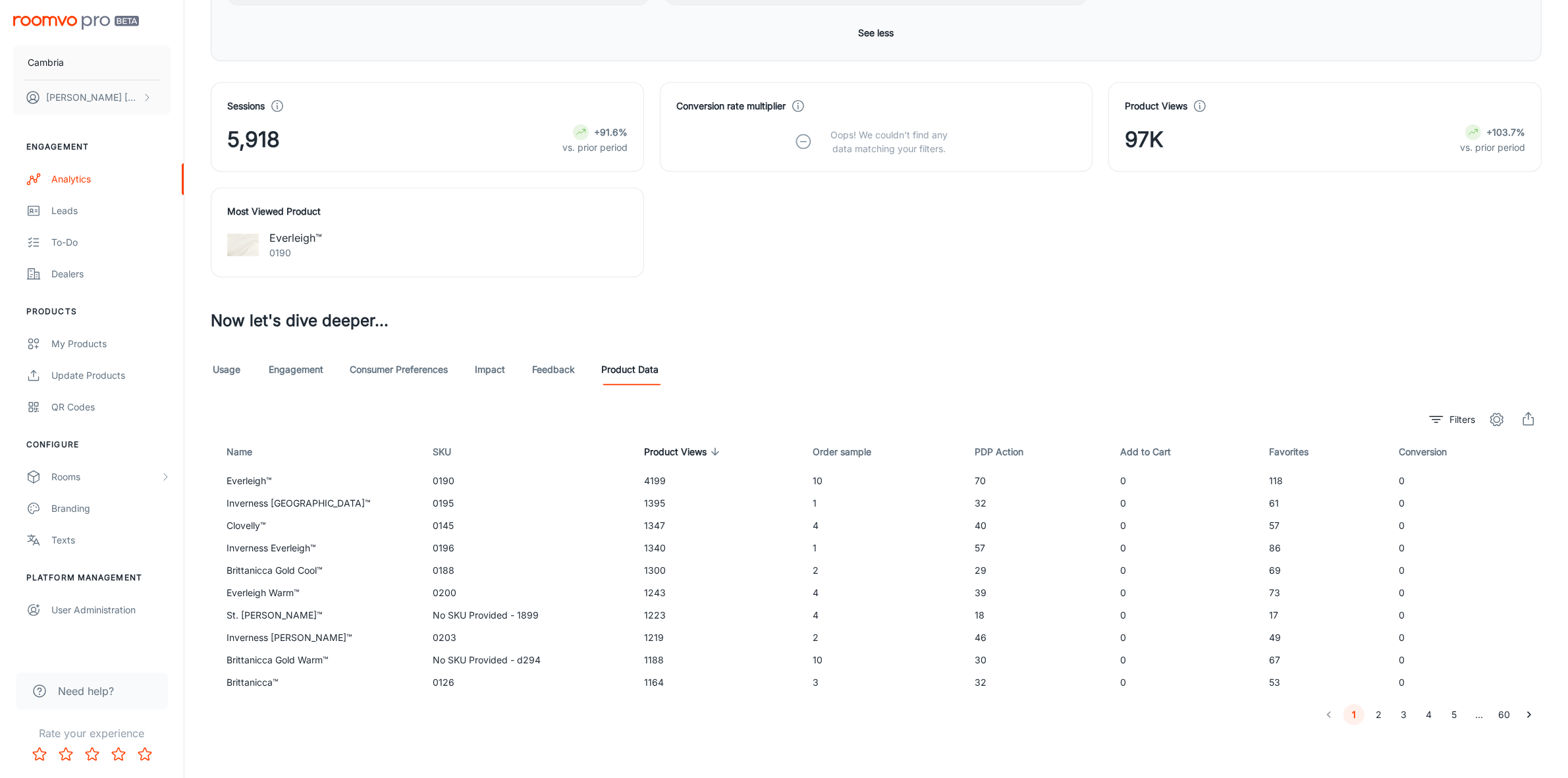
click at [219, 376] on link "Usage" at bounding box center [226, 369] width 32 height 32
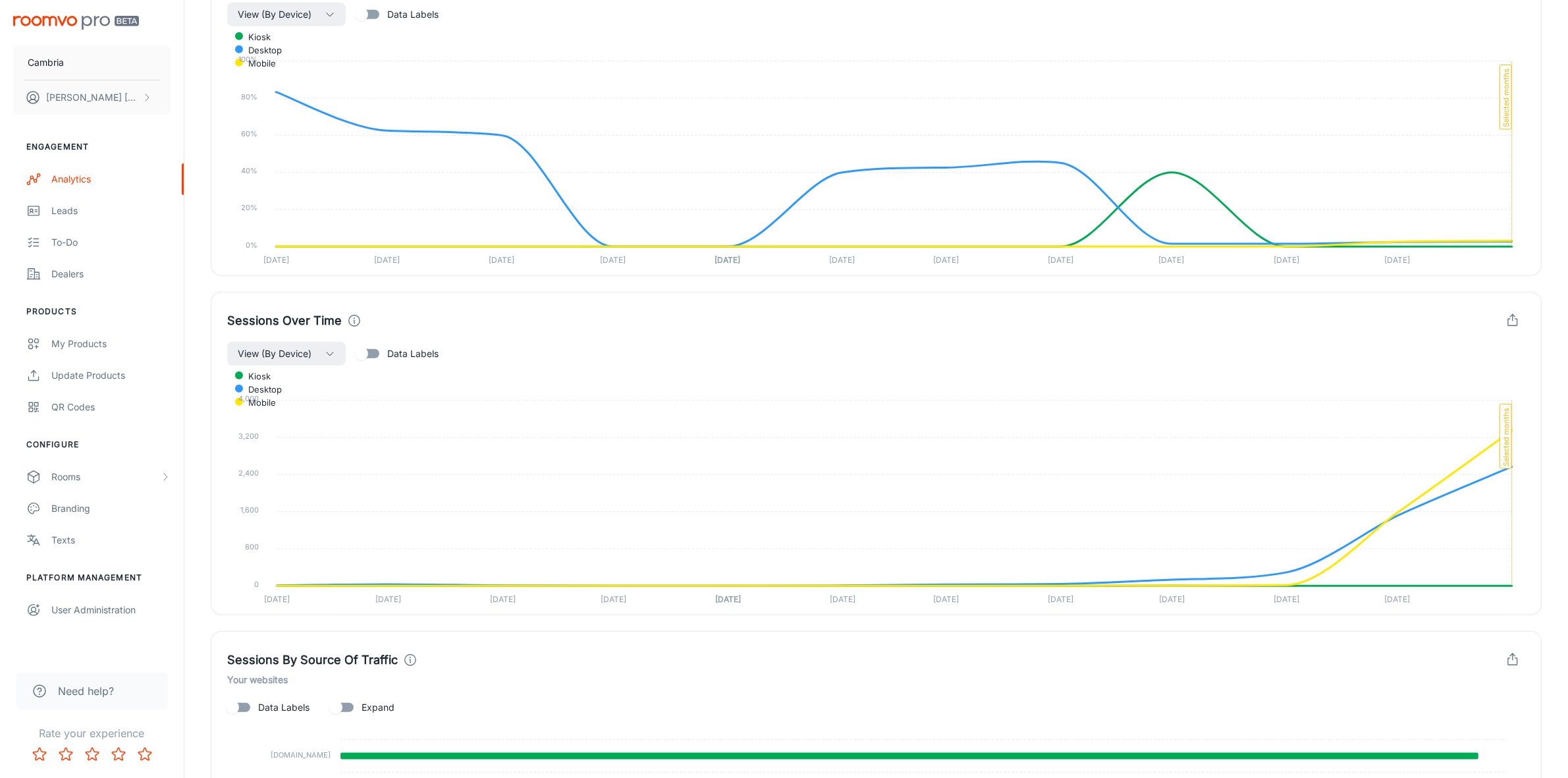
scroll to position [917, 0]
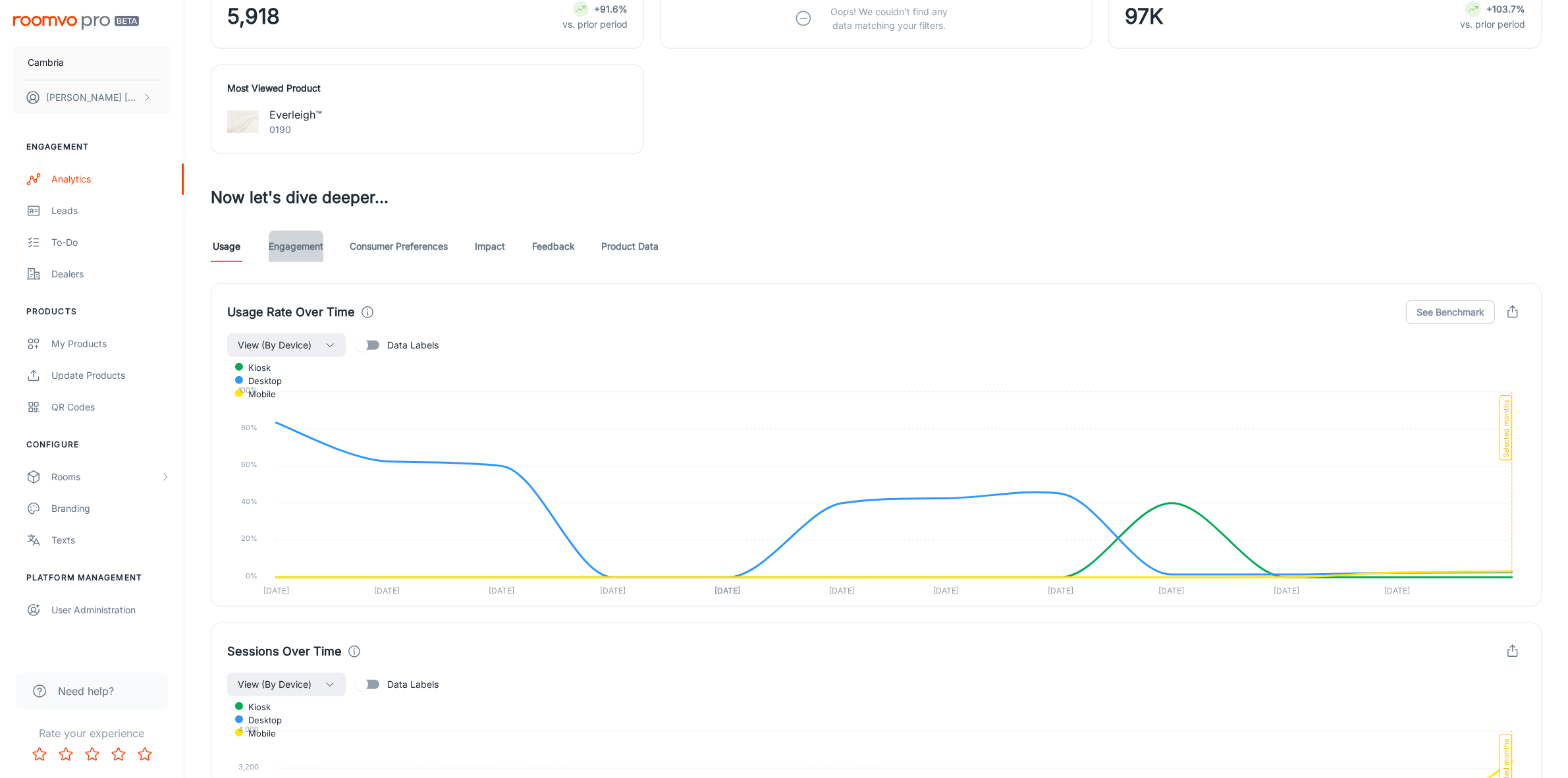
click at [296, 250] on link "Engagement" at bounding box center [295, 246] width 55 height 32
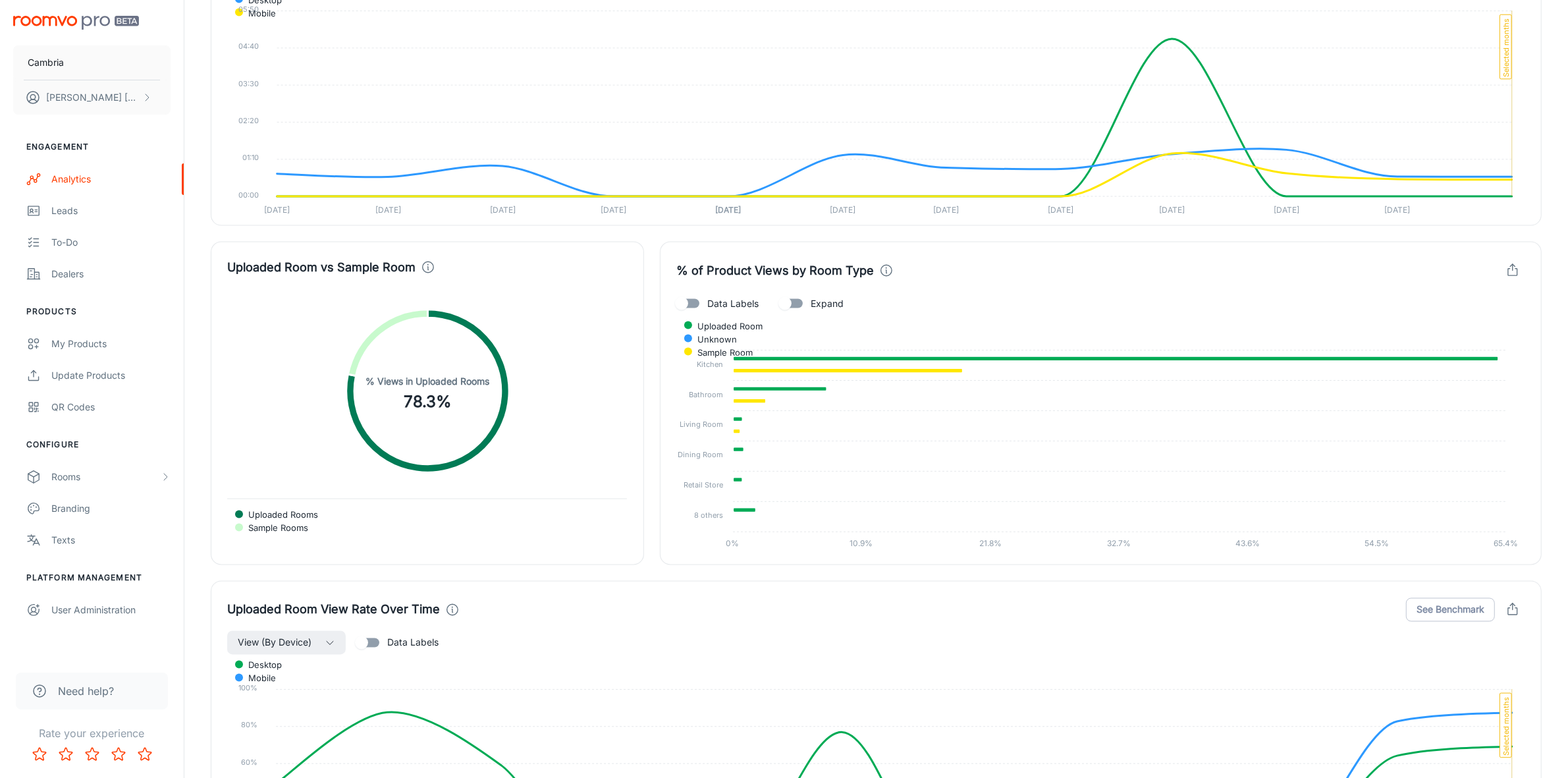
scroll to position [2717, 0]
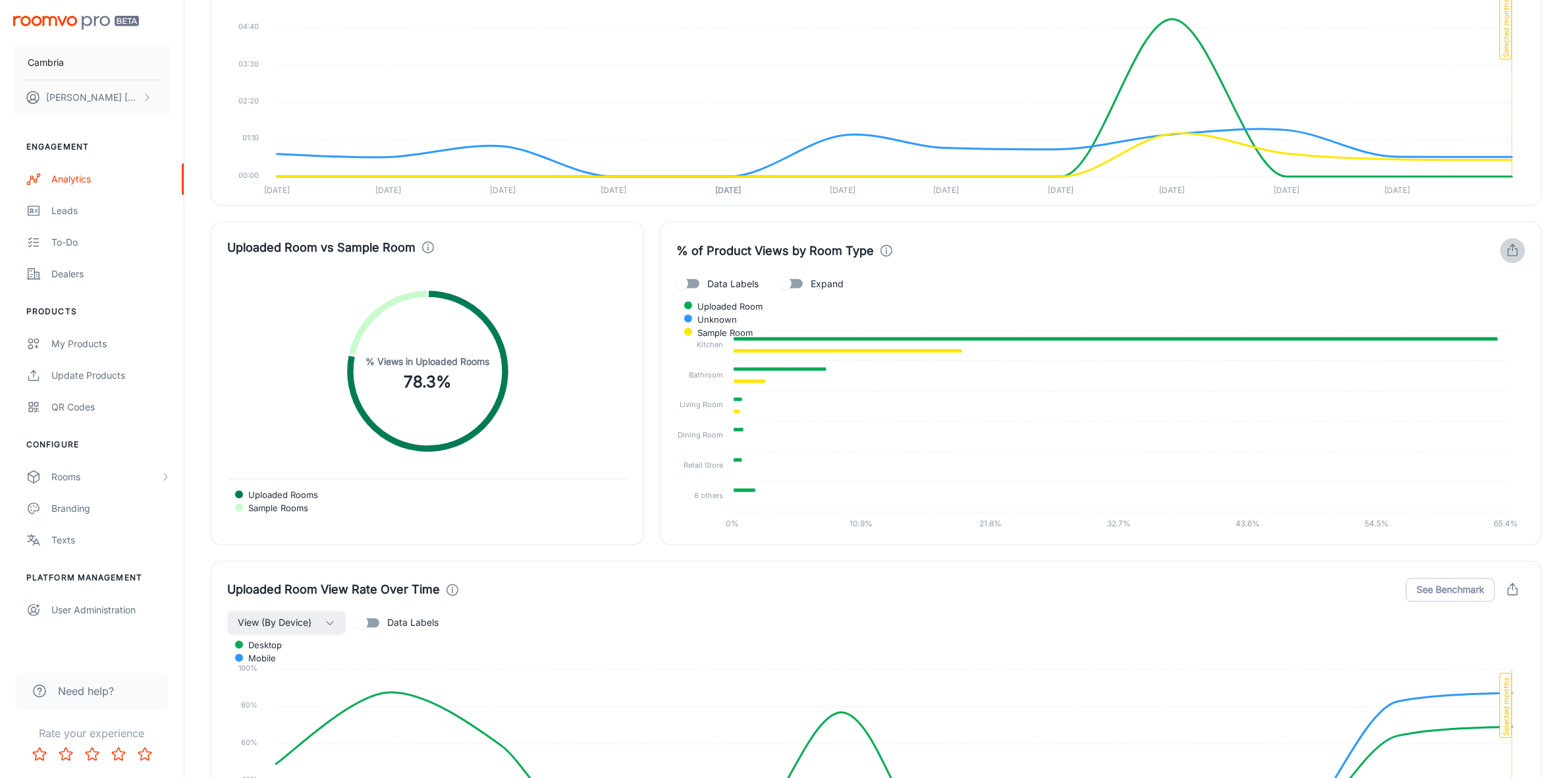
click at [1520, 257] on icon "button" at bounding box center [1513, 251] width 15 height 15
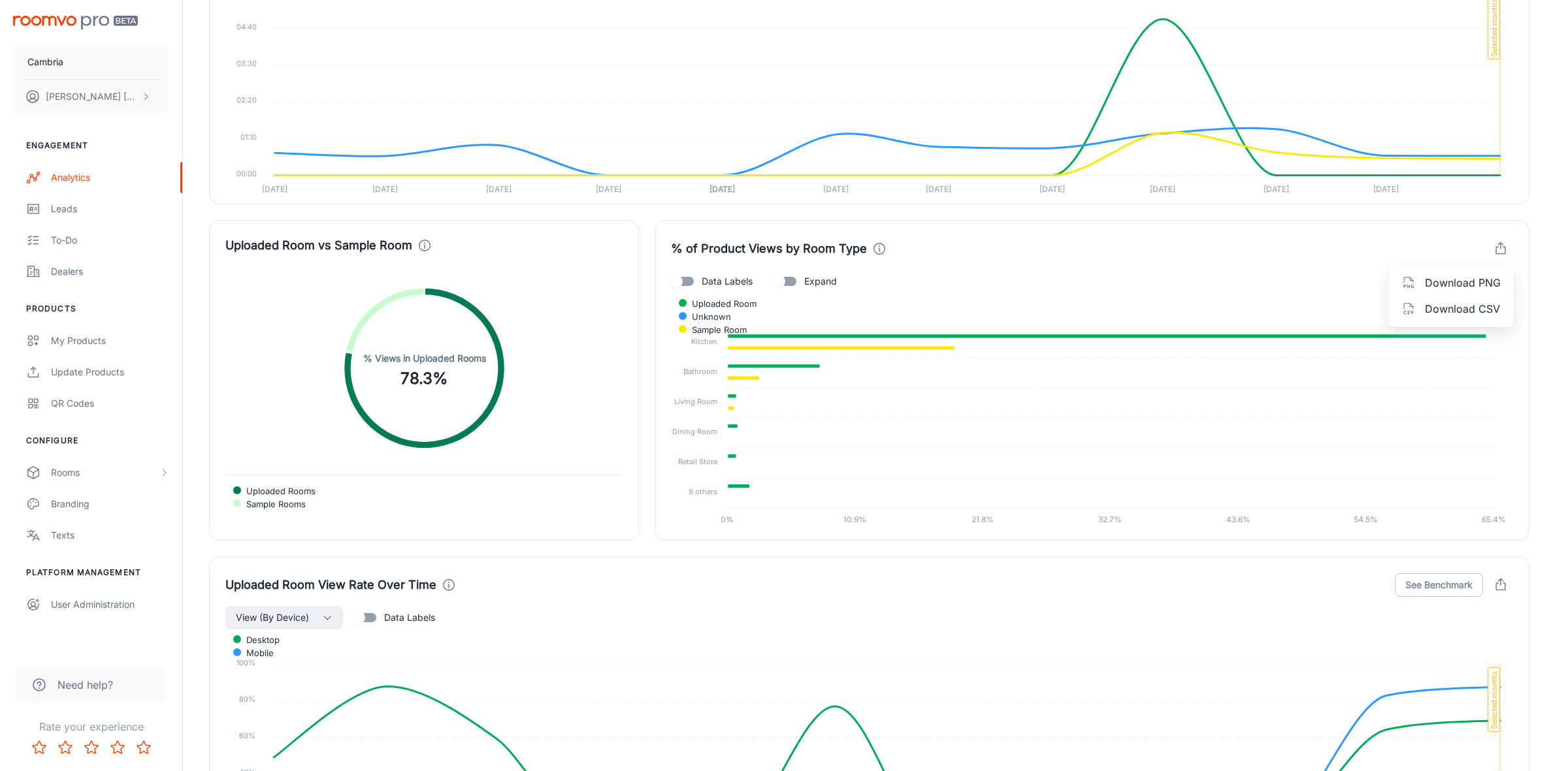
click at [1460, 285] on span "Download PNG" at bounding box center [1462, 282] width 76 height 16
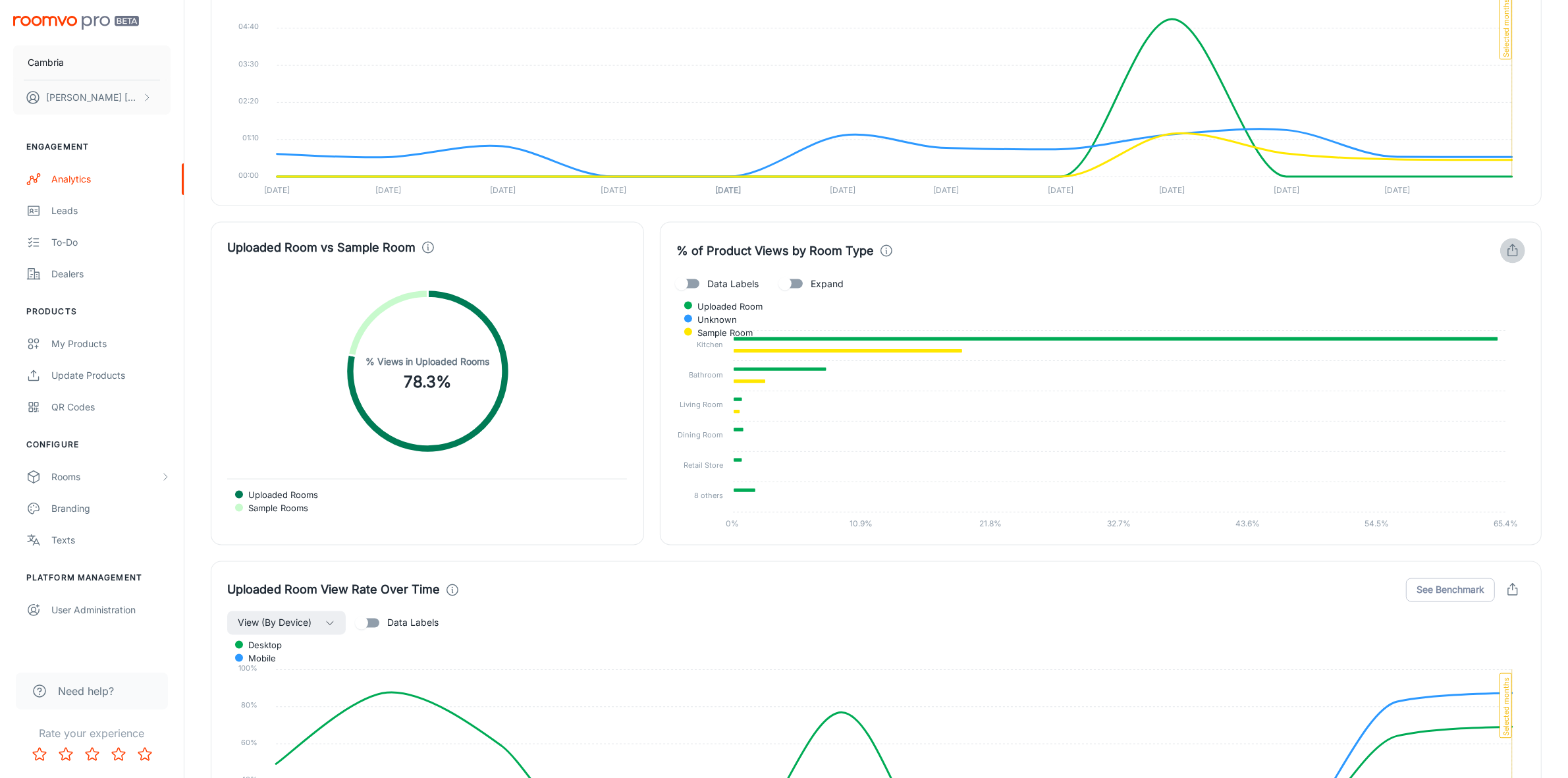
click at [1516, 248] on icon "button" at bounding box center [1513, 251] width 15 height 15
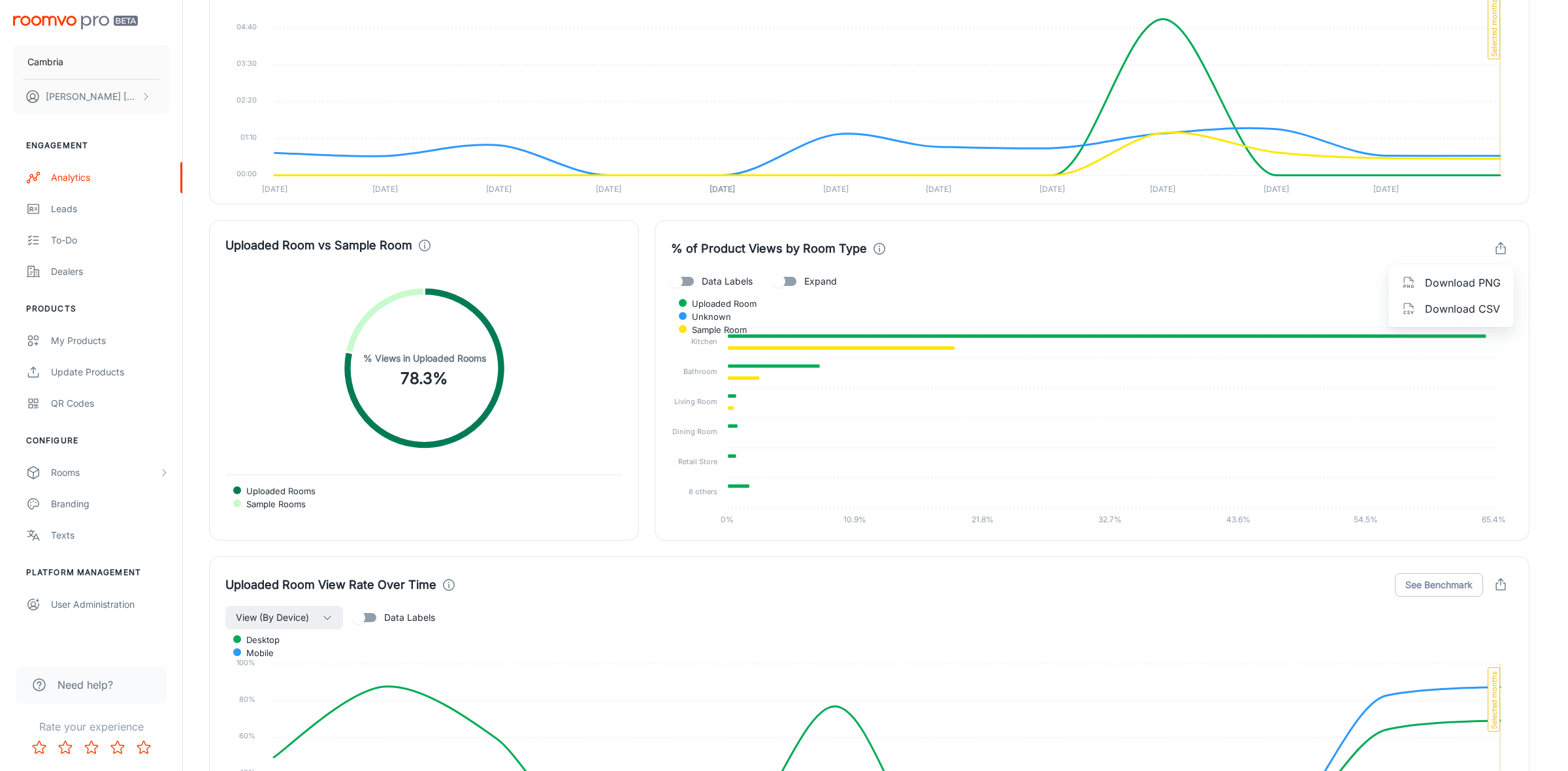
click at [1447, 310] on span "Download CSV" at bounding box center [1462, 309] width 76 height 16
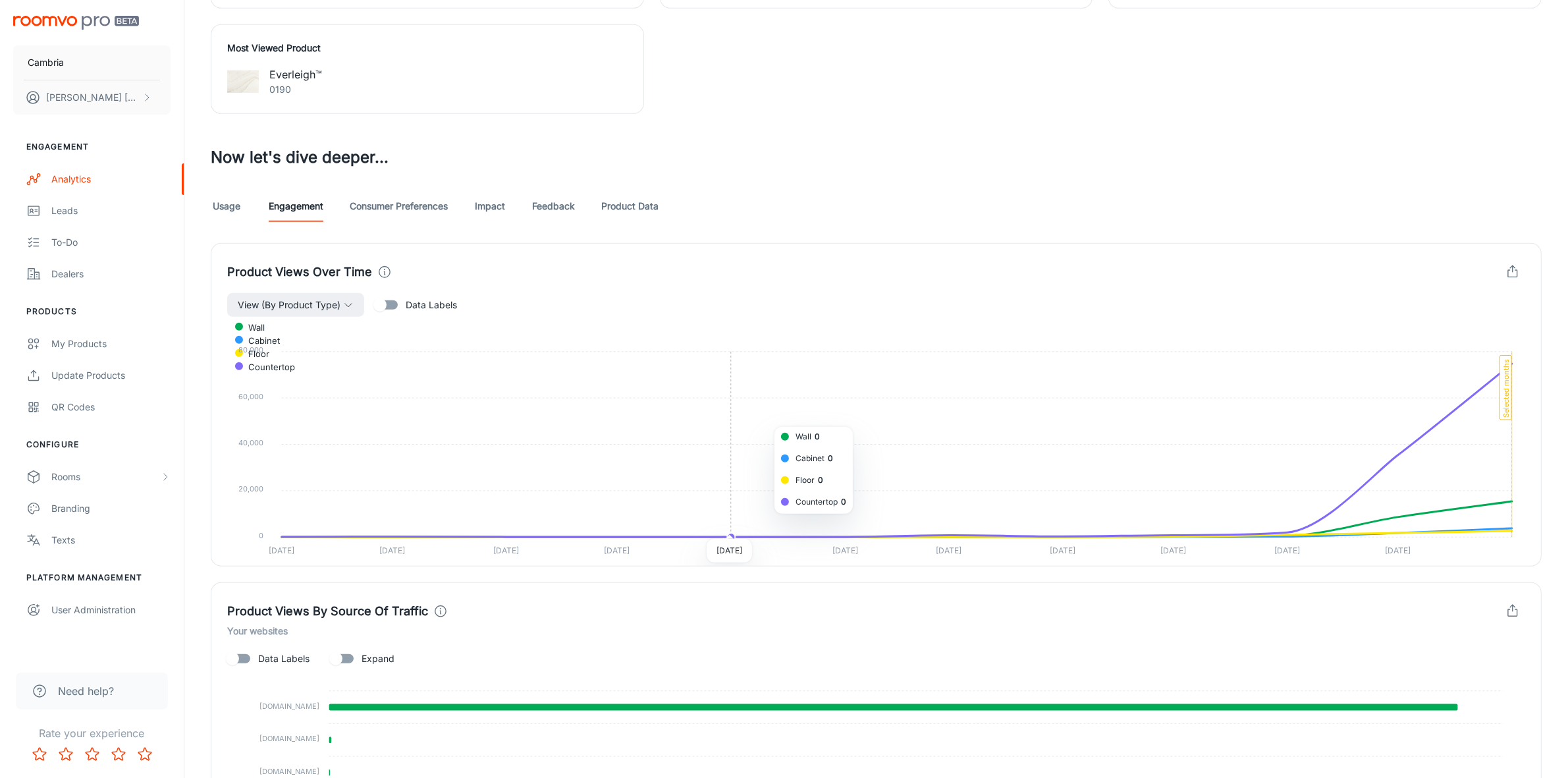
scroll to position [659, 0]
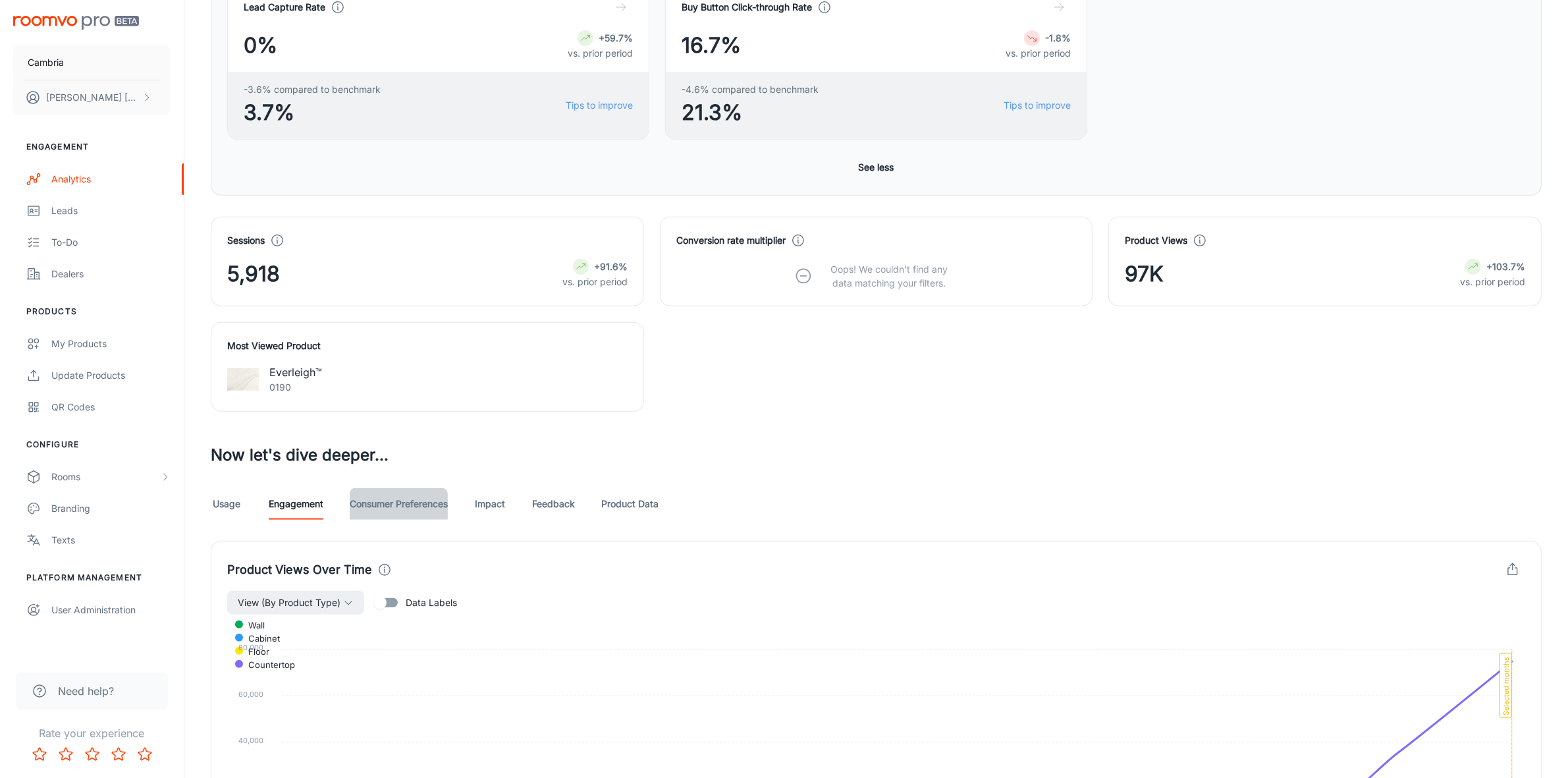
click at [407, 506] on link "Consumer Preferences" at bounding box center [399, 503] width 98 height 32
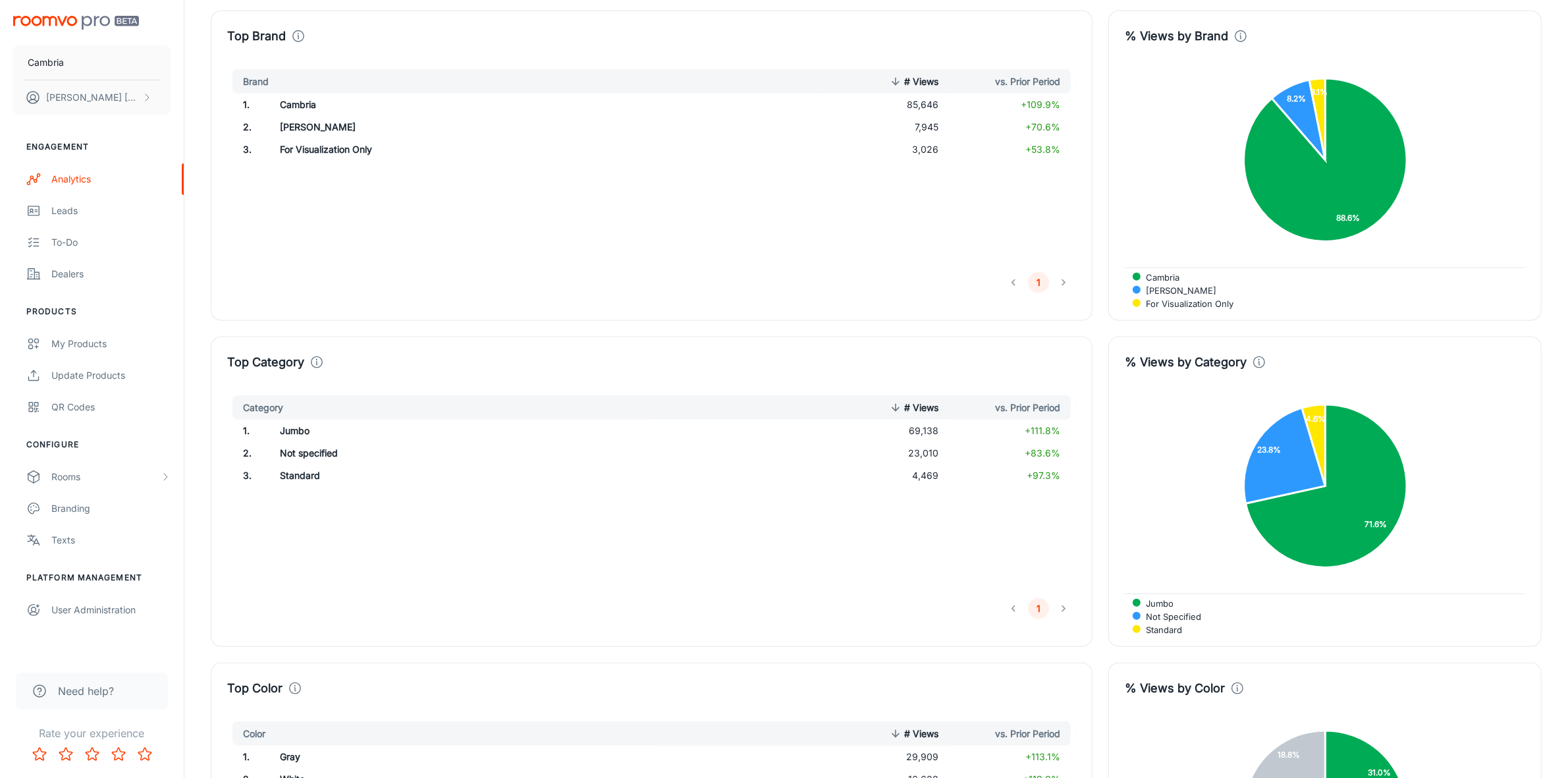
scroll to position [1811, 0]
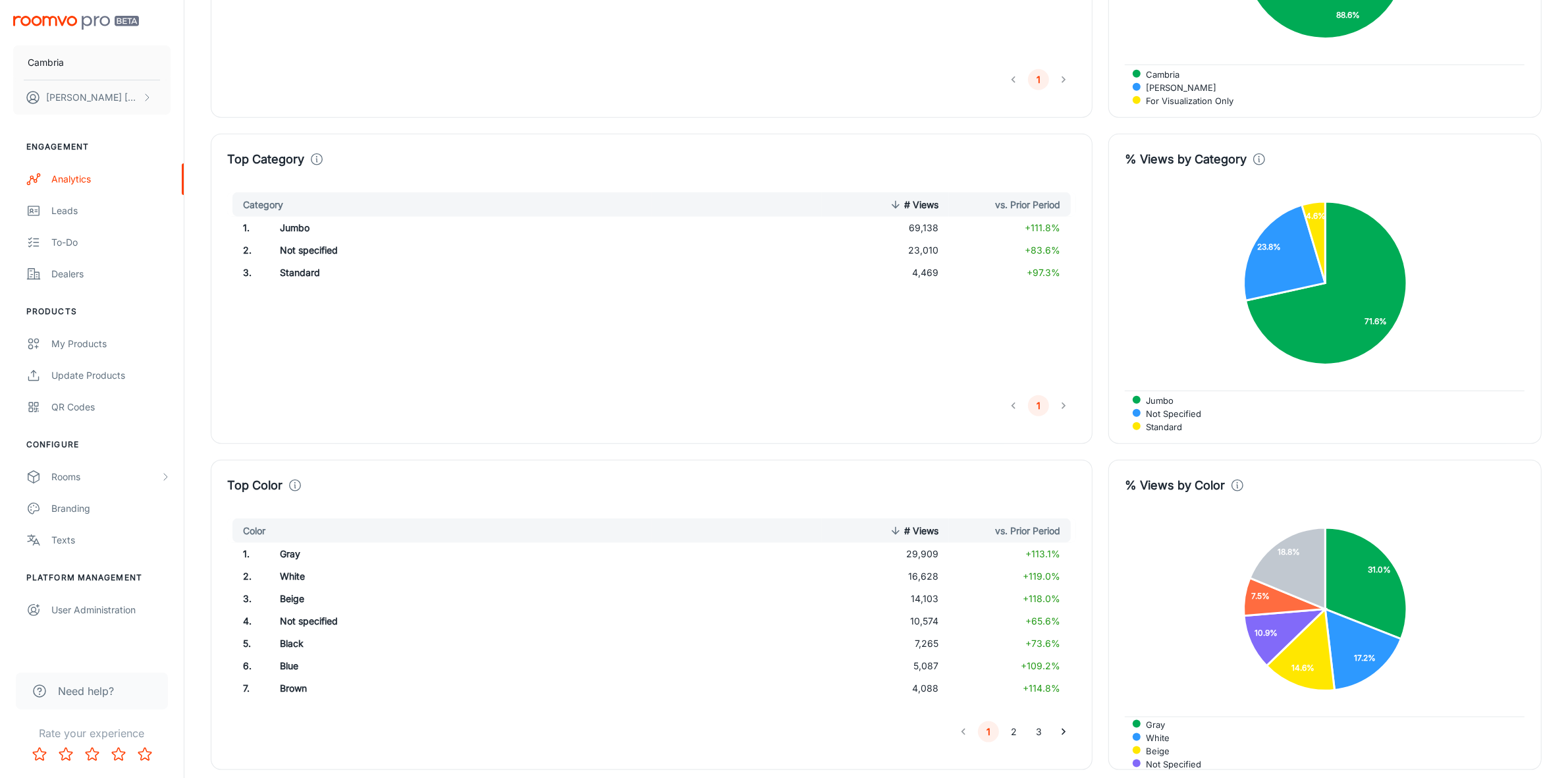
click at [295, 629] on td "Not specified" at bounding box center [460, 621] width 382 height 22
click at [305, 623] on td "Not specified" at bounding box center [460, 621] width 382 height 22
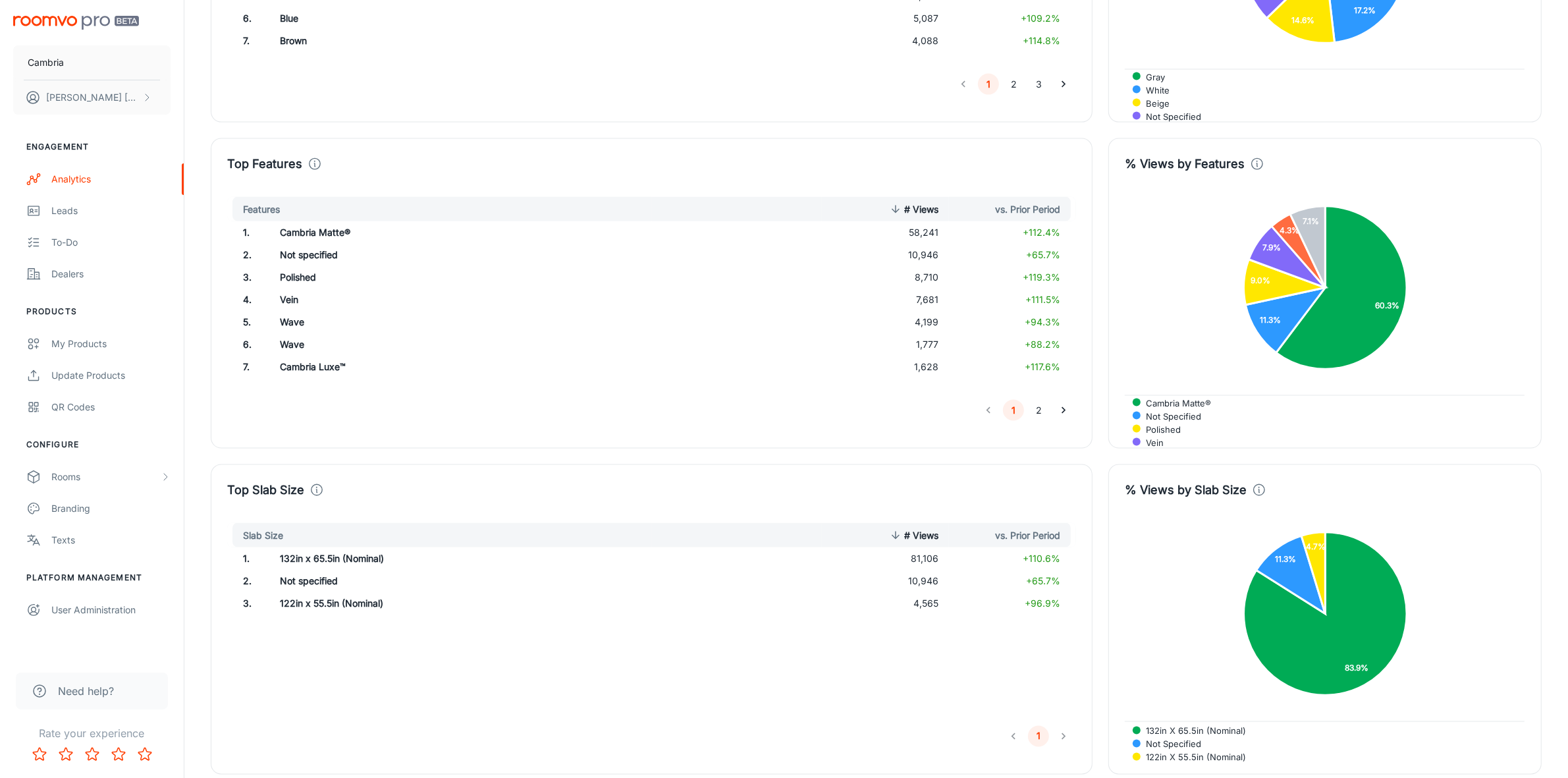
scroll to position [2553, 0]
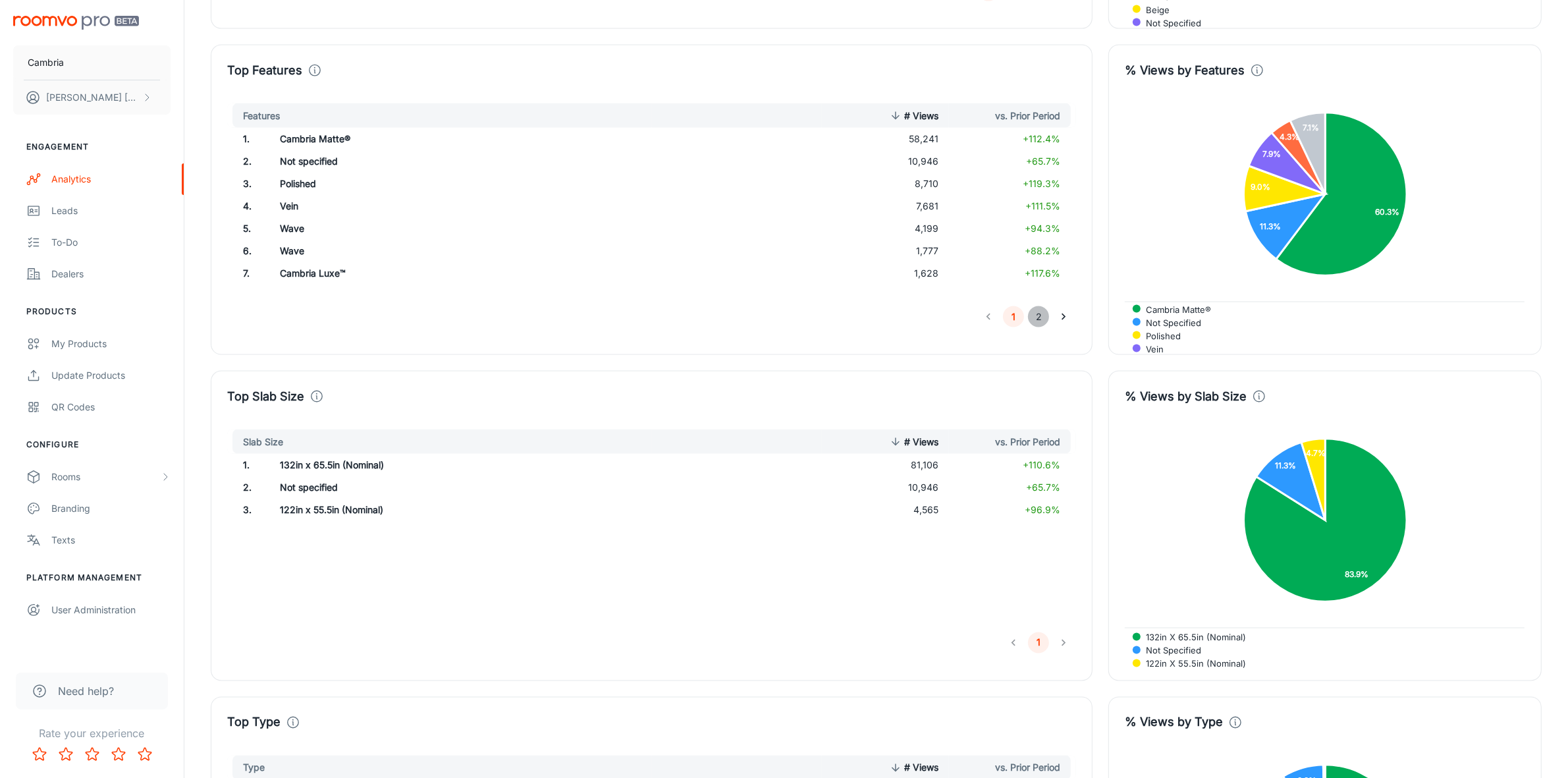
click at [1041, 320] on button "2" at bounding box center [1038, 316] width 21 height 21
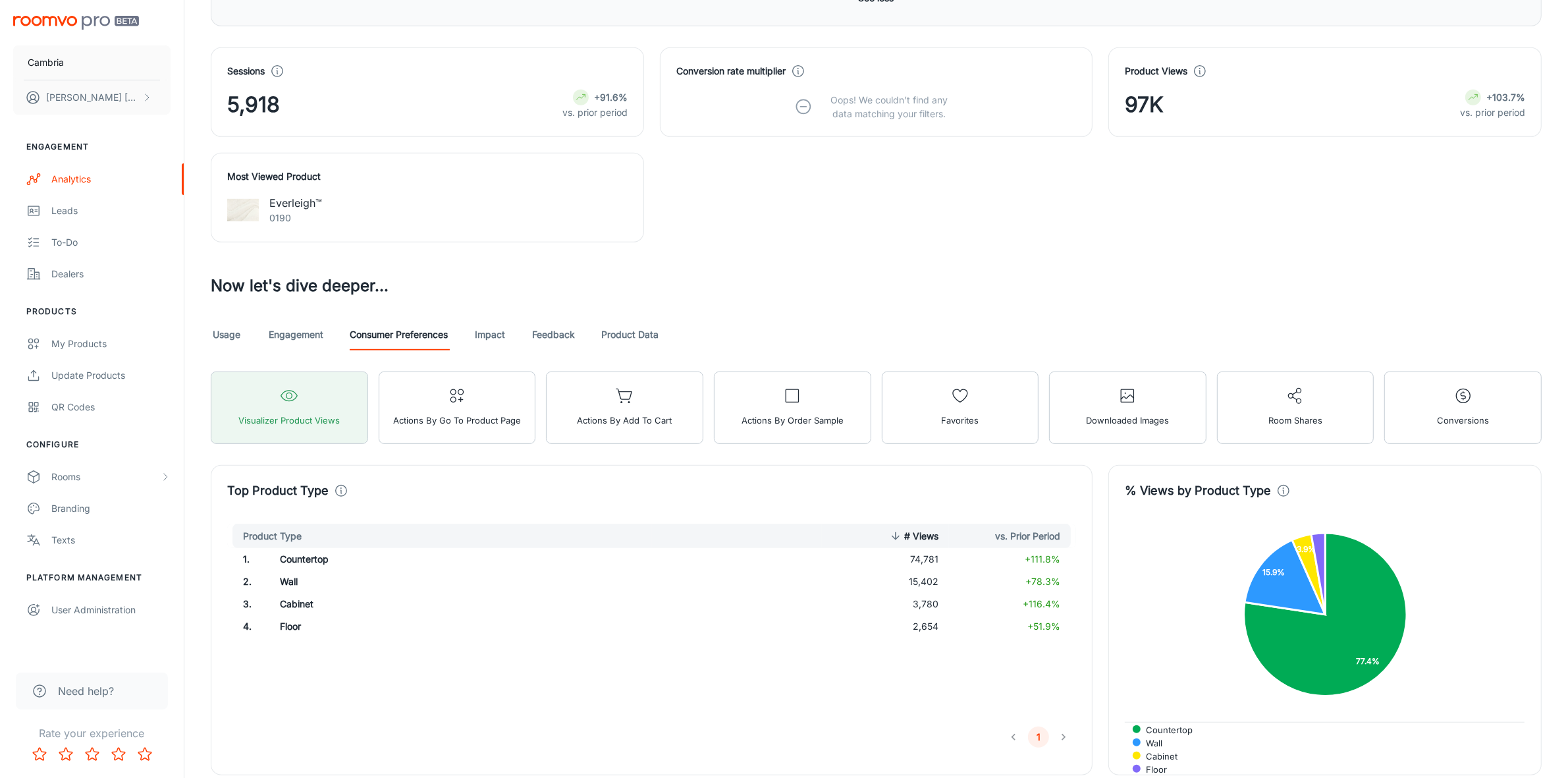
scroll to position [823, 0]
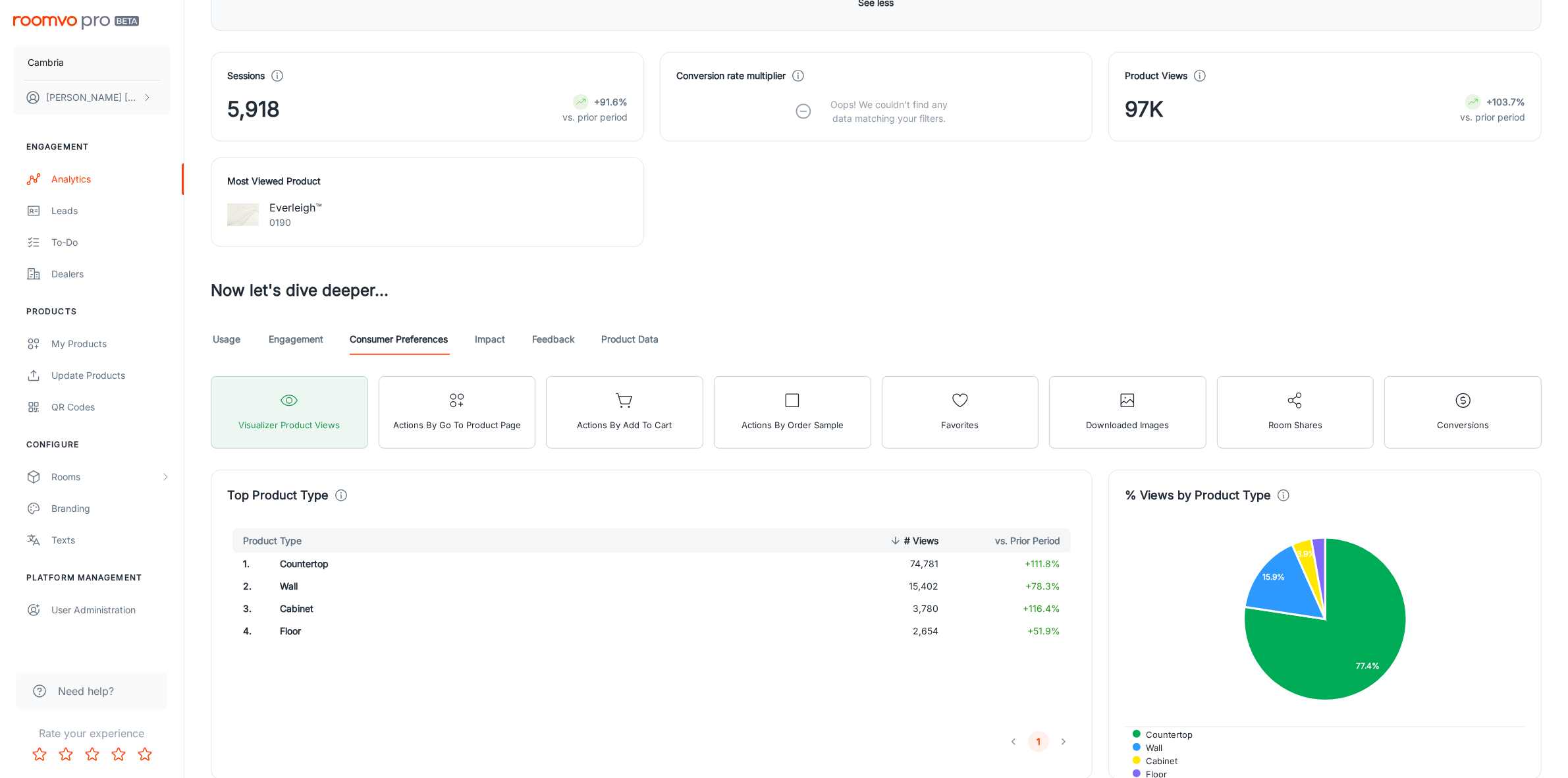
click at [623, 346] on link "Product Data" at bounding box center [630, 339] width 57 height 32
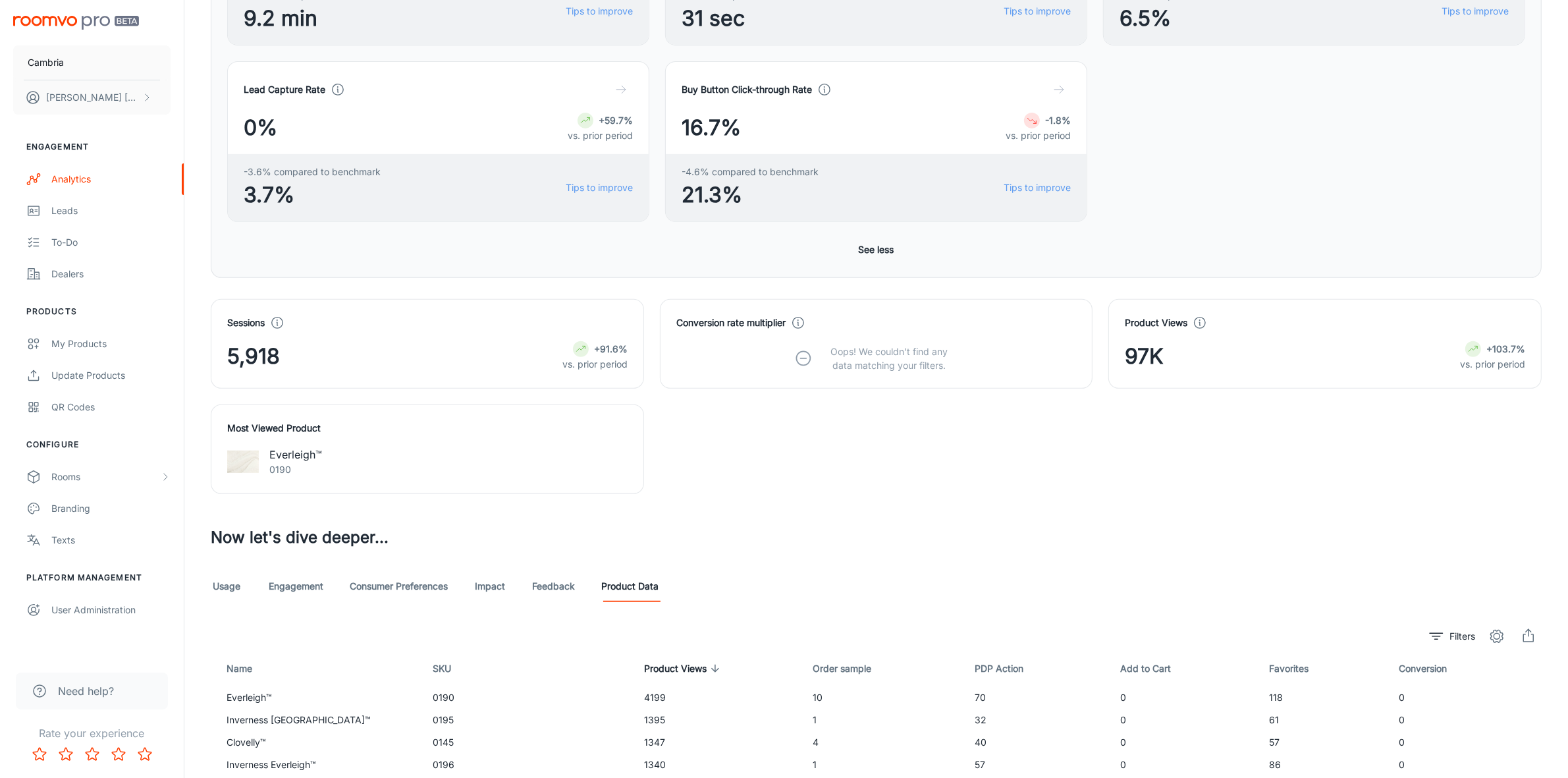
scroll to position [794, 0]
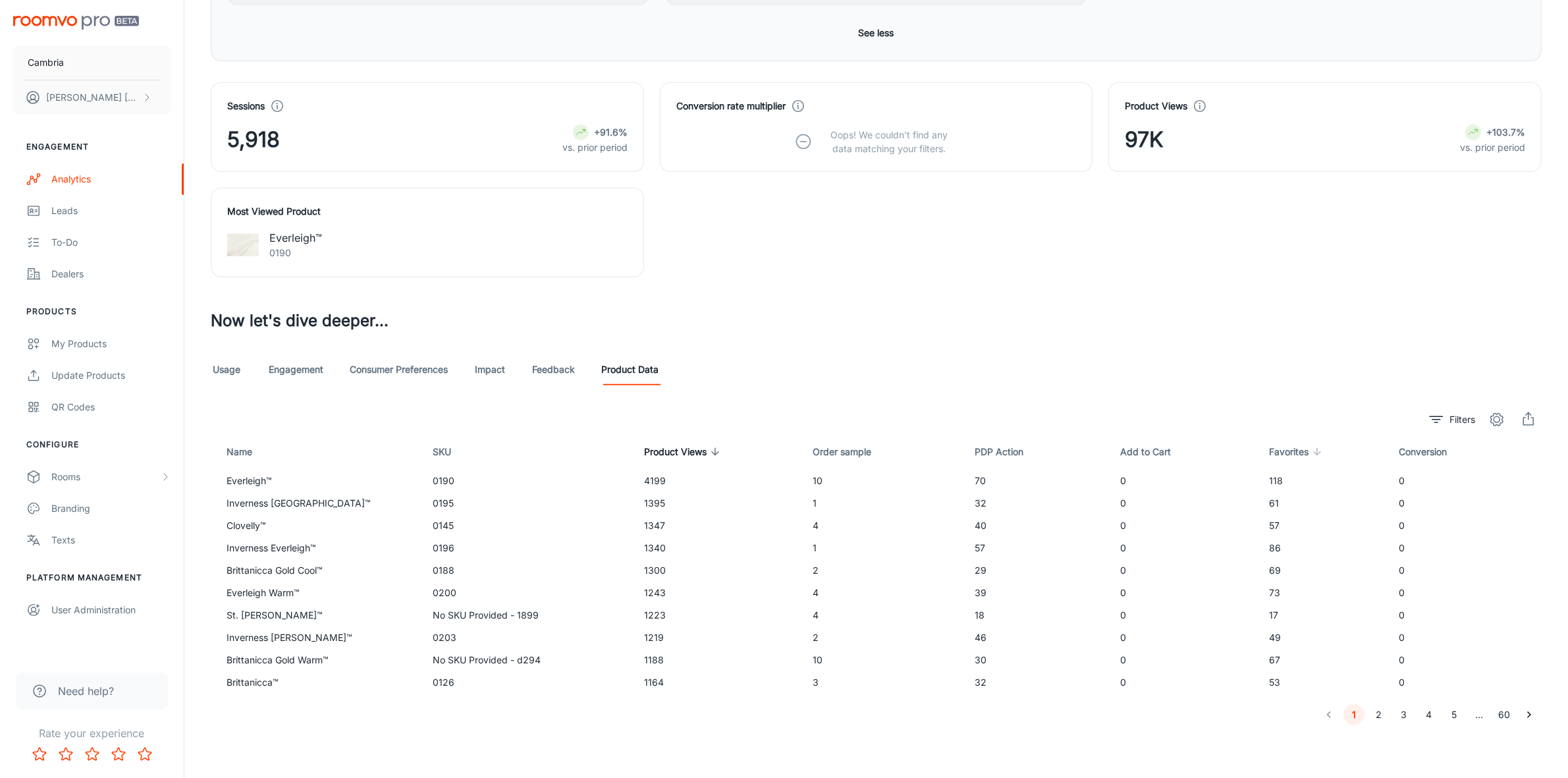
click at [1286, 451] on span "Favorites" at bounding box center [1298, 452] width 57 height 16
click at [1138, 451] on span "Add to Cart" at bounding box center [1154, 452] width 68 height 16
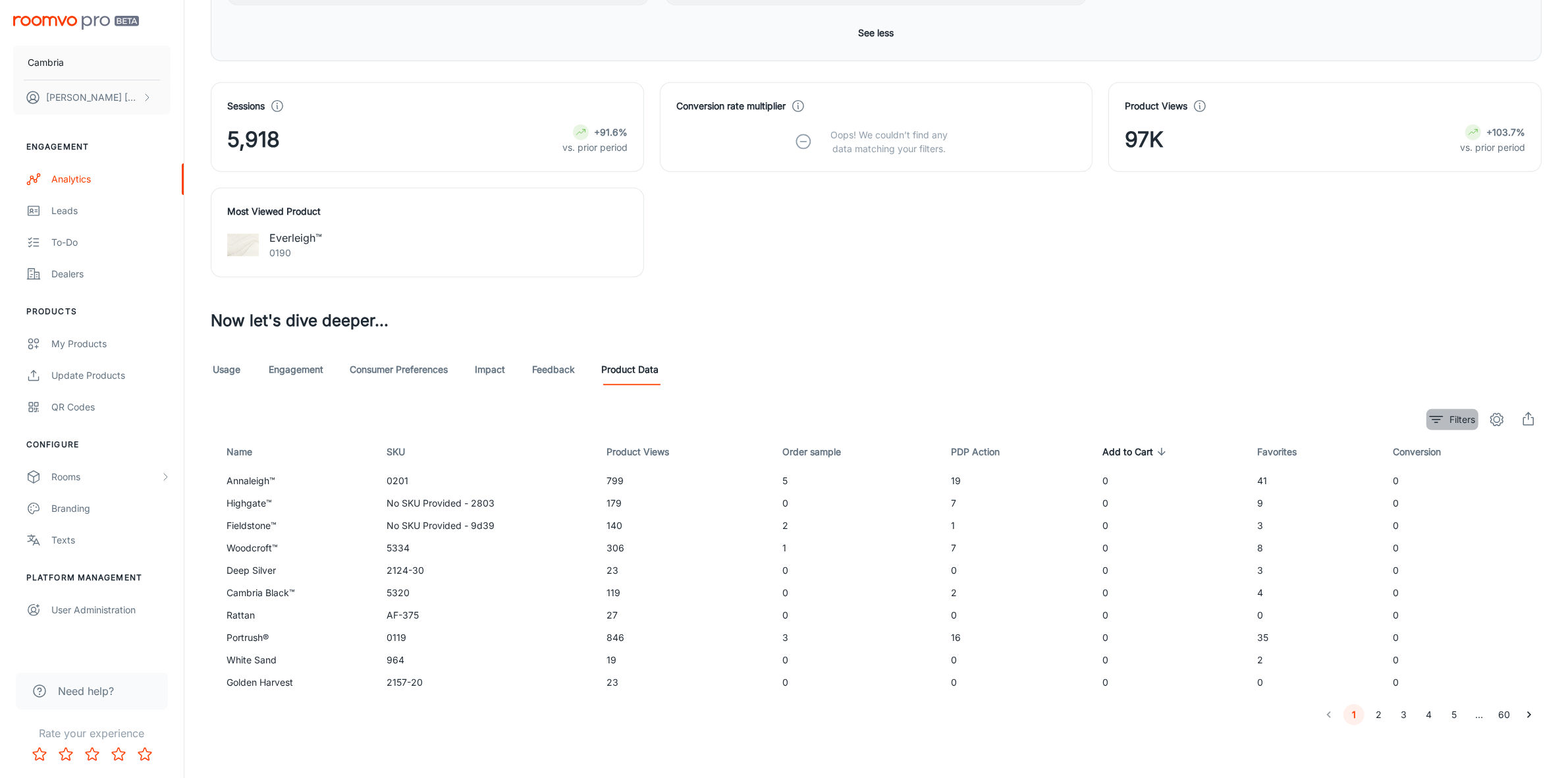
click at [1446, 417] on button "Filters" at bounding box center [1453, 419] width 52 height 21
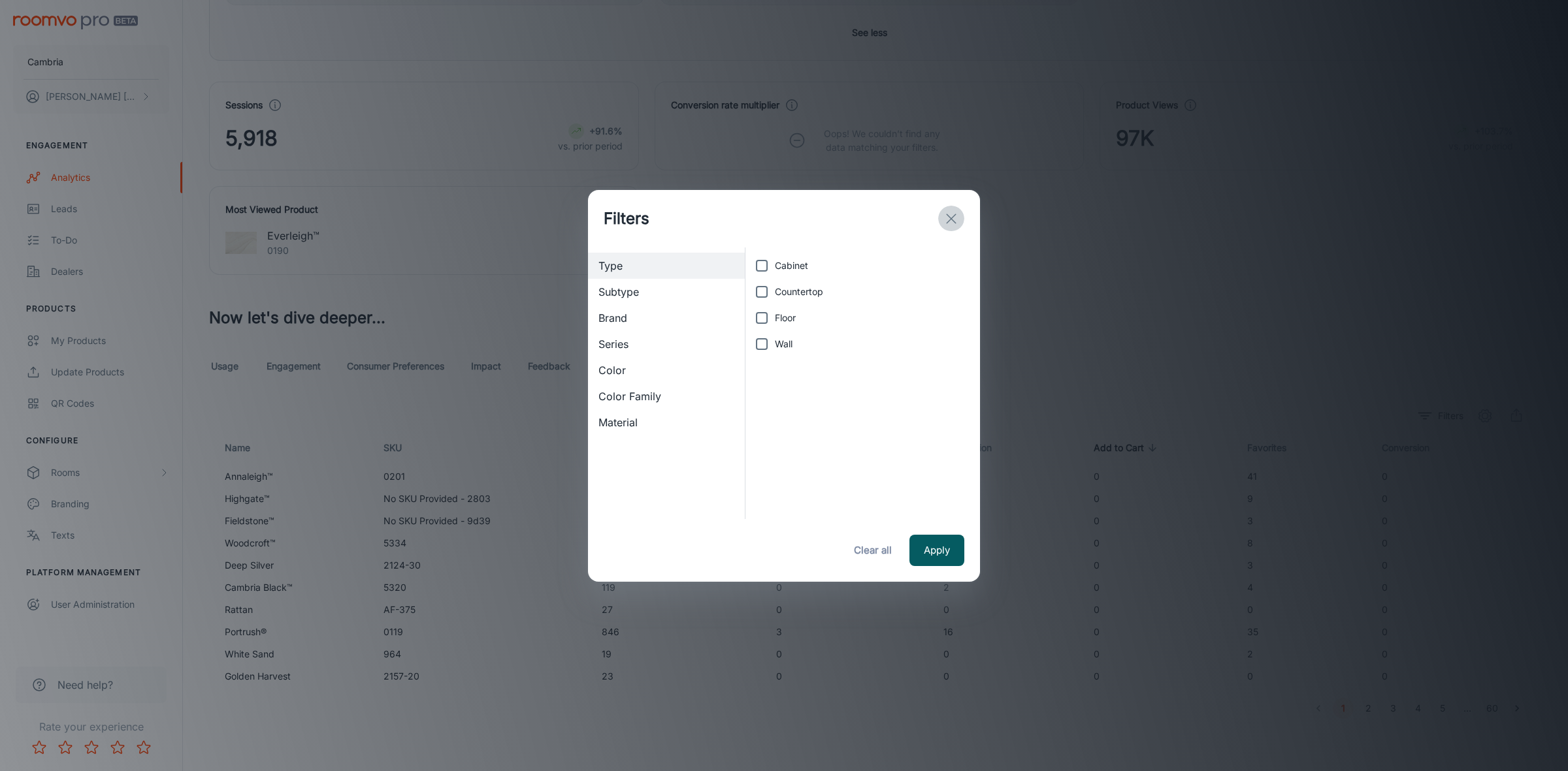
click at [959, 211] on button "exit" at bounding box center [951, 219] width 26 height 26
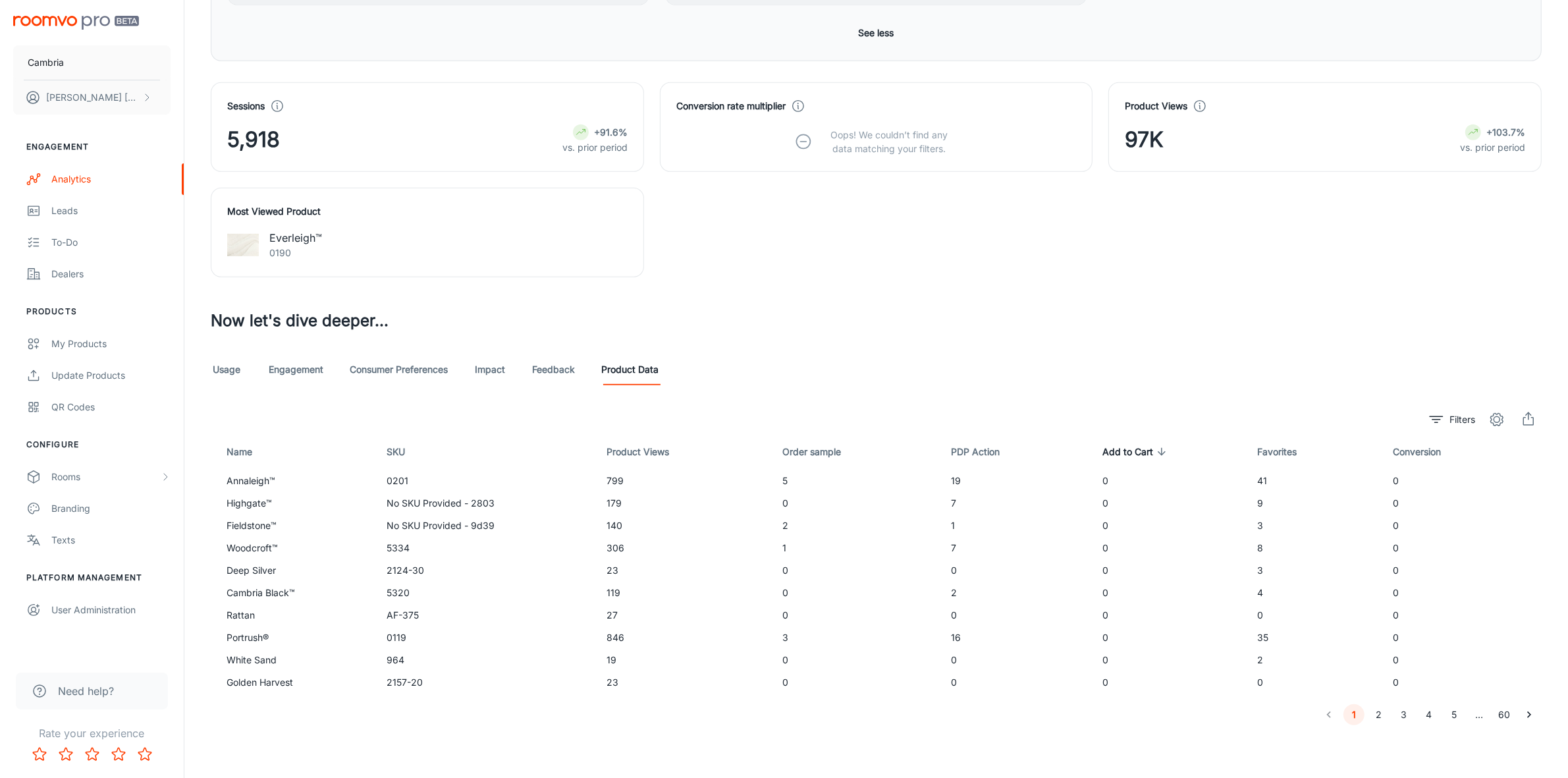
click at [225, 366] on link "Usage" at bounding box center [226, 369] width 32 height 32
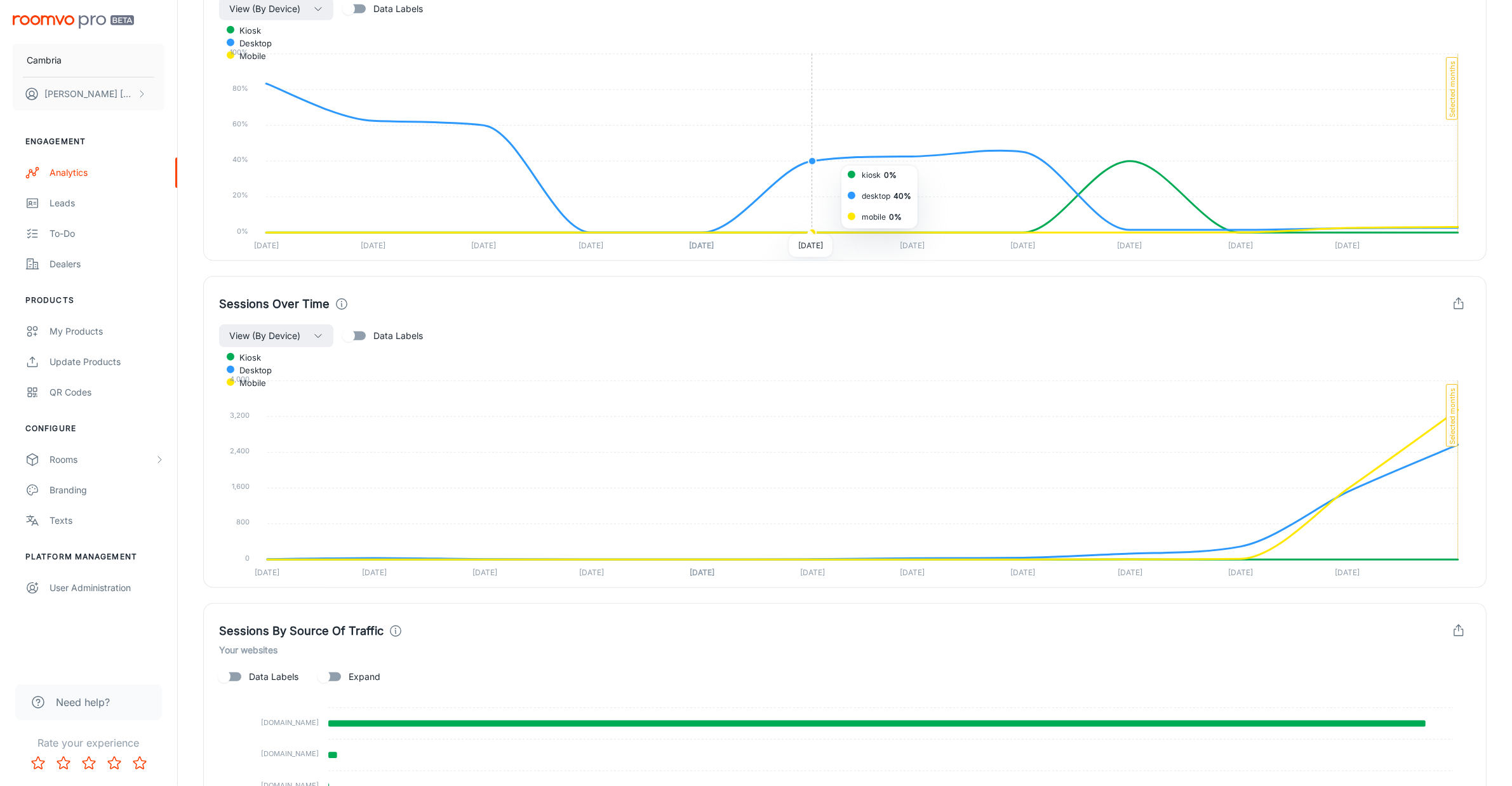
scroll to position [1349, 0]
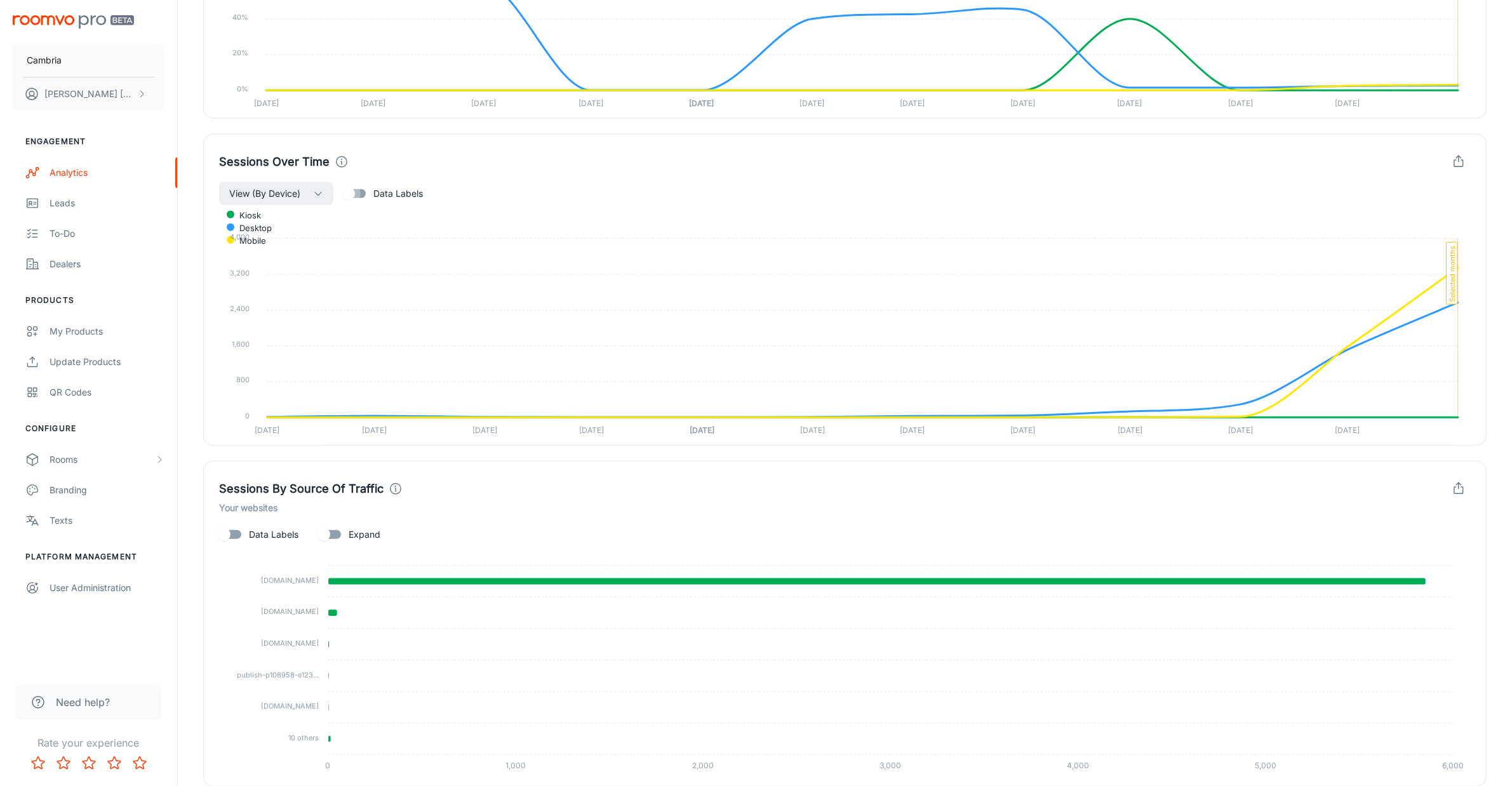
click at [353, 201] on input "Data Labels" at bounding box center [349, 194] width 73 height 24
checkbox input "true"
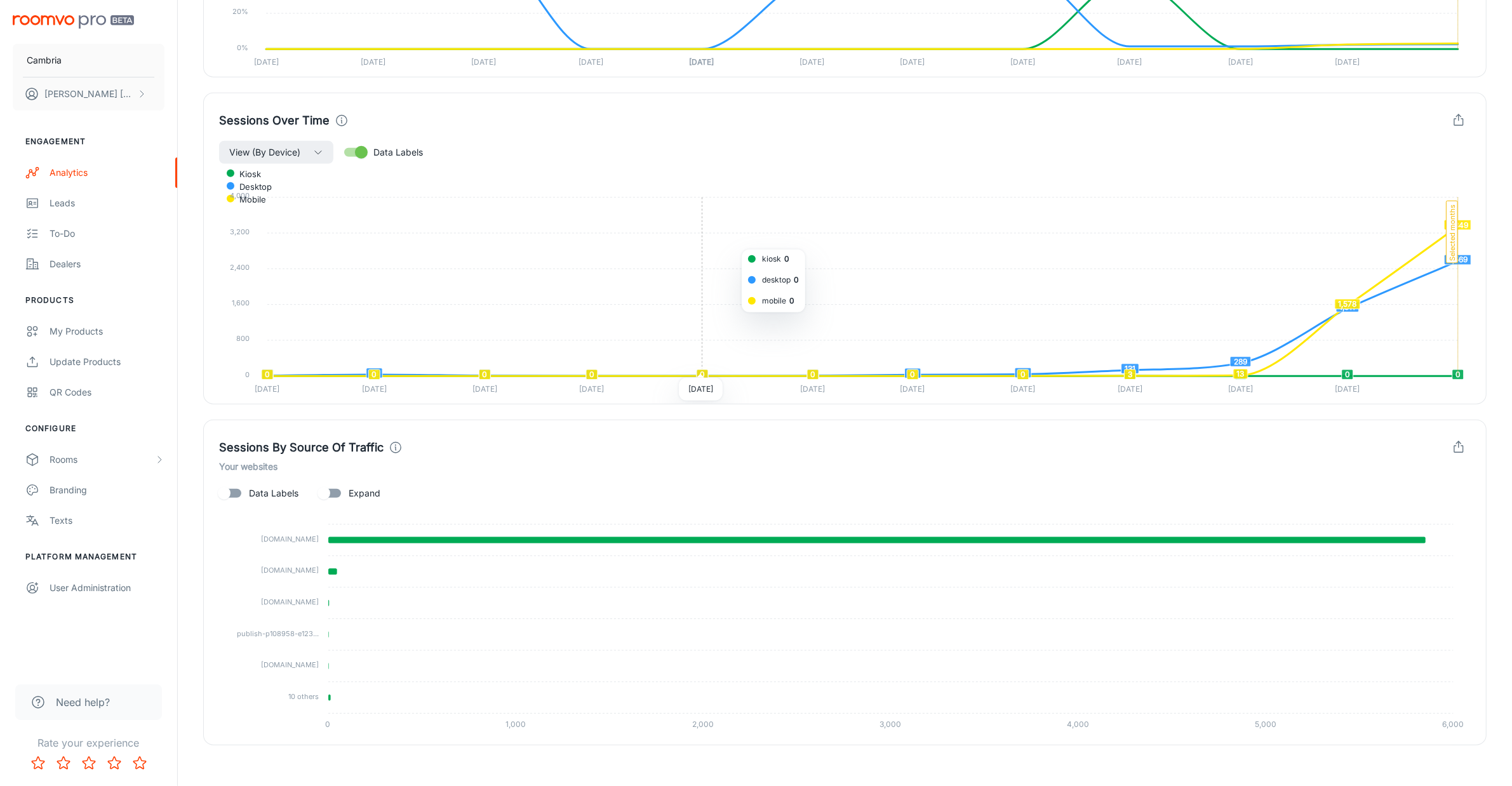
scroll to position [1401, 0]
